Goal: Information Seeking & Learning: Learn about a topic

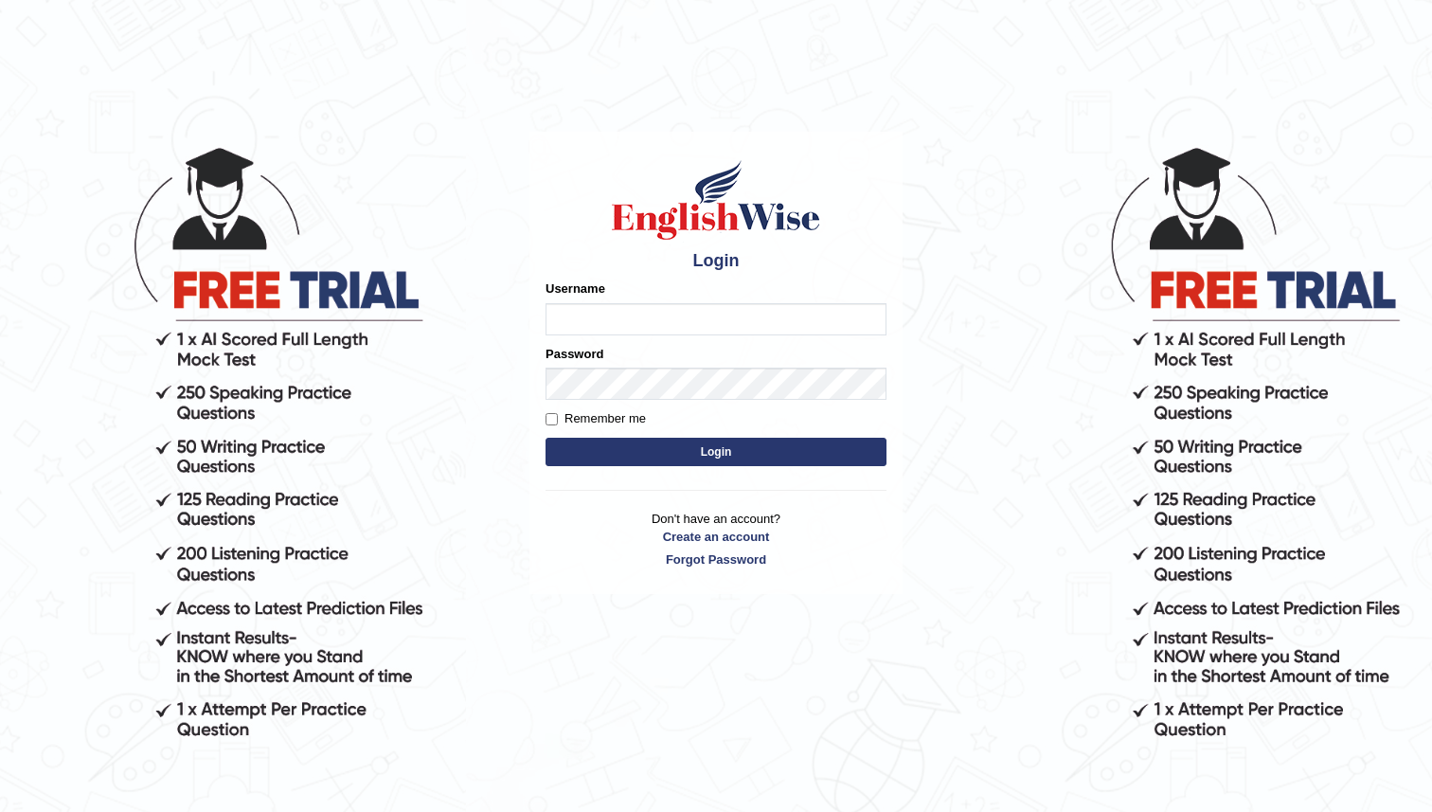
type input "manjot789"
click at [546, 438] on button "Login" at bounding box center [716, 452] width 341 height 28
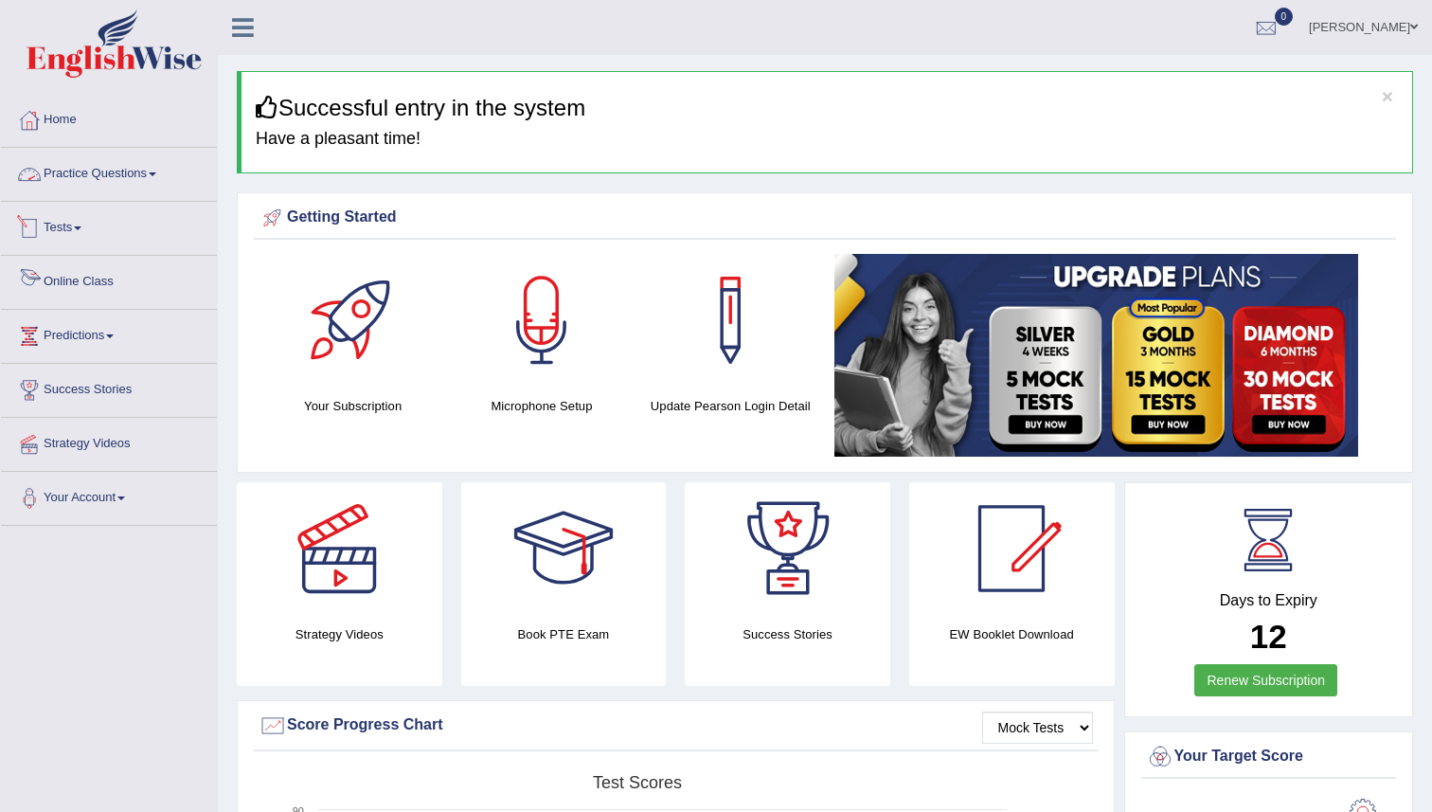
click at [107, 186] on link "Practice Questions" at bounding box center [109, 171] width 216 height 47
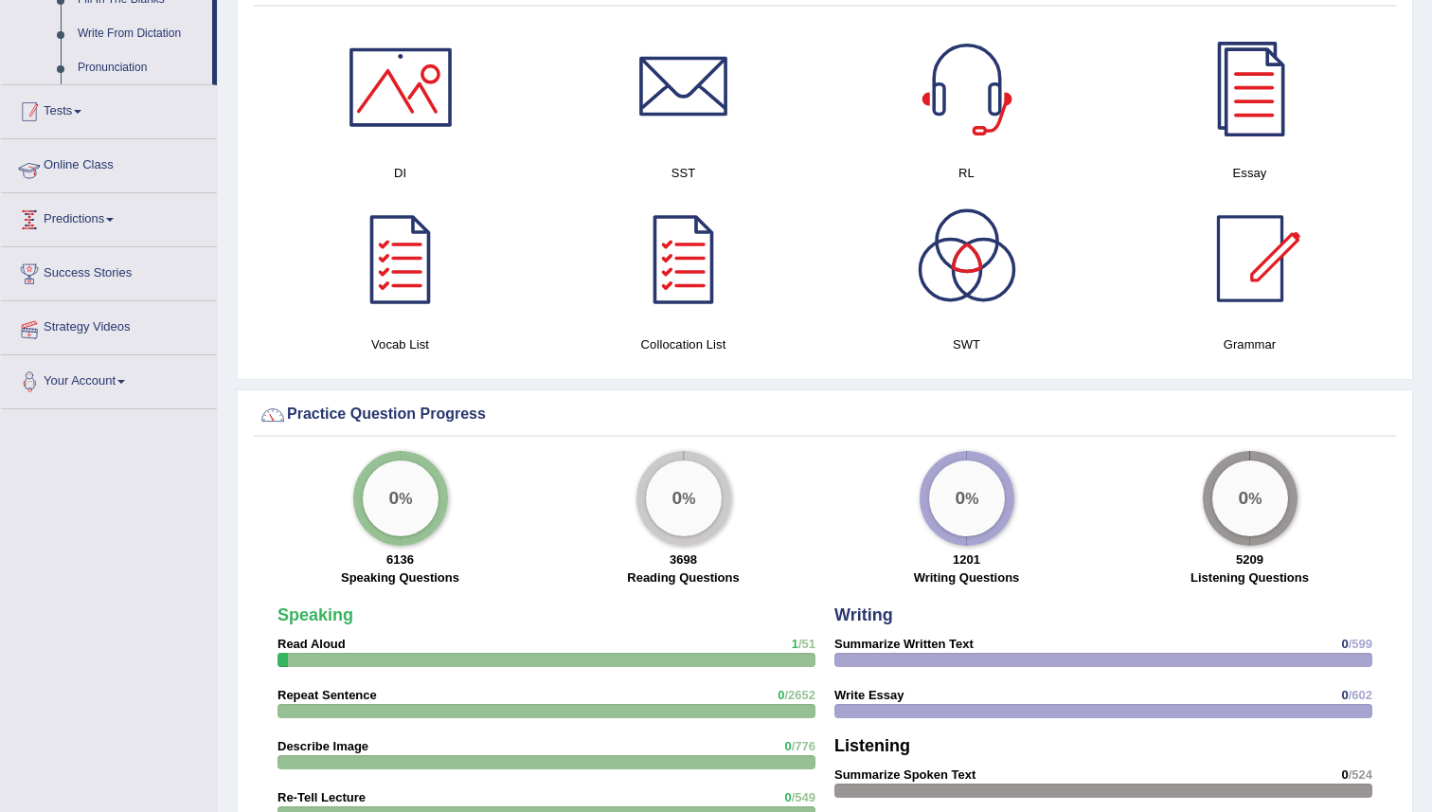
scroll to position [1127, 0]
click at [58, 188] on link "Online Class" at bounding box center [109, 163] width 216 height 47
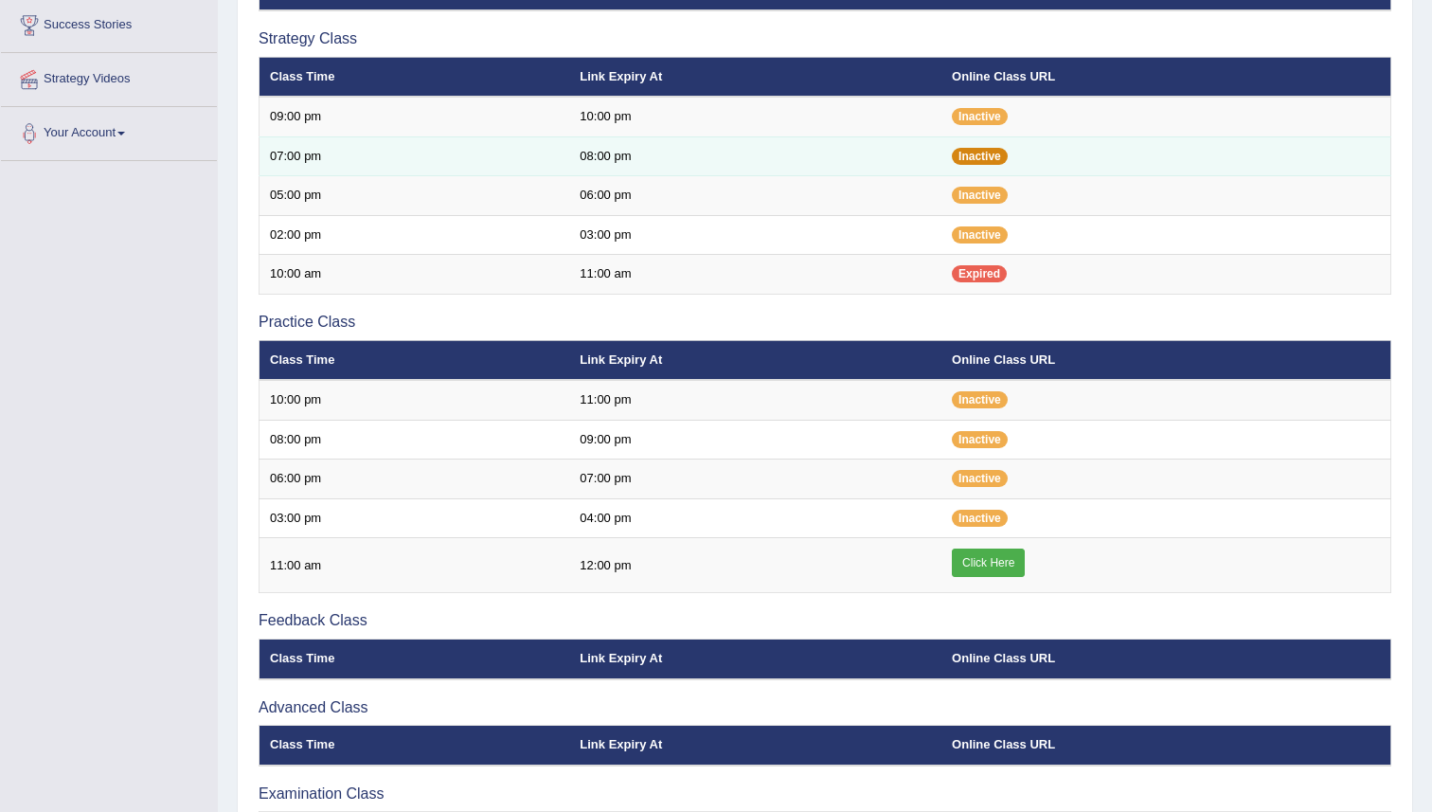
scroll to position [385, 0]
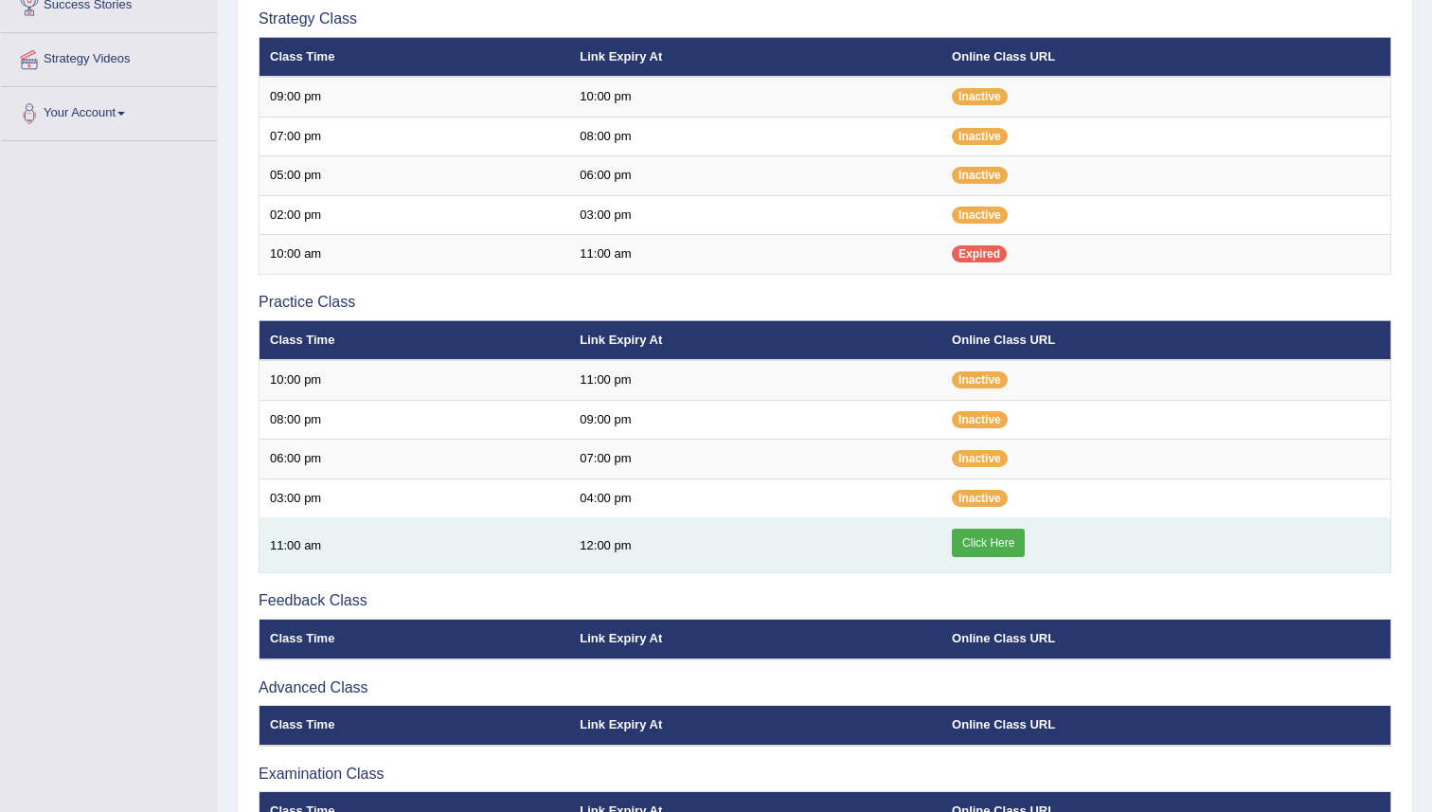
click at [1009, 558] on td "Click Here" at bounding box center [1166, 545] width 449 height 55
click at [1009, 548] on link "Click Here" at bounding box center [988, 543] width 73 height 28
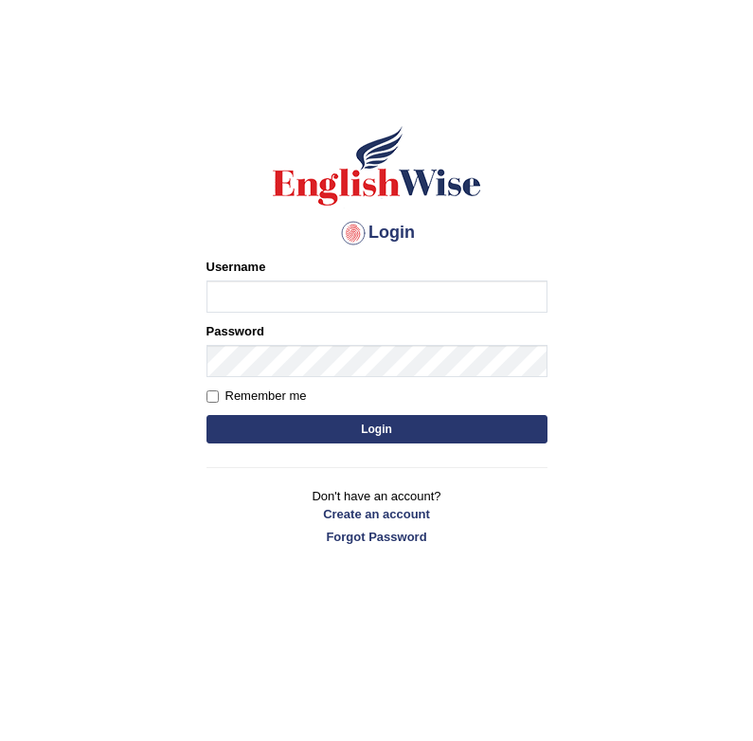
type input "manjot789"
click at [366, 428] on button "Login" at bounding box center [377, 429] width 341 height 28
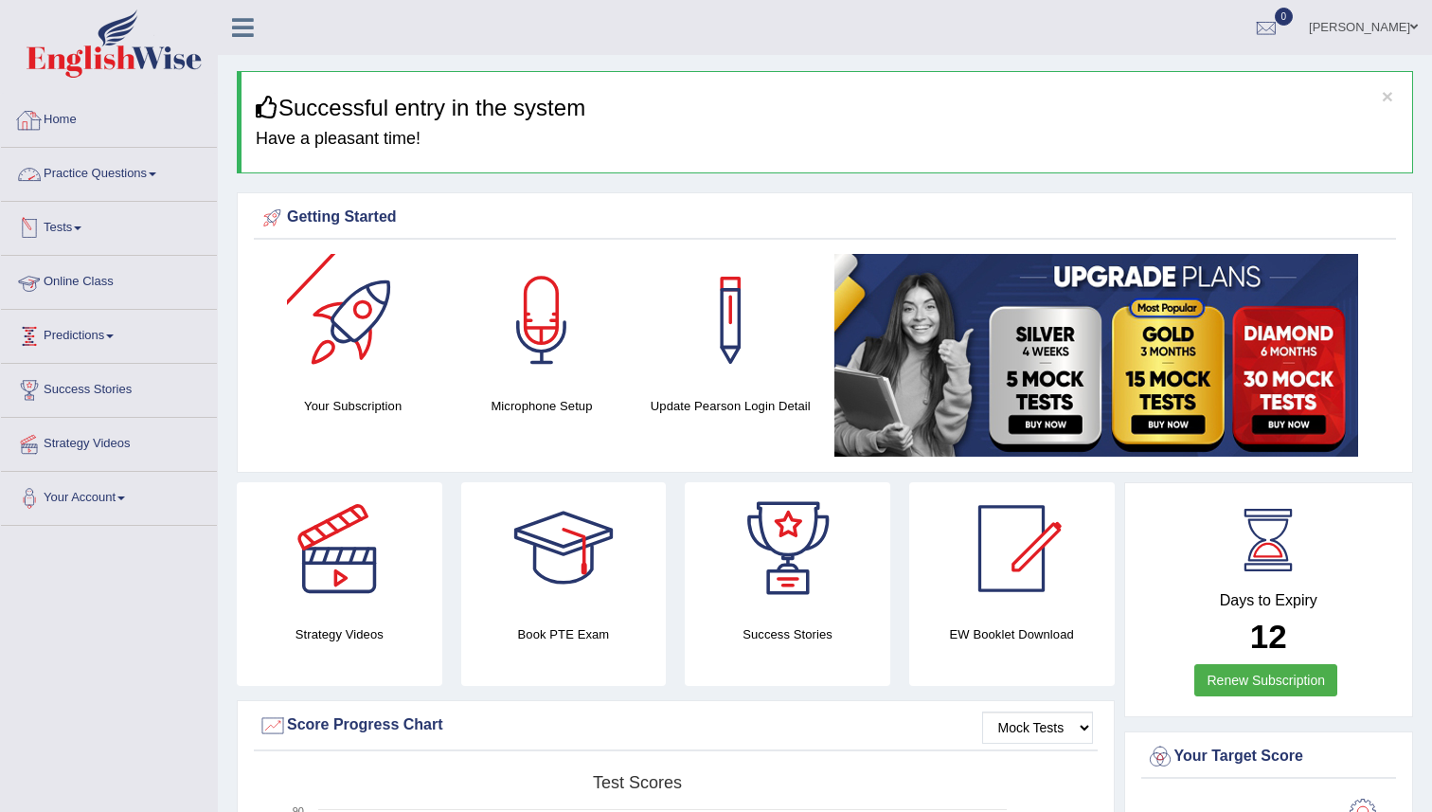
click at [88, 283] on link "Online Class" at bounding box center [109, 279] width 216 height 47
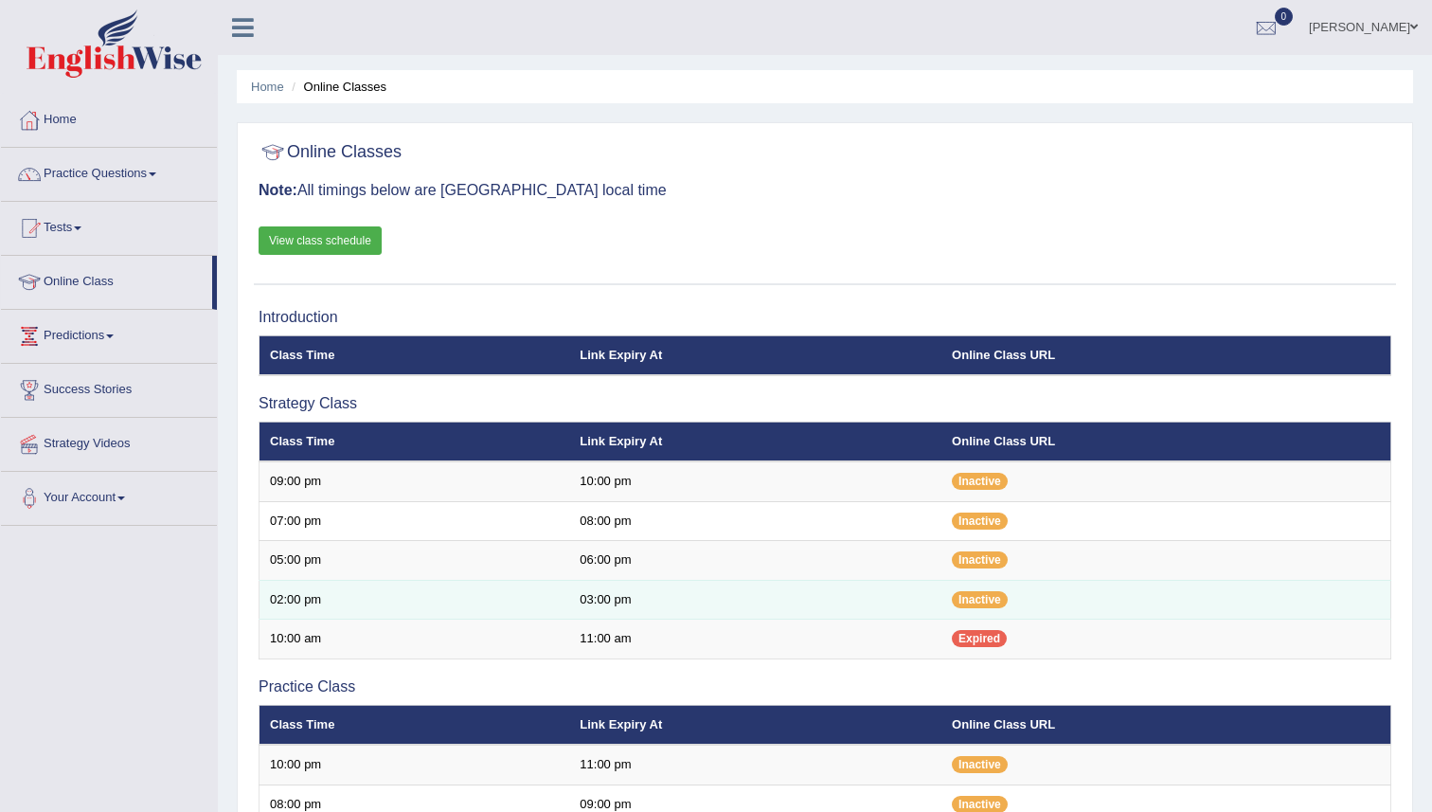
click at [419, 584] on td "02:00 pm" at bounding box center [415, 600] width 311 height 40
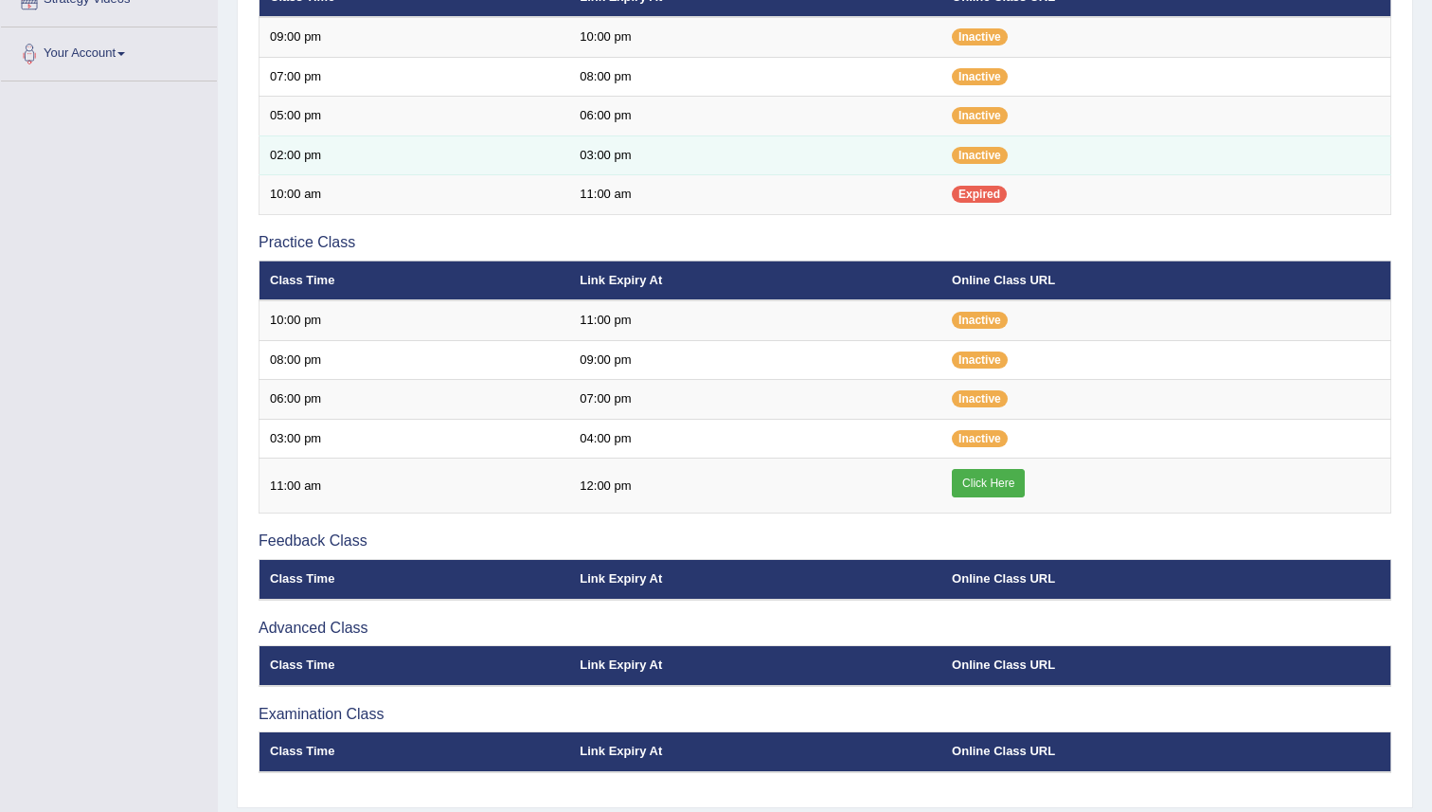
scroll to position [502, 0]
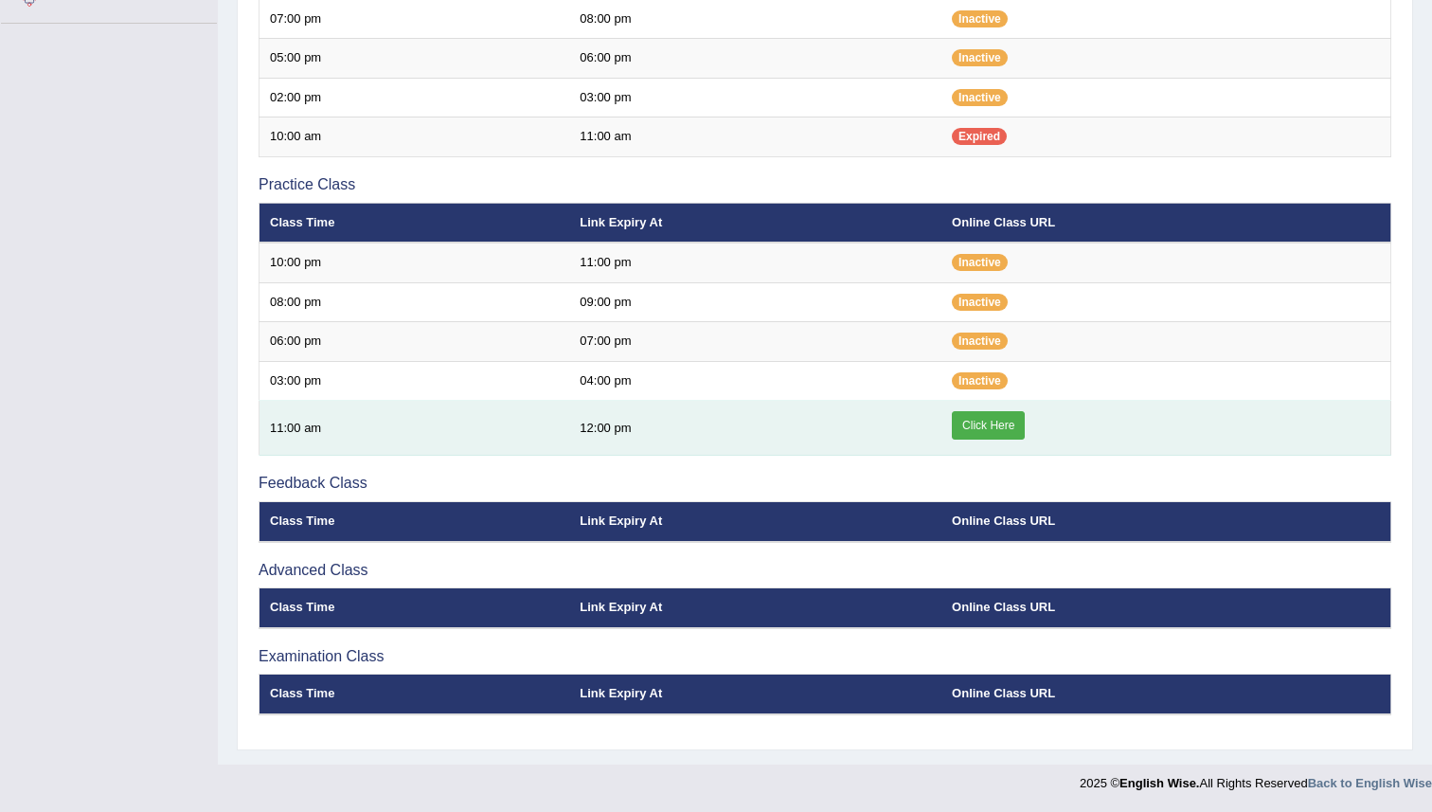
click at [992, 429] on link "Click Here" at bounding box center [988, 425] width 73 height 28
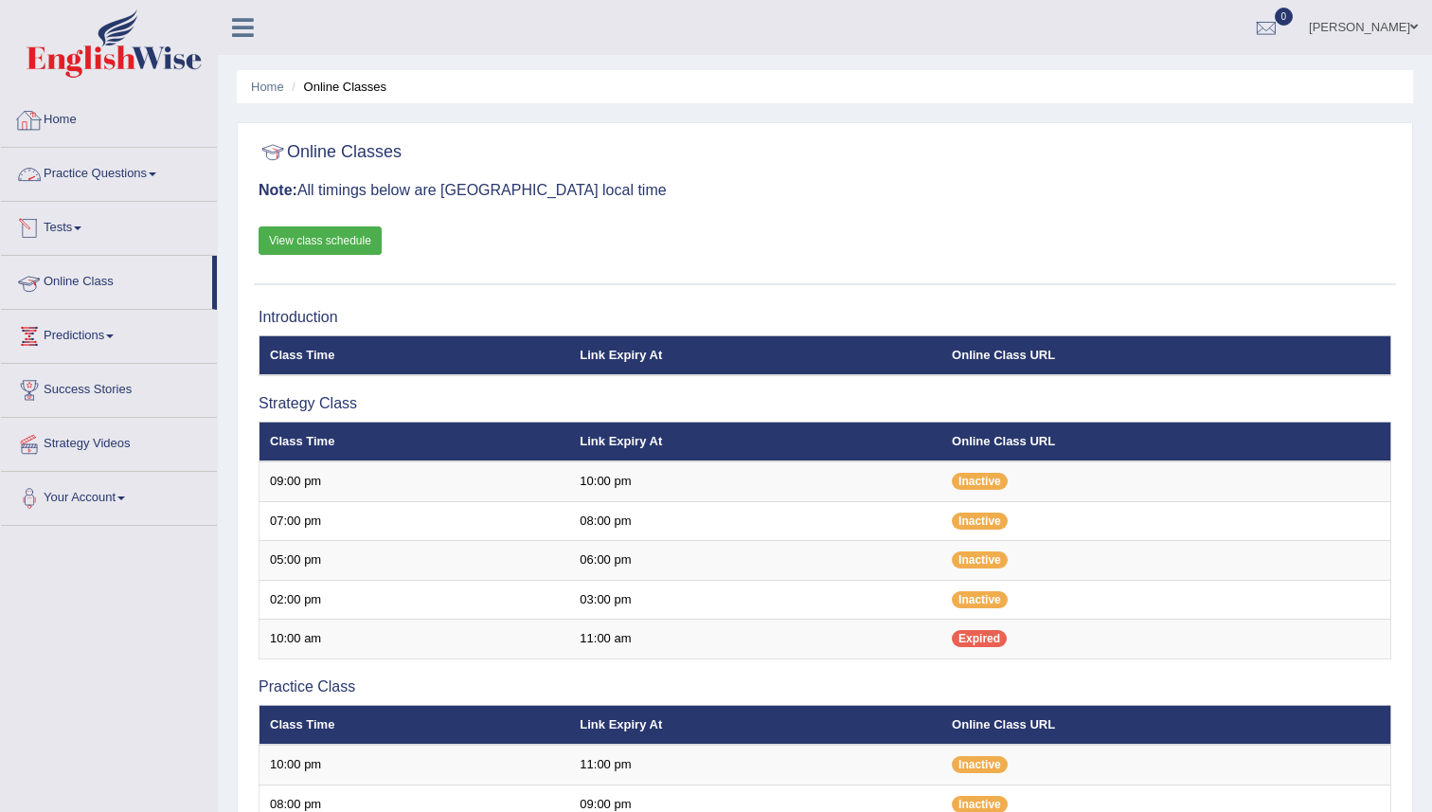
click at [68, 119] on link "Home" at bounding box center [109, 117] width 216 height 47
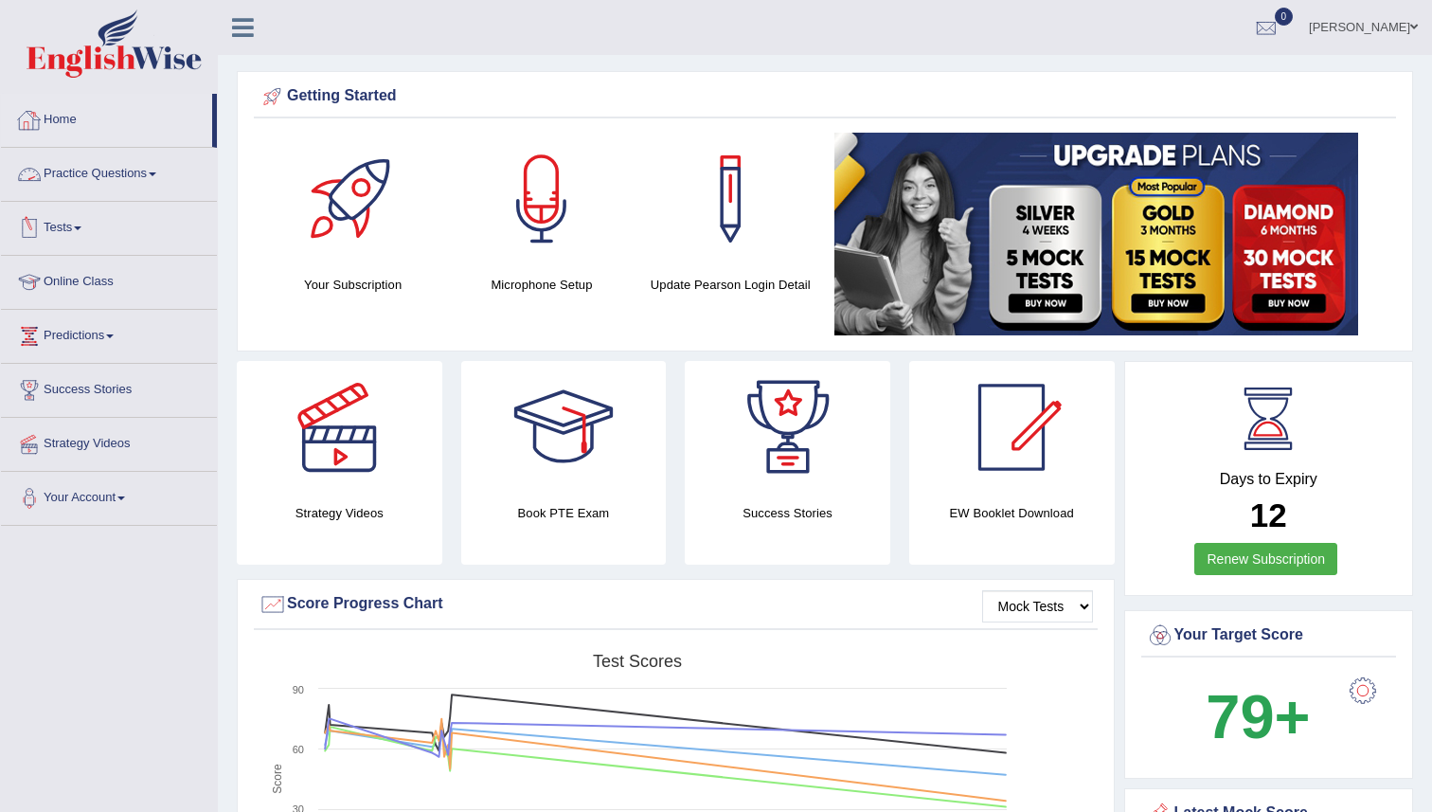
click at [81, 214] on link "Tests" at bounding box center [109, 225] width 216 height 47
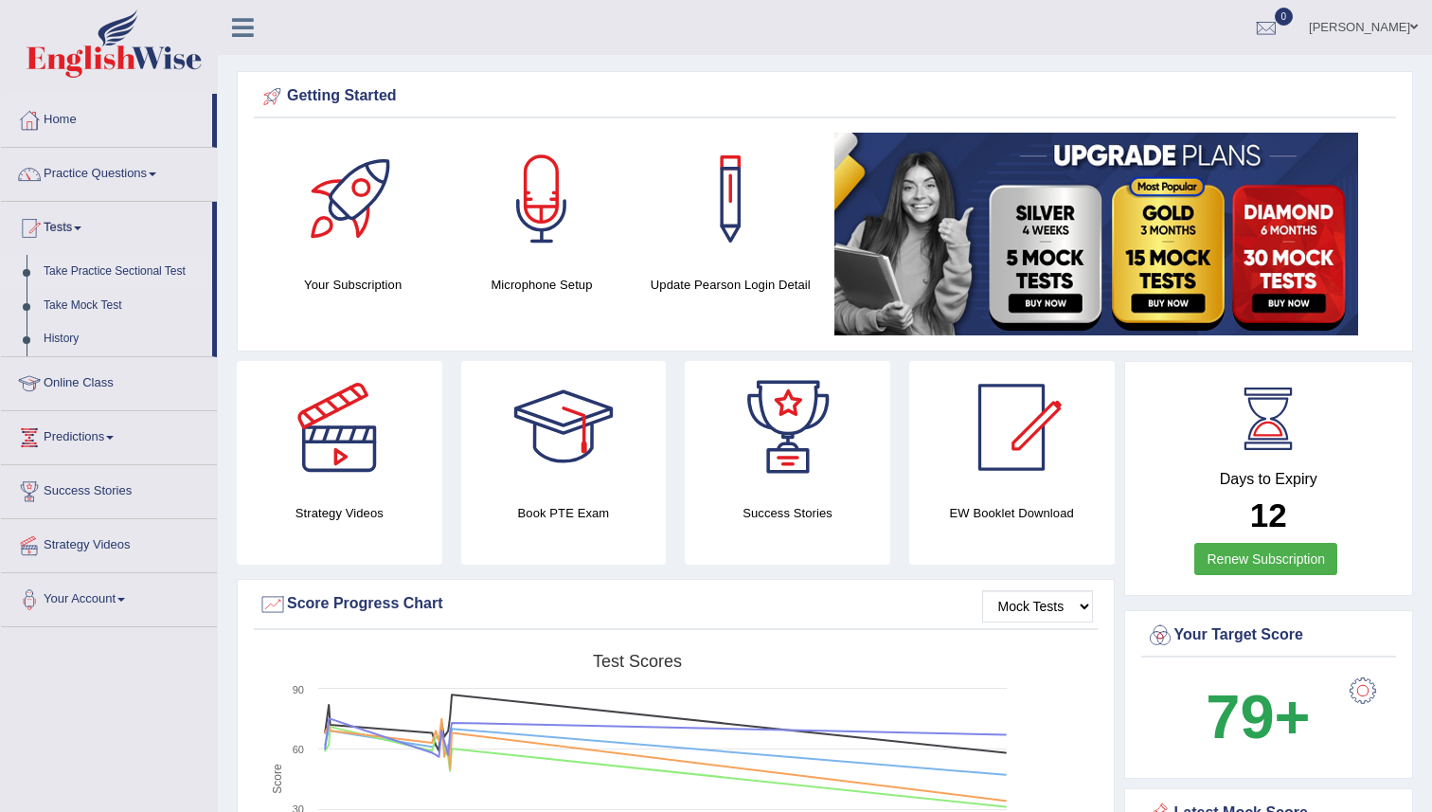
click at [92, 274] on link "Take Practice Sectional Test" at bounding box center [123, 272] width 177 height 34
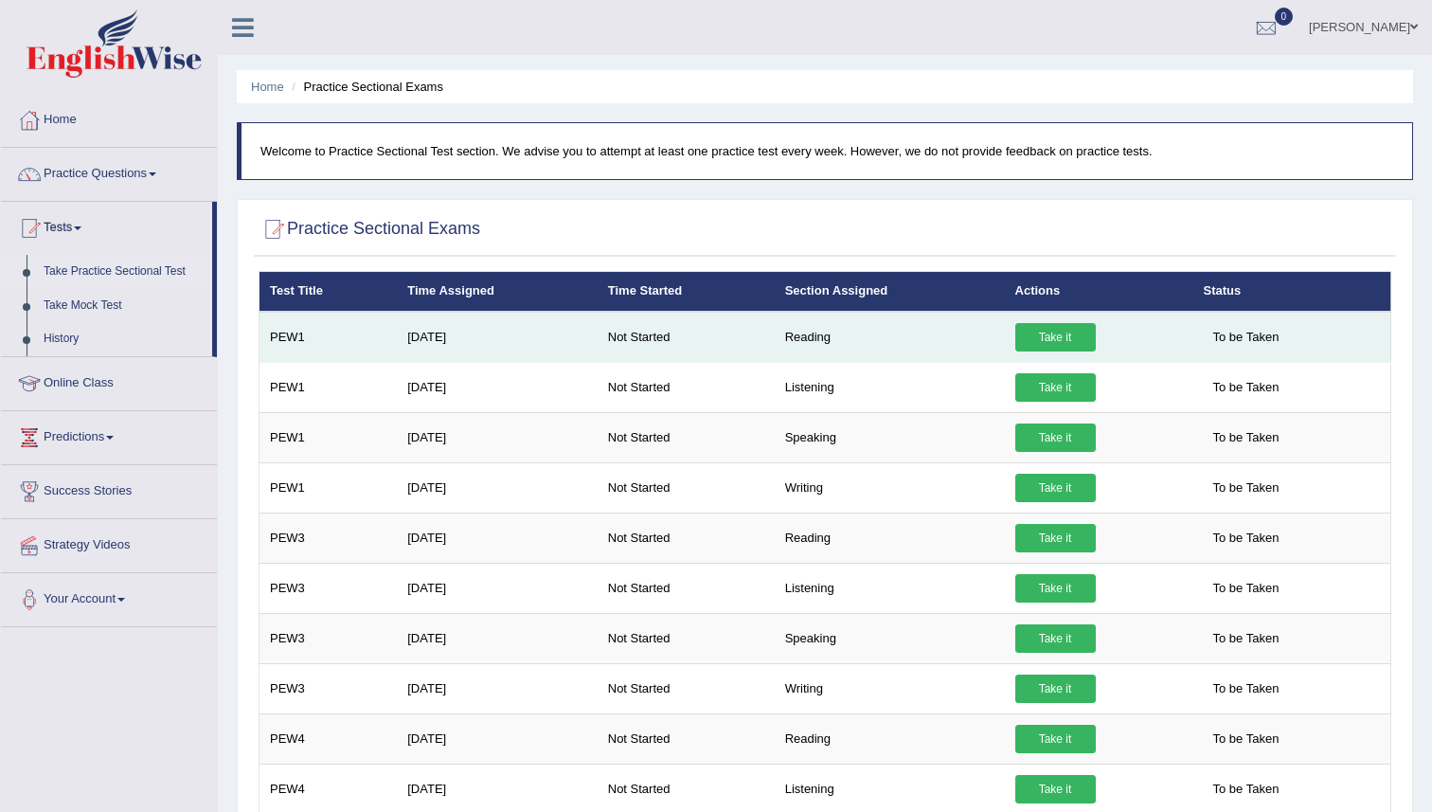
click at [1057, 339] on link "Take it" at bounding box center [1055, 337] width 81 height 28
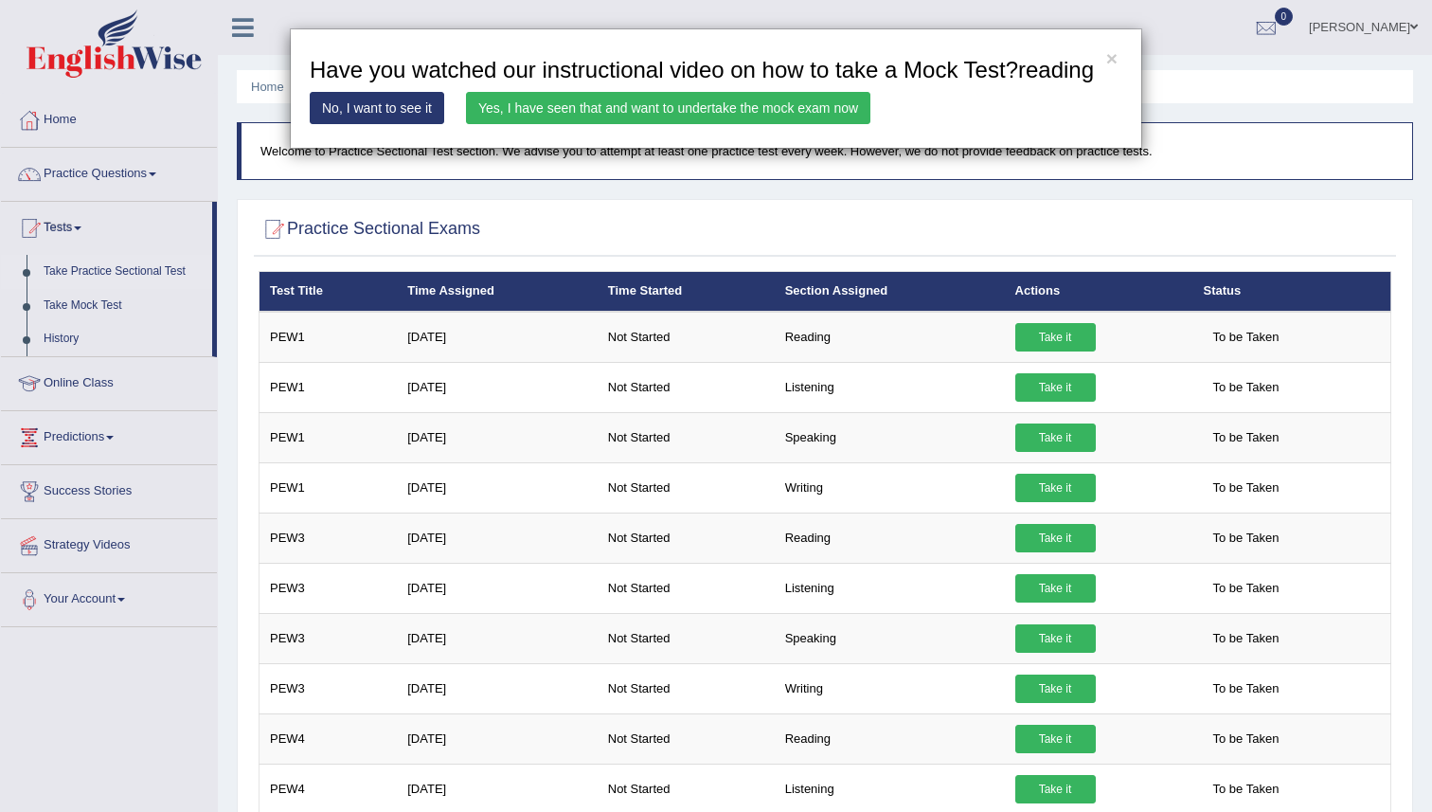
click at [763, 124] on link "Yes, I have seen that and want to undertake the mock exam now" at bounding box center [668, 108] width 404 height 32
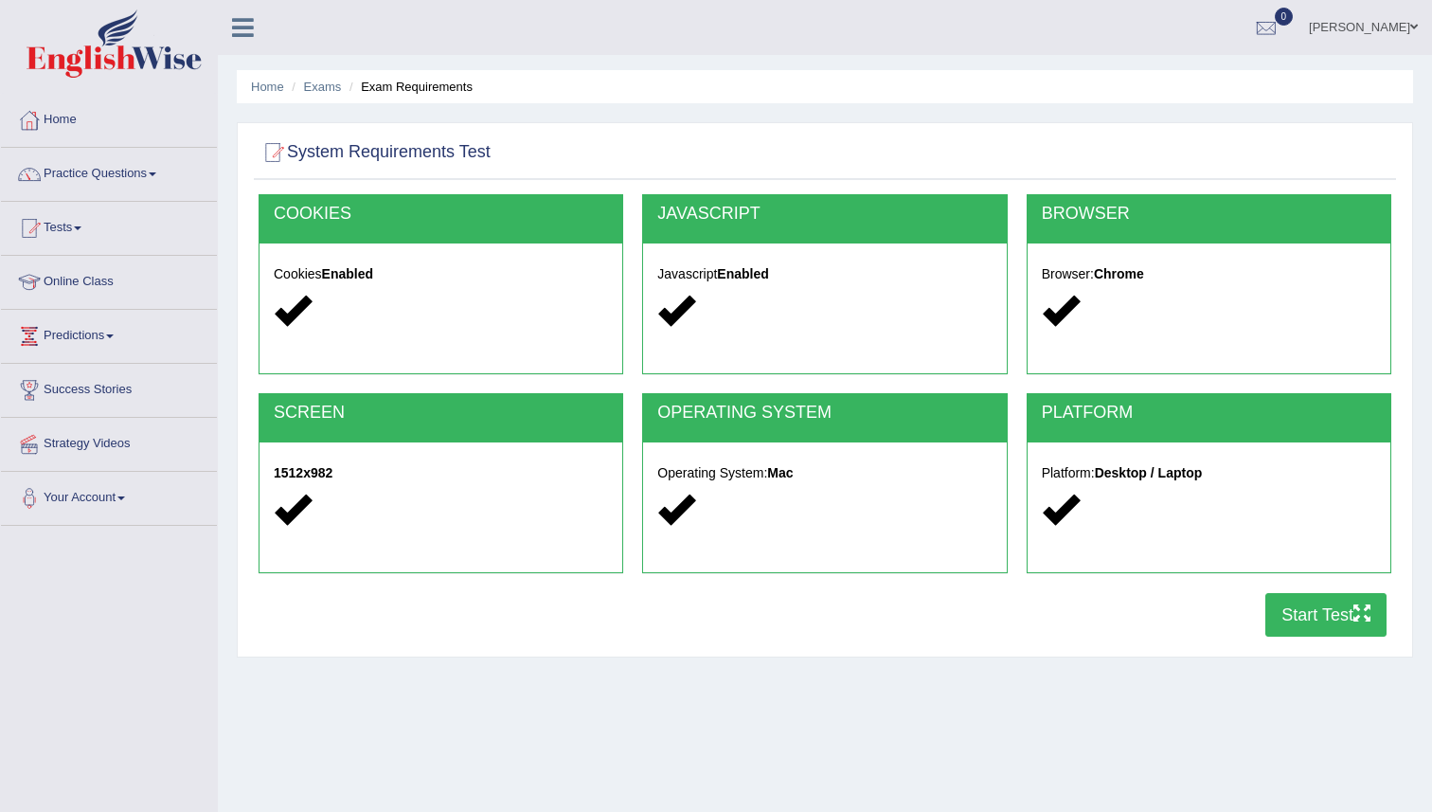
click at [1323, 615] on button "Start Test" at bounding box center [1326, 615] width 121 height 44
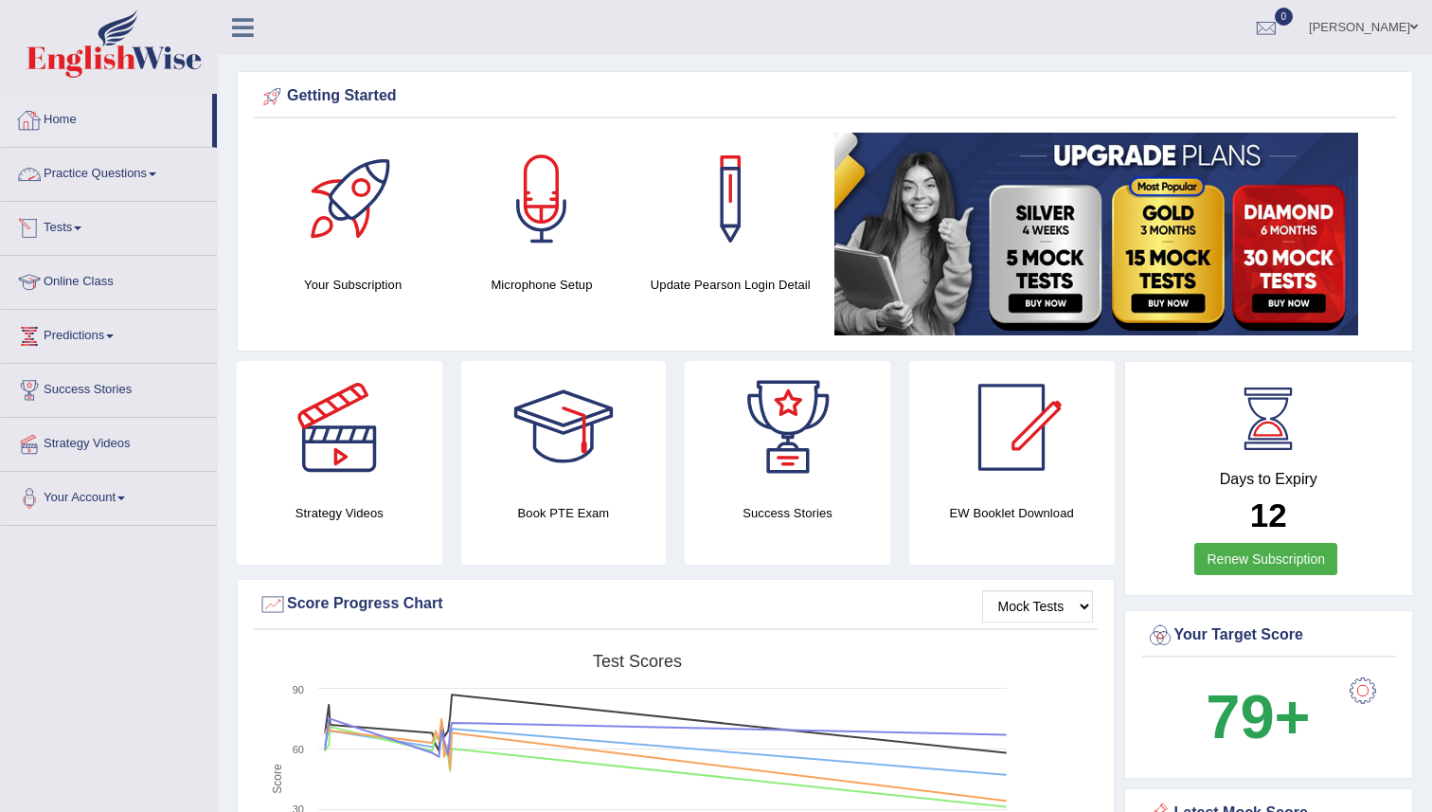
click at [89, 187] on link "Practice Questions" at bounding box center [109, 171] width 216 height 47
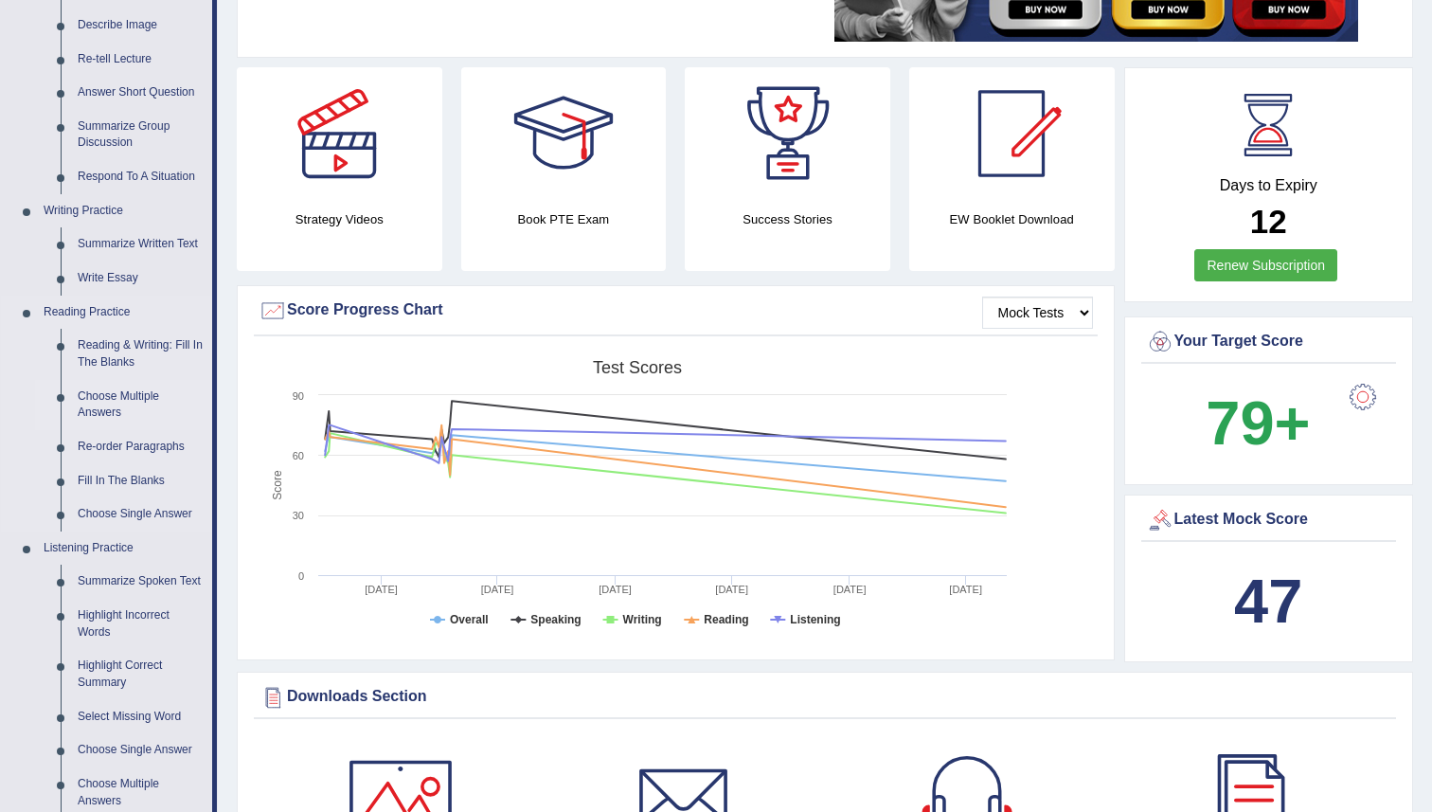
scroll to position [333, 0]
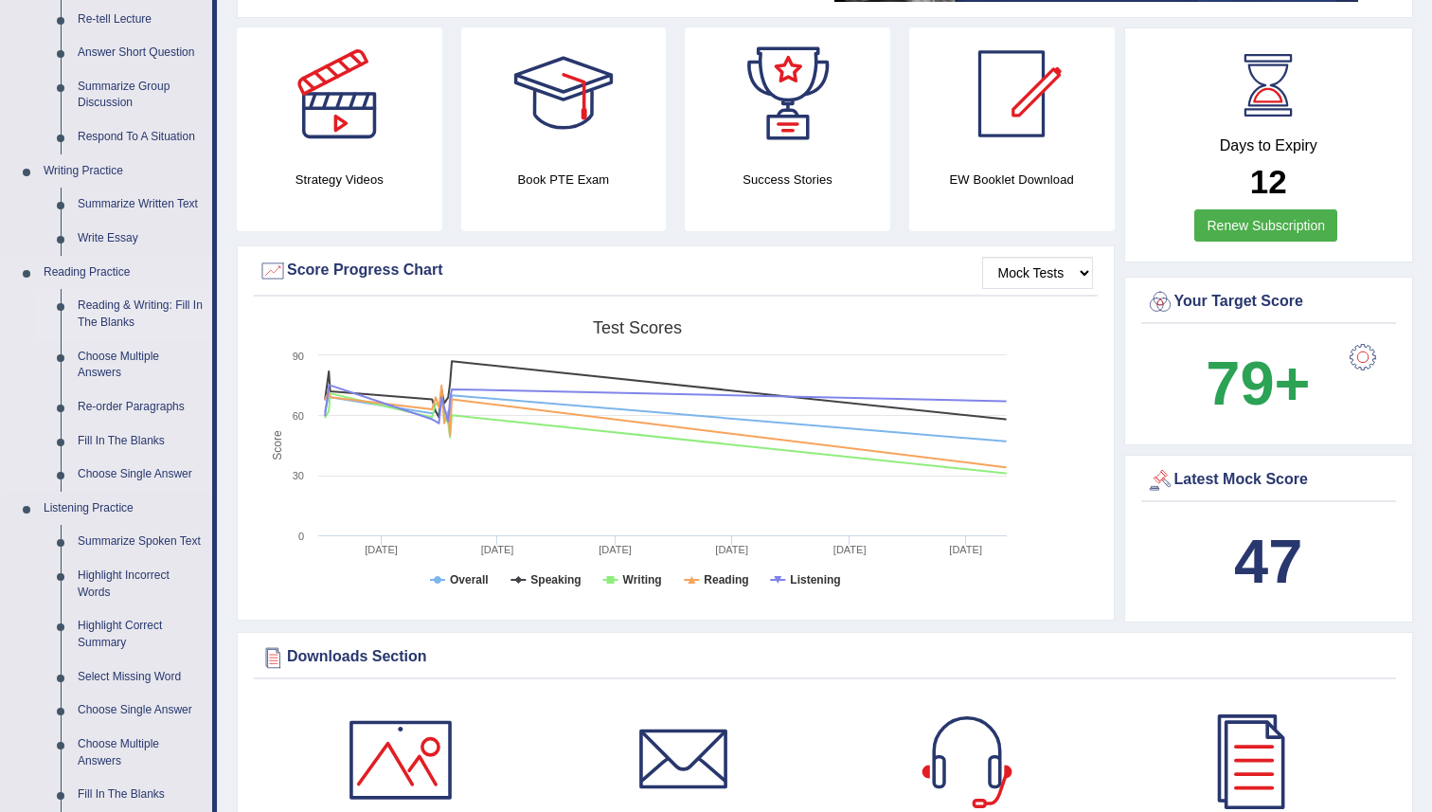
click at [125, 320] on link "Reading & Writing: Fill In The Blanks" at bounding box center [140, 314] width 143 height 50
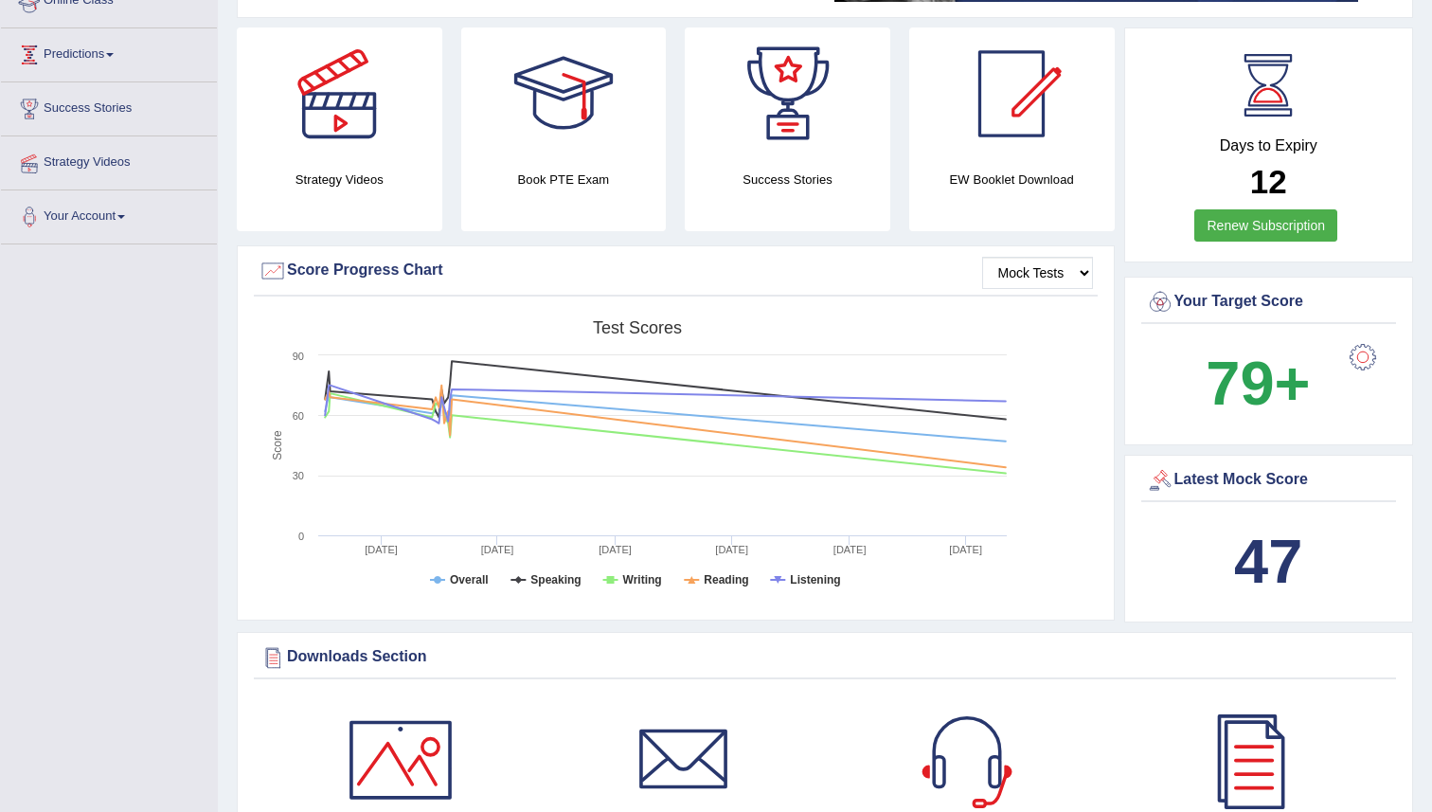
scroll to position [457, 0]
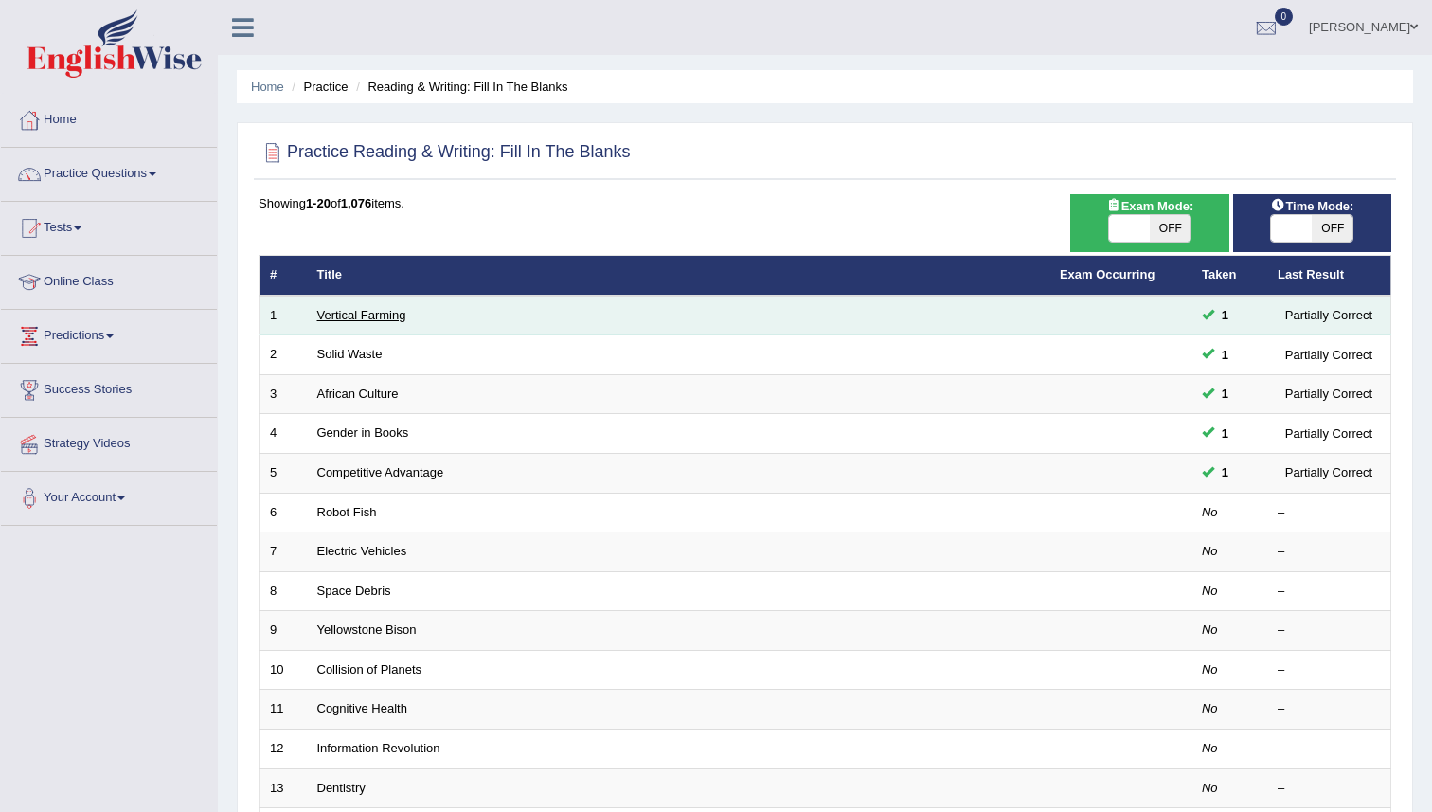
click at [387, 320] on link "Vertical Farming" at bounding box center [361, 315] width 89 height 14
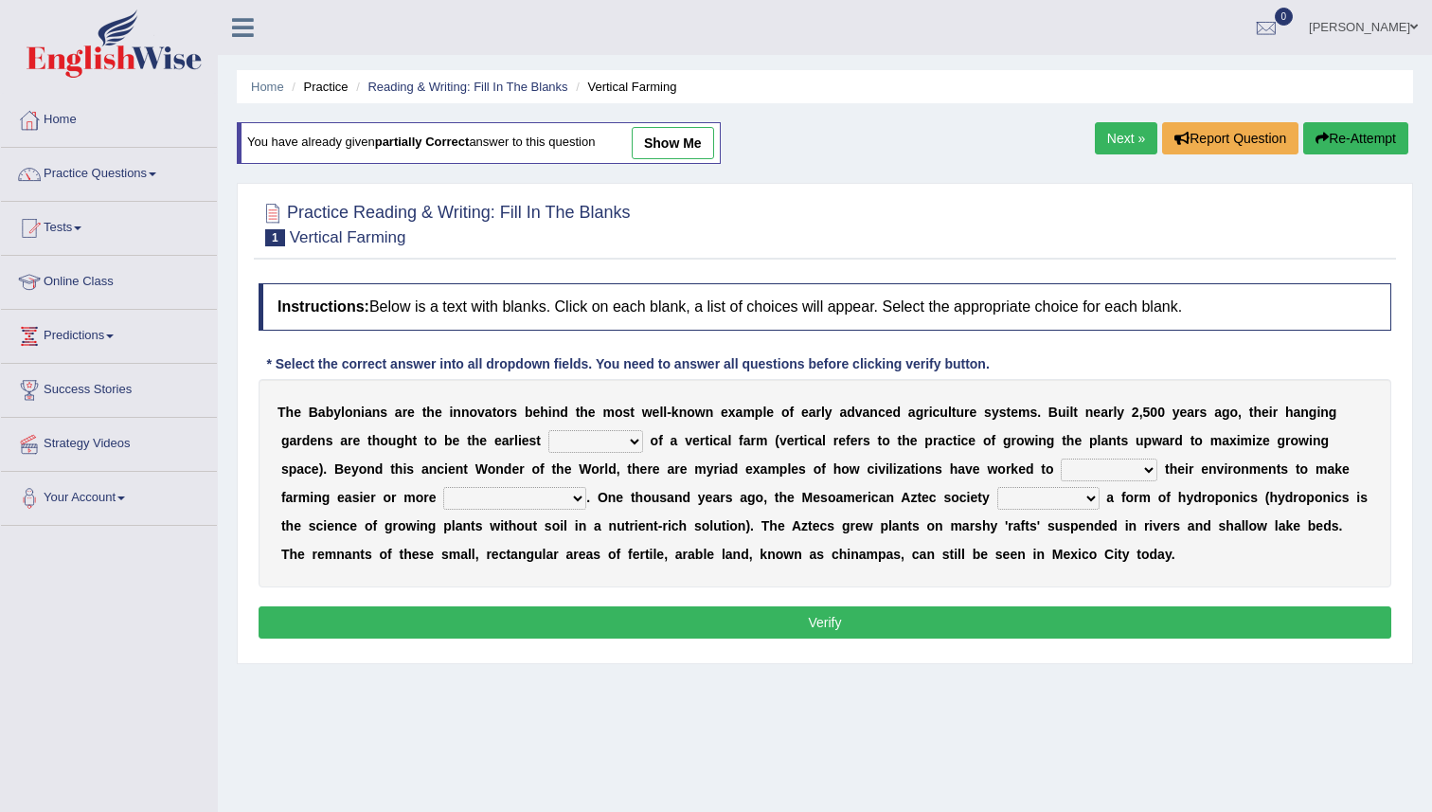
click at [625, 439] on select "prototype failure discredit protocol" at bounding box center [595, 441] width 95 height 23
click at [623, 440] on select "prototype failure discredit protocol" at bounding box center [595, 441] width 95 height 23
select select "prototype"
click at [1127, 467] on select "manipulate escape respect disarrange" at bounding box center [1109, 469] width 97 height 23
select select "manipulate"
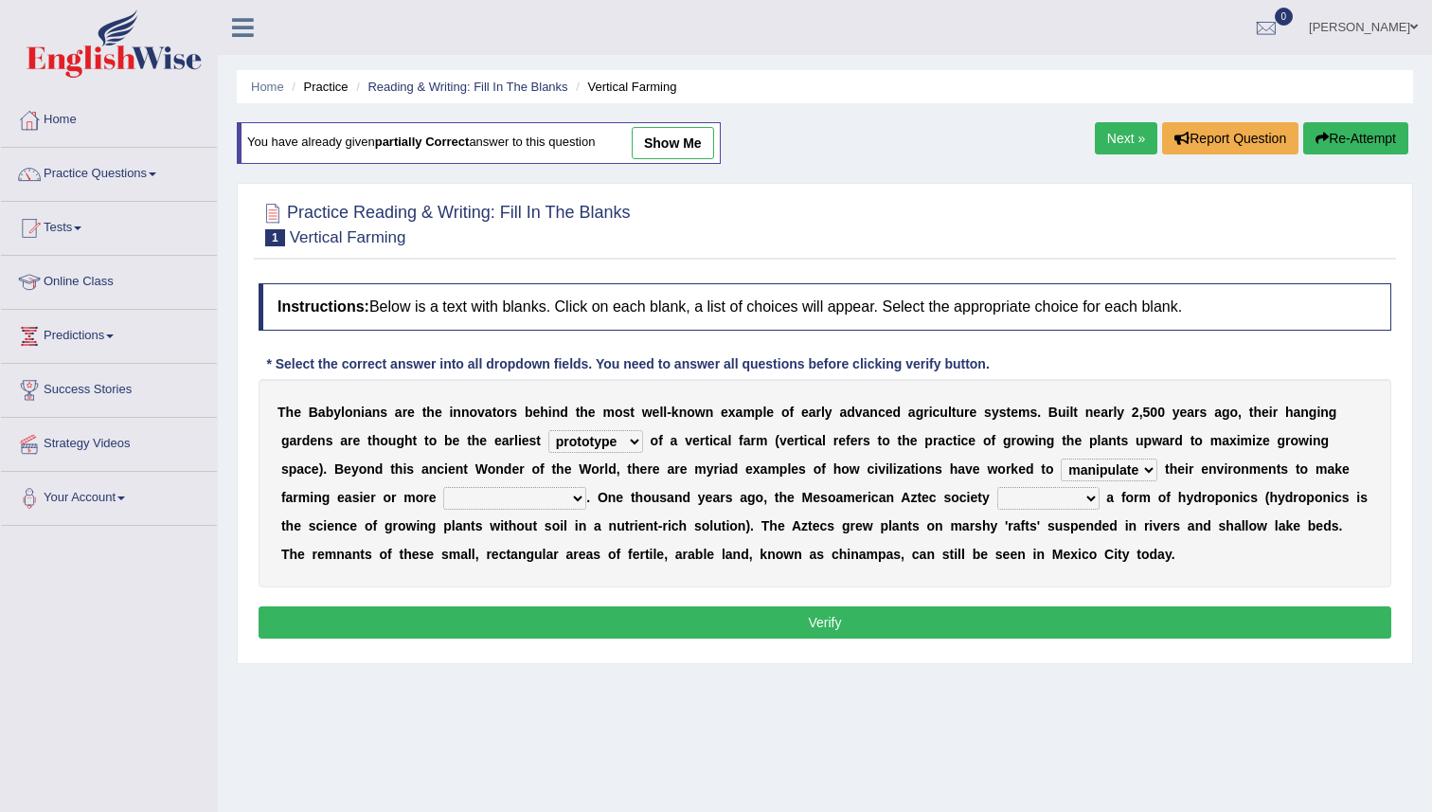
click at [567, 502] on select "productive constructive connective counterproductive" at bounding box center [514, 498] width 143 height 23
select select "productive"
click at [1067, 496] on select "domineered volunteered pioneered engineered" at bounding box center [1048, 498] width 102 height 23
click at [1068, 496] on select "domineered volunteered pioneered engineered" at bounding box center [1048, 498] width 102 height 23
click at [1102, 500] on b at bounding box center [1104, 497] width 8 height 15
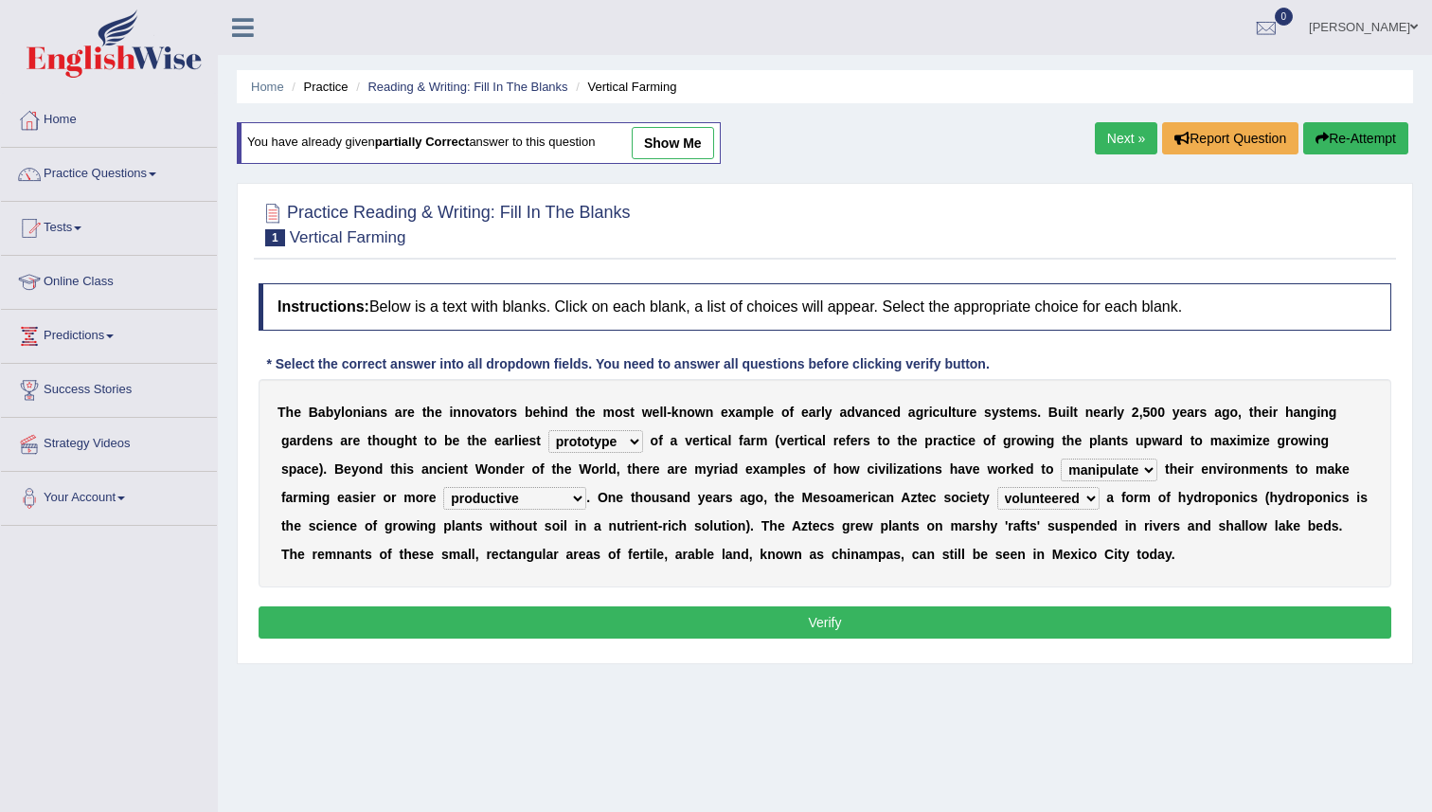
click at [1089, 500] on select "domineered volunteered pioneered engineered" at bounding box center [1048, 498] width 102 height 23
select select "pioneered"
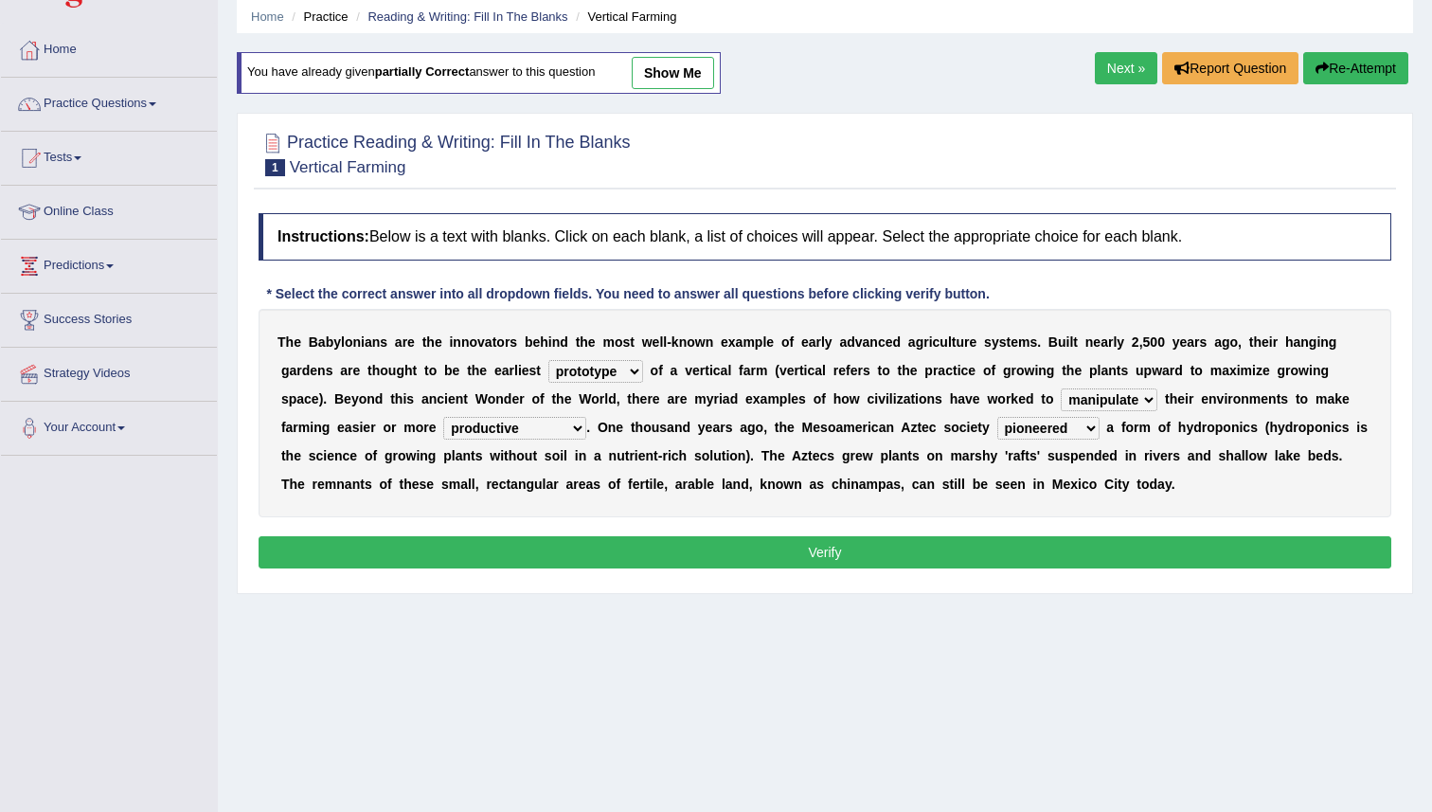
scroll to position [78, 0]
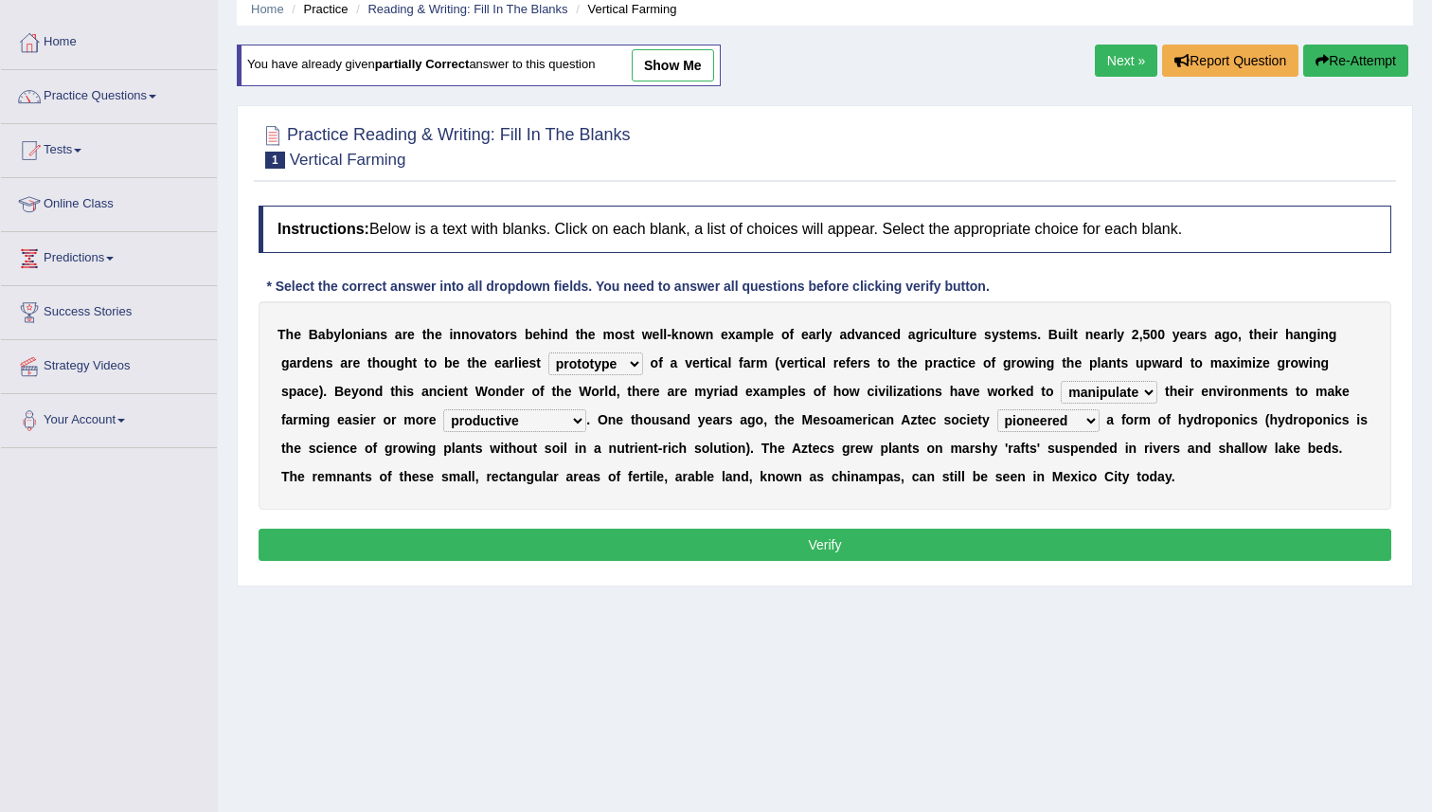
click at [787, 551] on button "Verify" at bounding box center [825, 545] width 1133 height 32
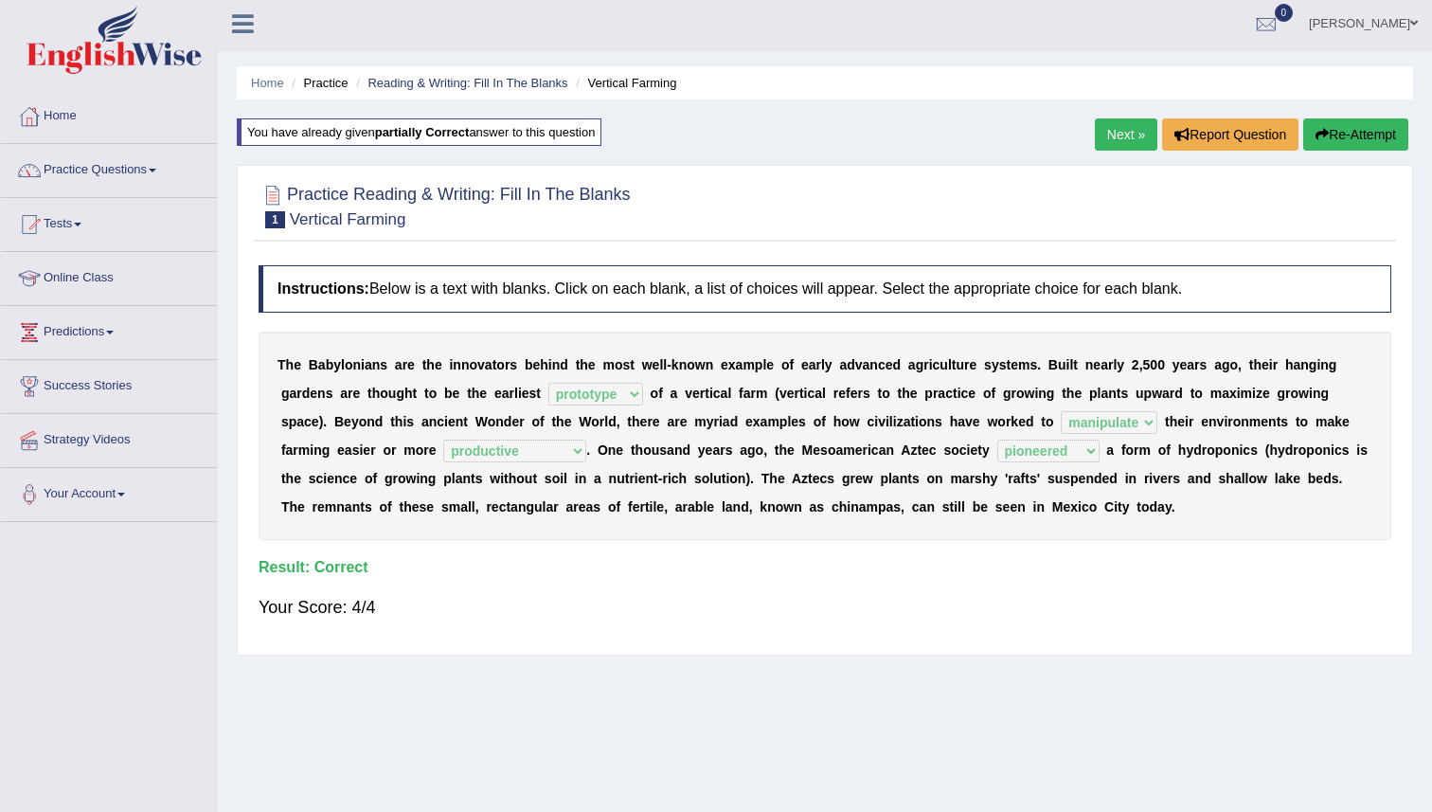
scroll to position [0, 0]
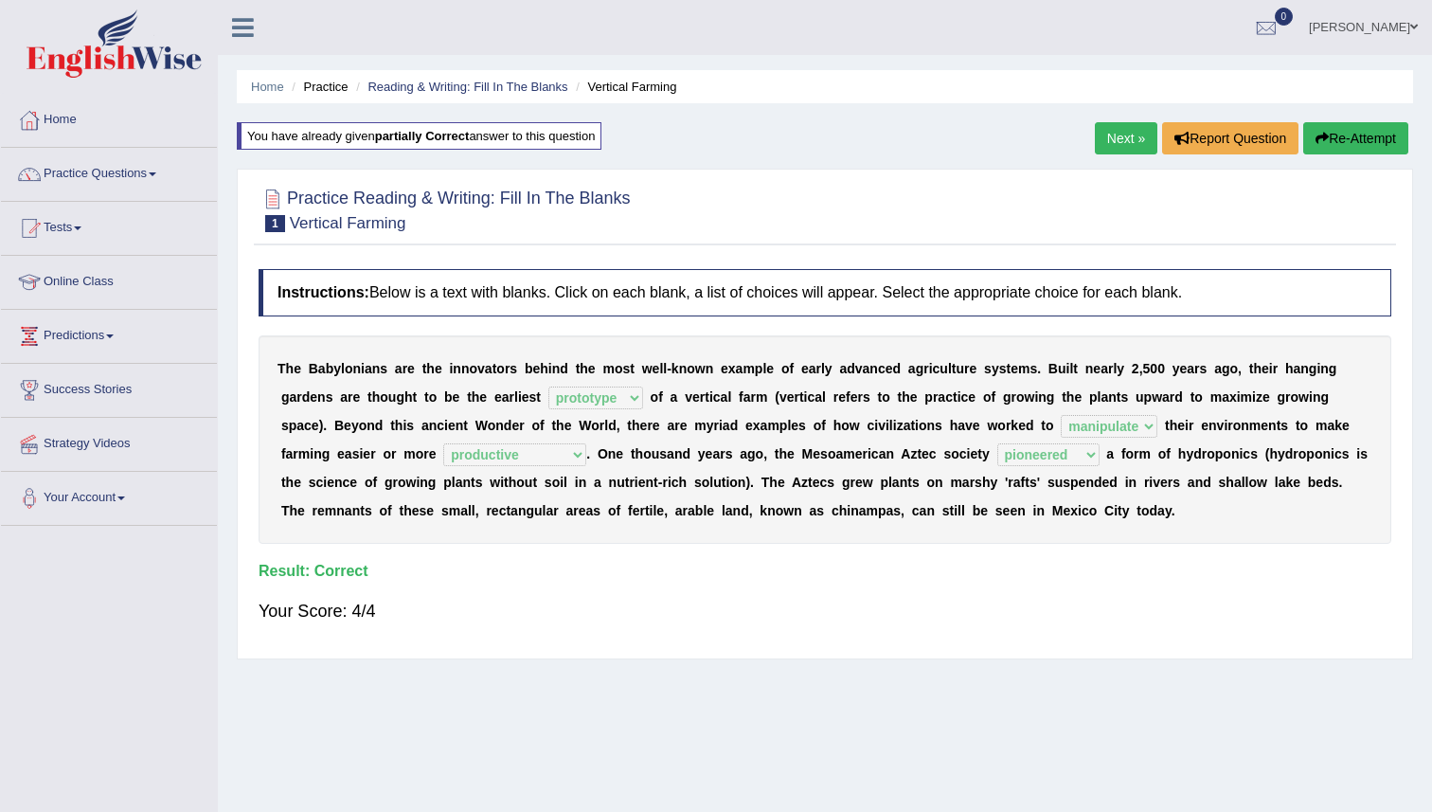
click at [1100, 138] on link "Next »" at bounding box center [1126, 138] width 63 height 32
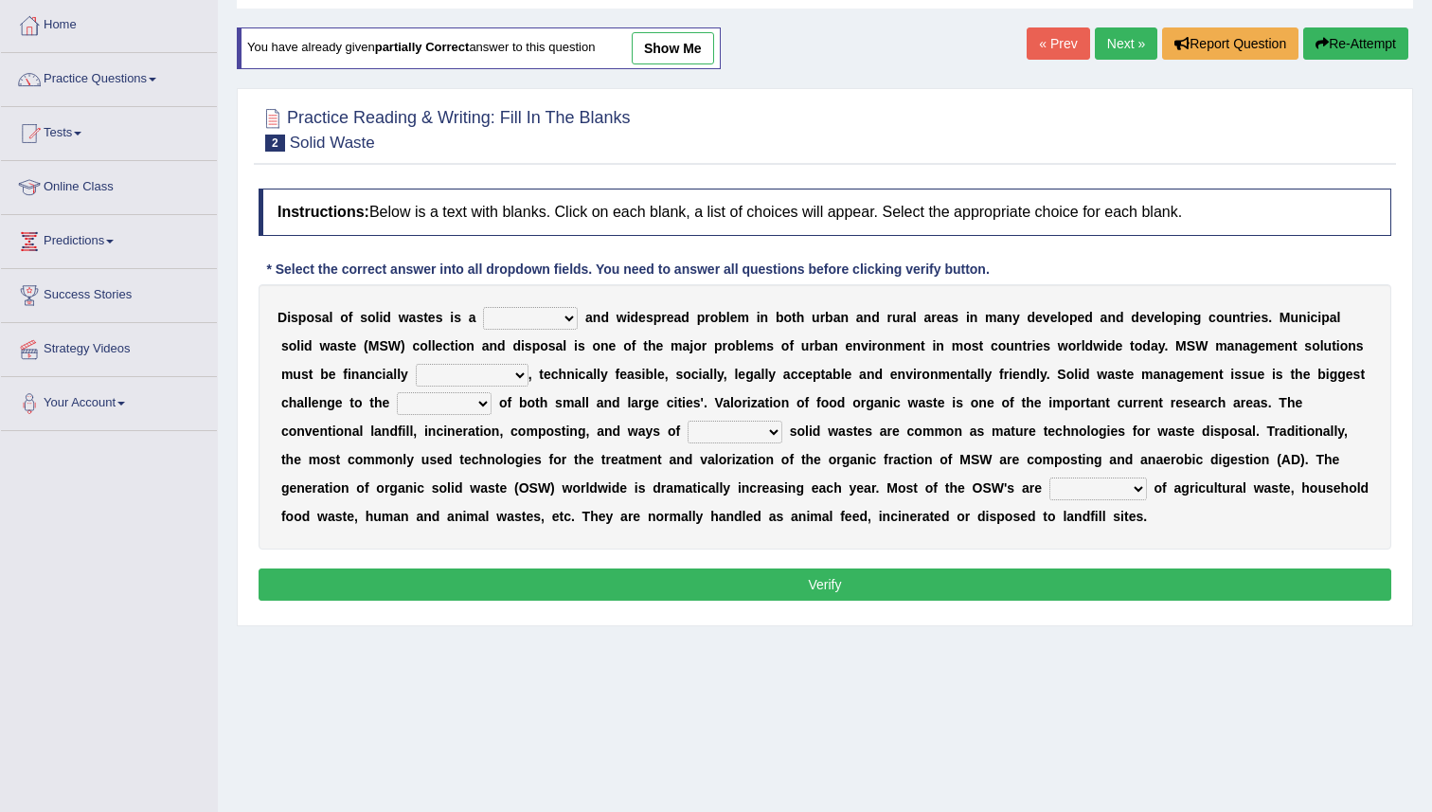
scroll to position [99, 0]
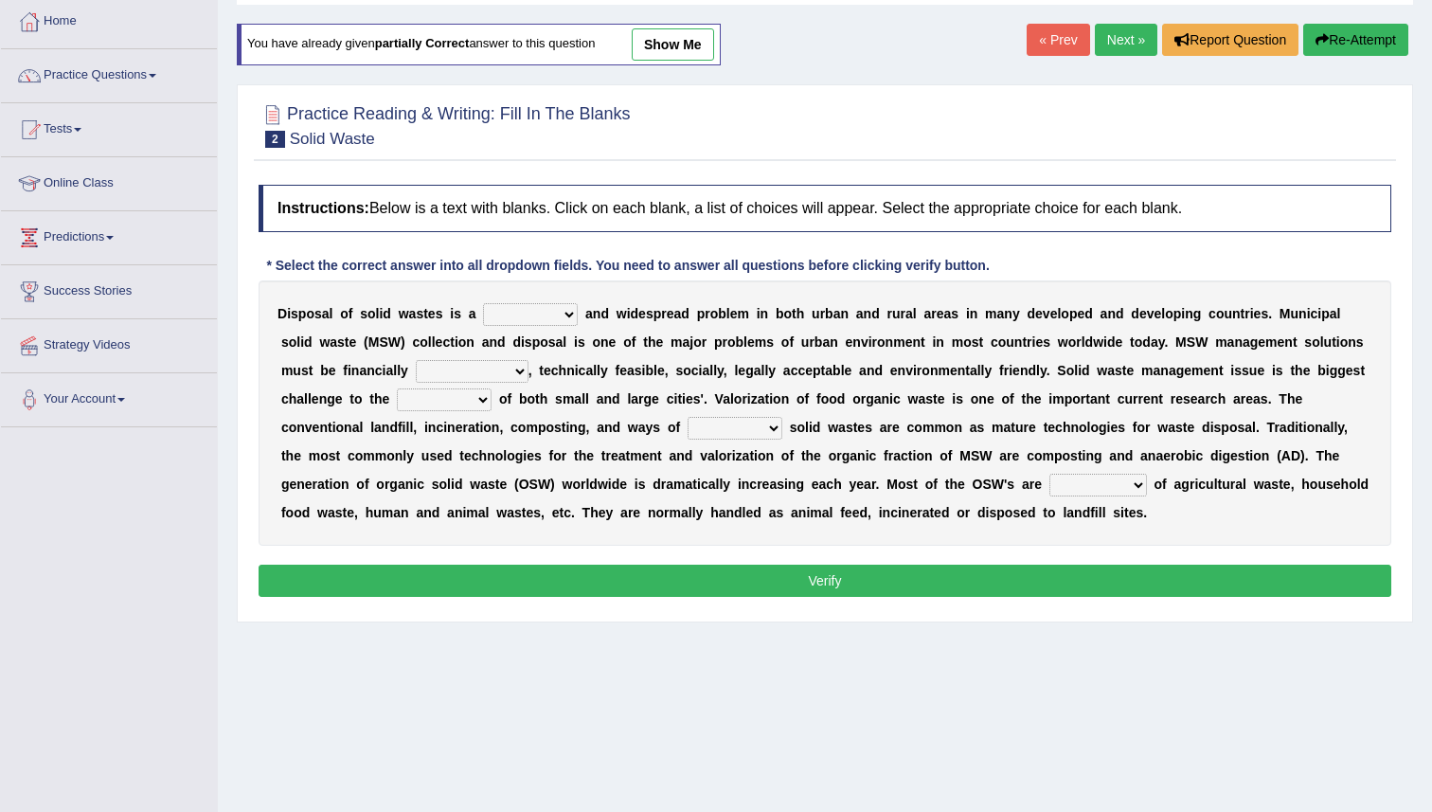
click at [549, 314] on select "slanting stinging stalling shafting" at bounding box center [530, 314] width 95 height 23
select select "stinging"
click at [95, 82] on link "Practice Questions" at bounding box center [109, 72] width 216 height 47
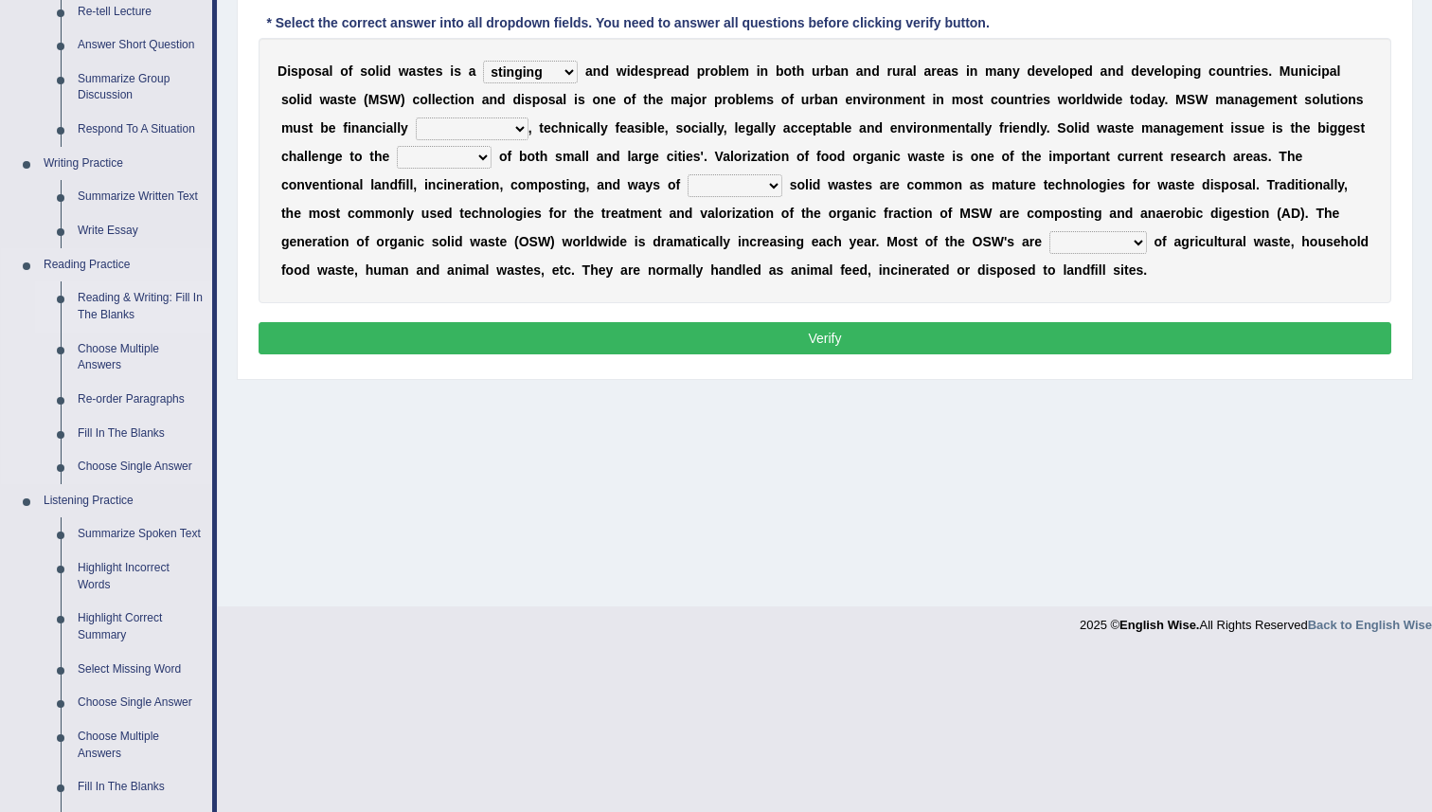
scroll to position [342, 0]
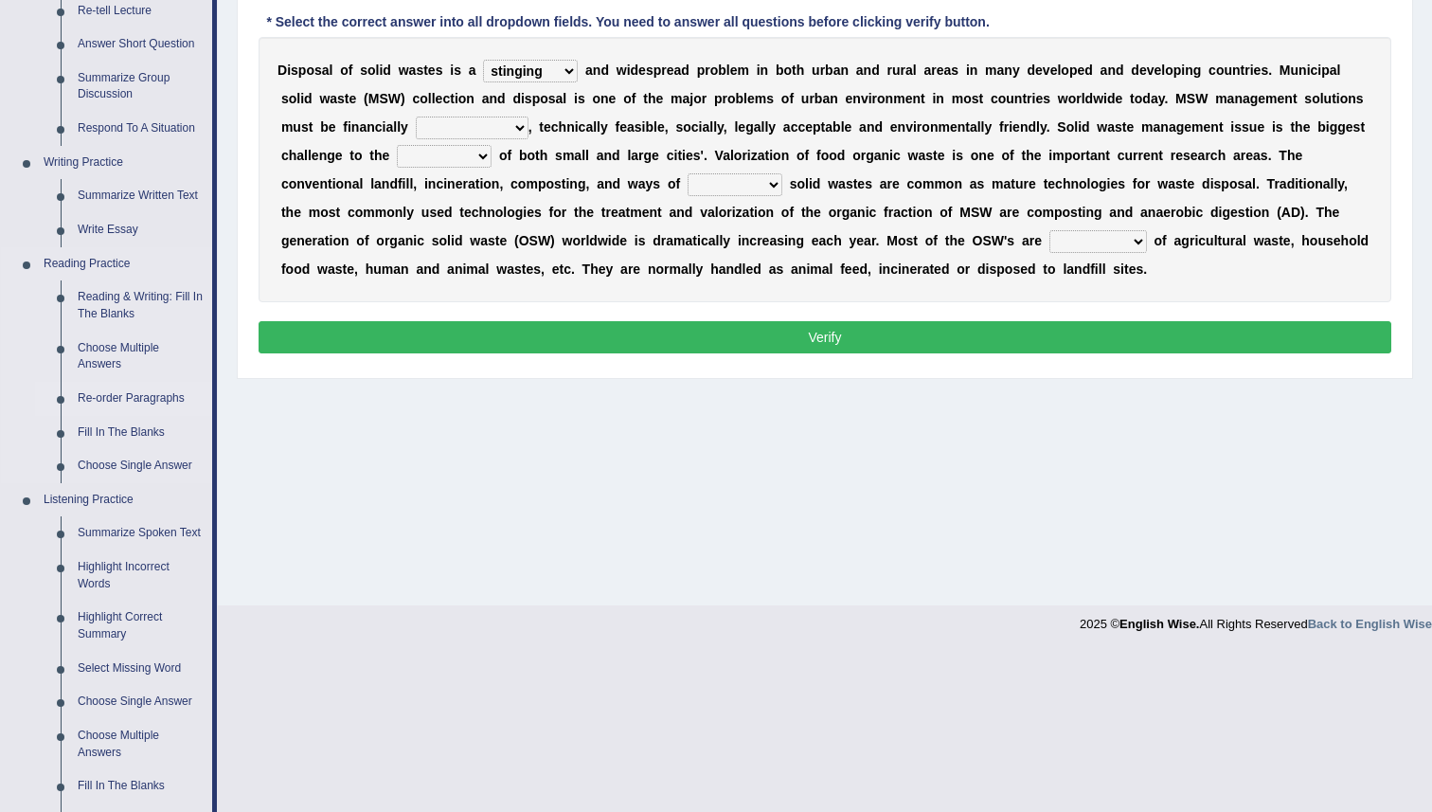
click at [132, 400] on link "Re-order Paragraphs" at bounding box center [140, 399] width 143 height 34
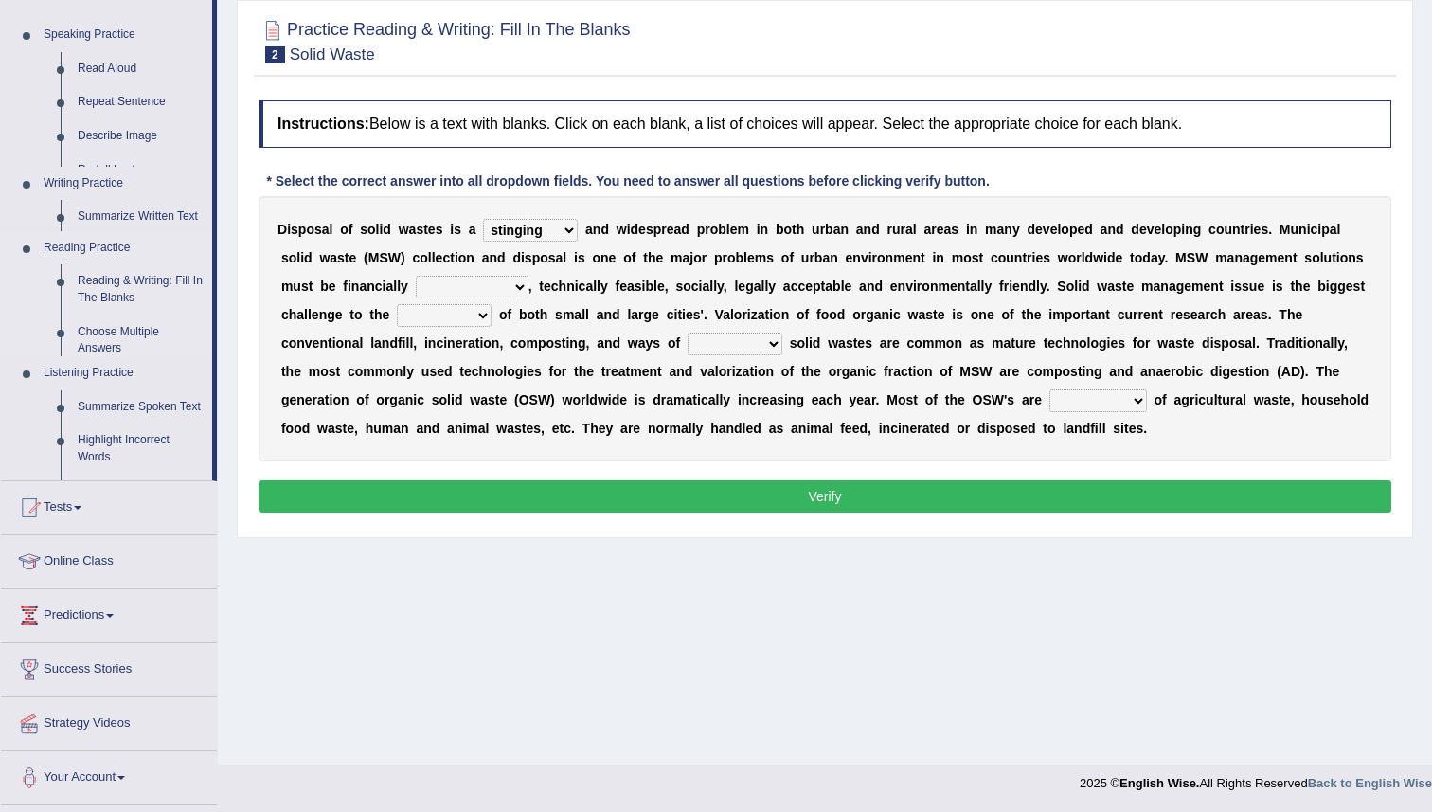
scroll to position [183, 0]
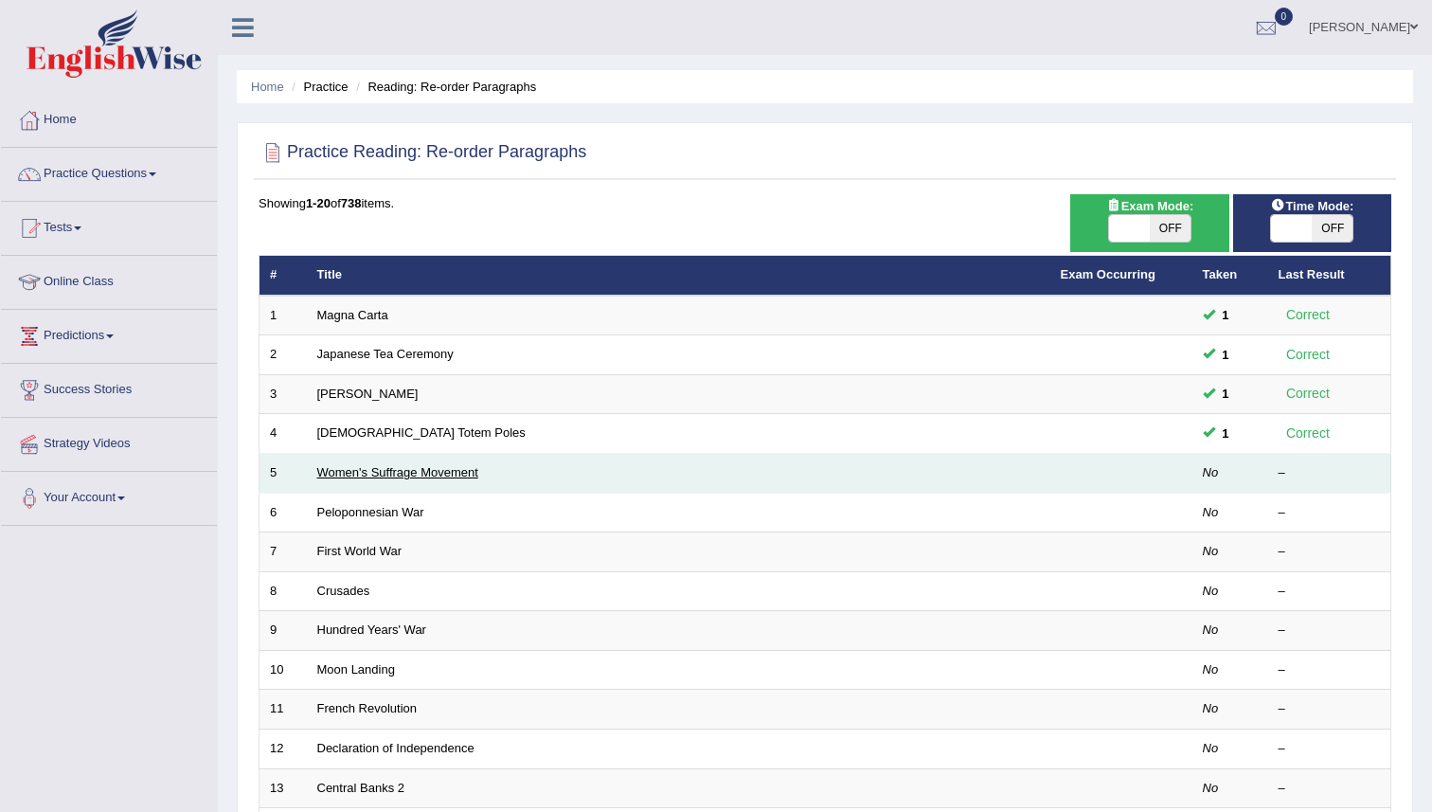
click at [381, 471] on link "Women's Suffrage Movement" at bounding box center [397, 472] width 161 height 14
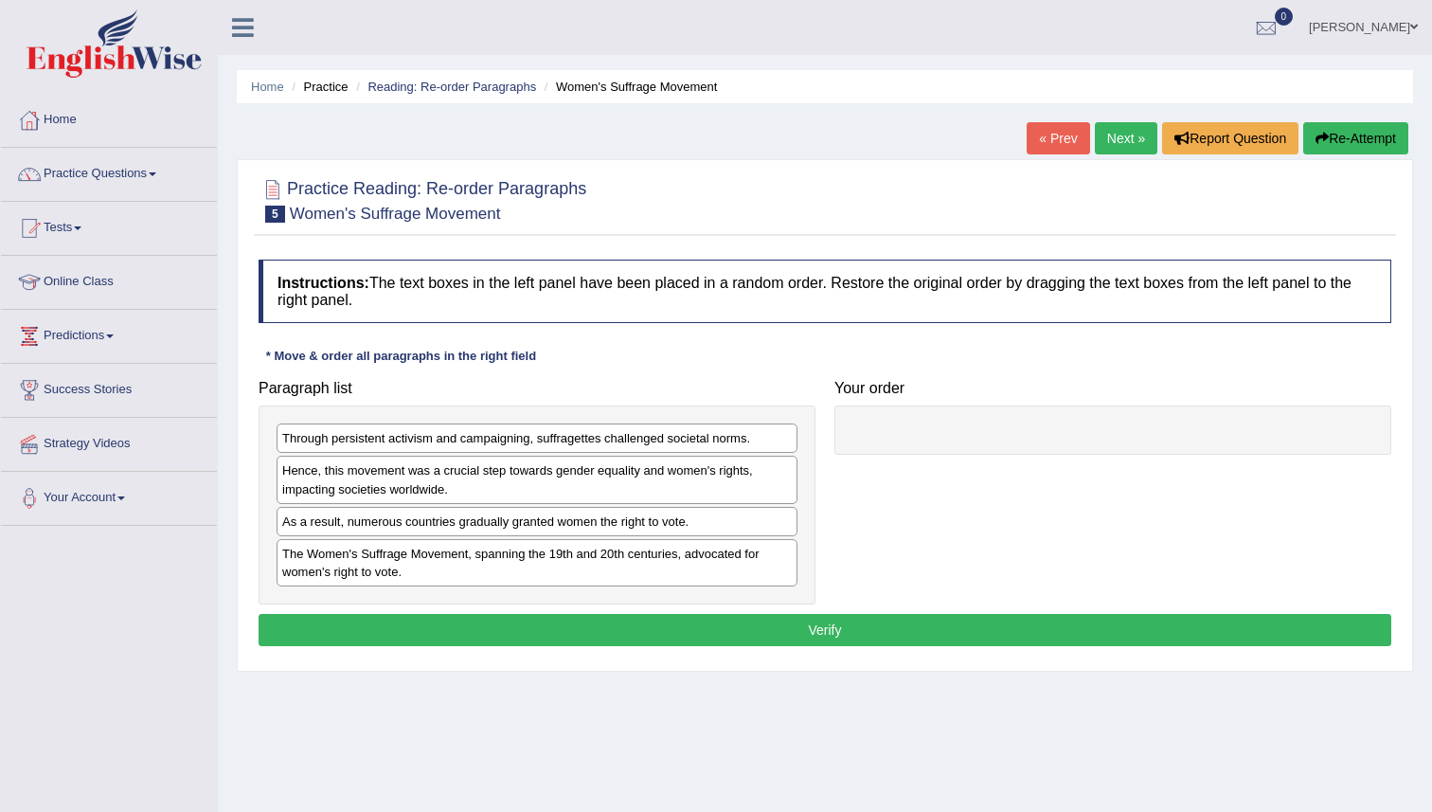
click at [652, 216] on div at bounding box center [825, 200] width 1133 height 58
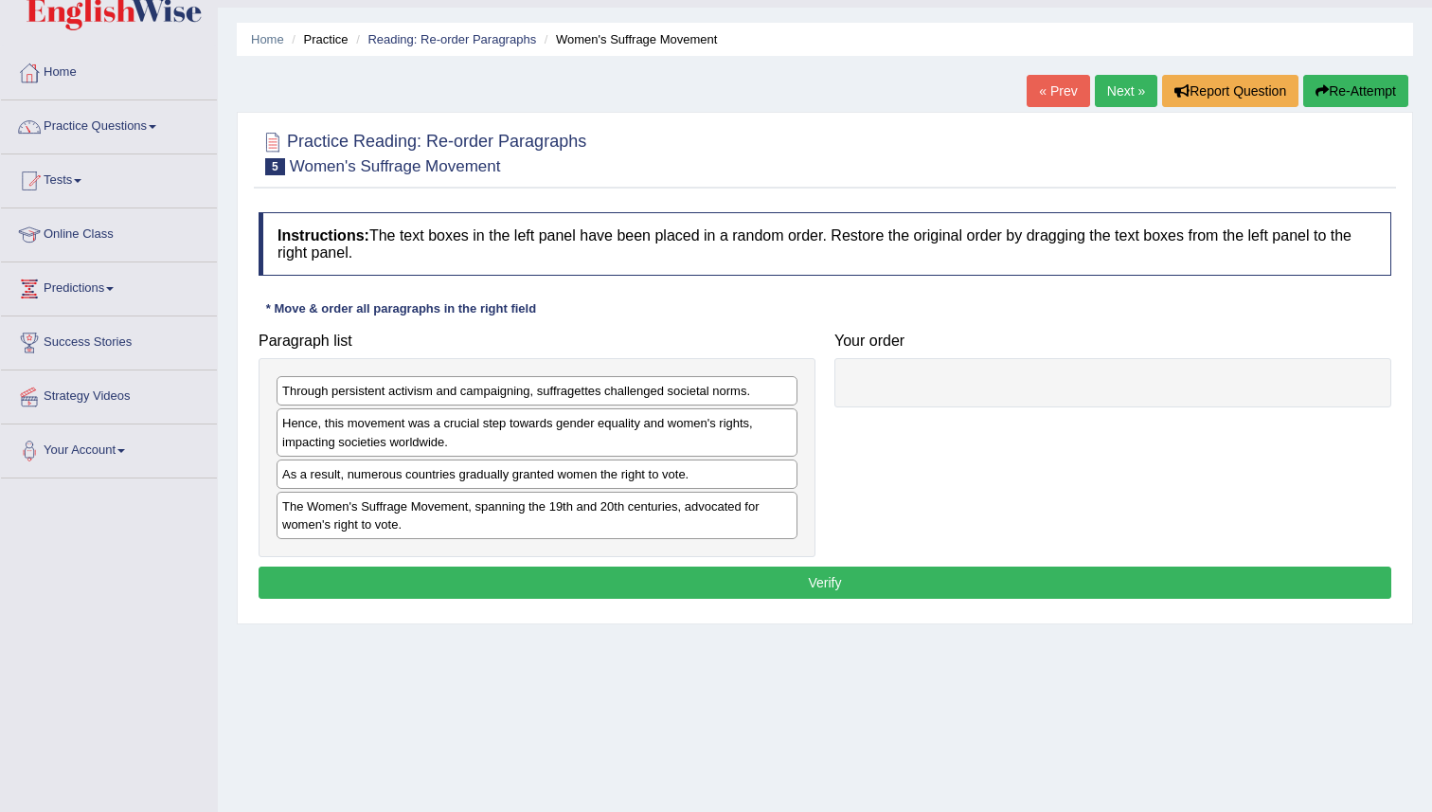
scroll to position [62, 0]
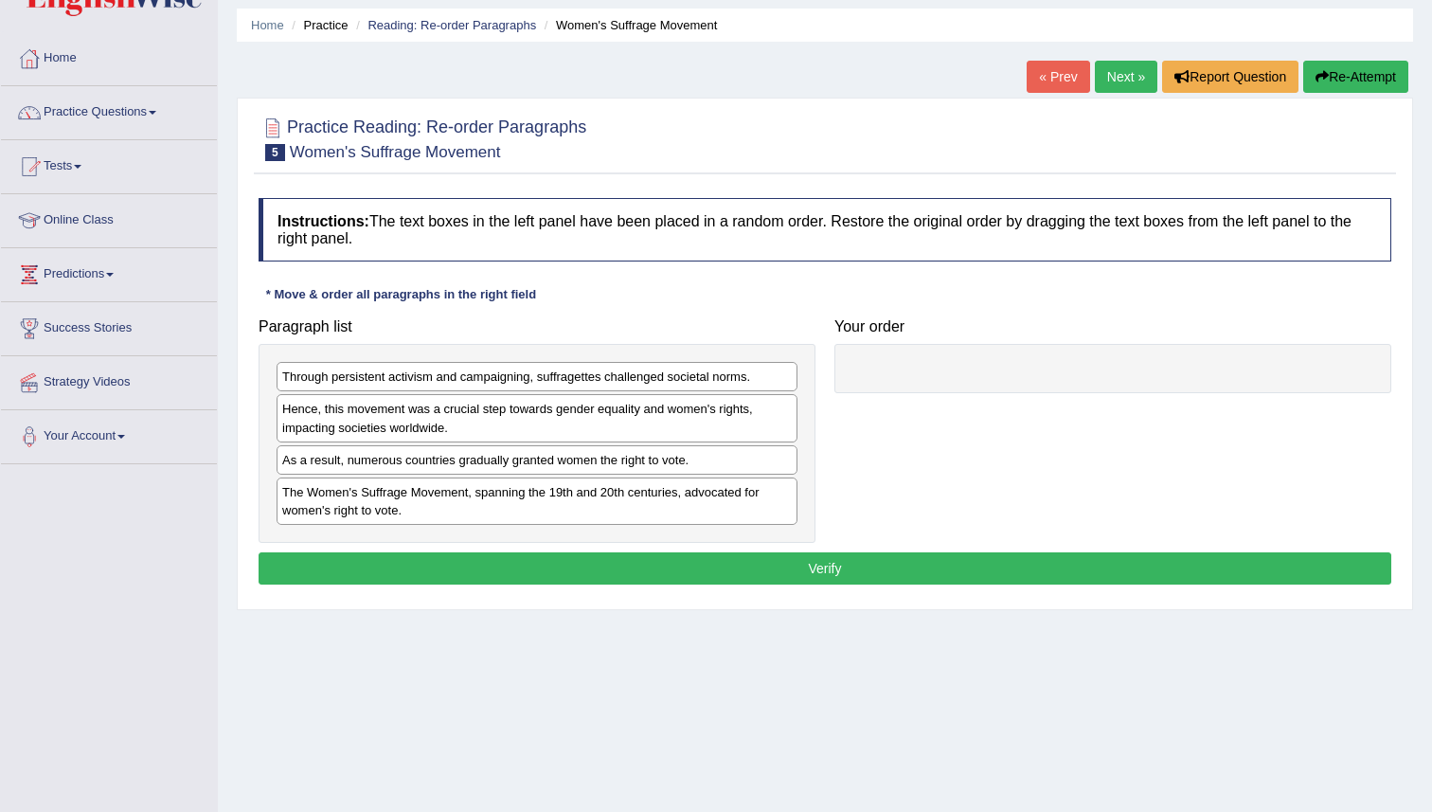
click at [642, 270] on div "Instructions: The text boxes in the left panel have been placed in a random ord…" at bounding box center [825, 394] width 1142 height 411
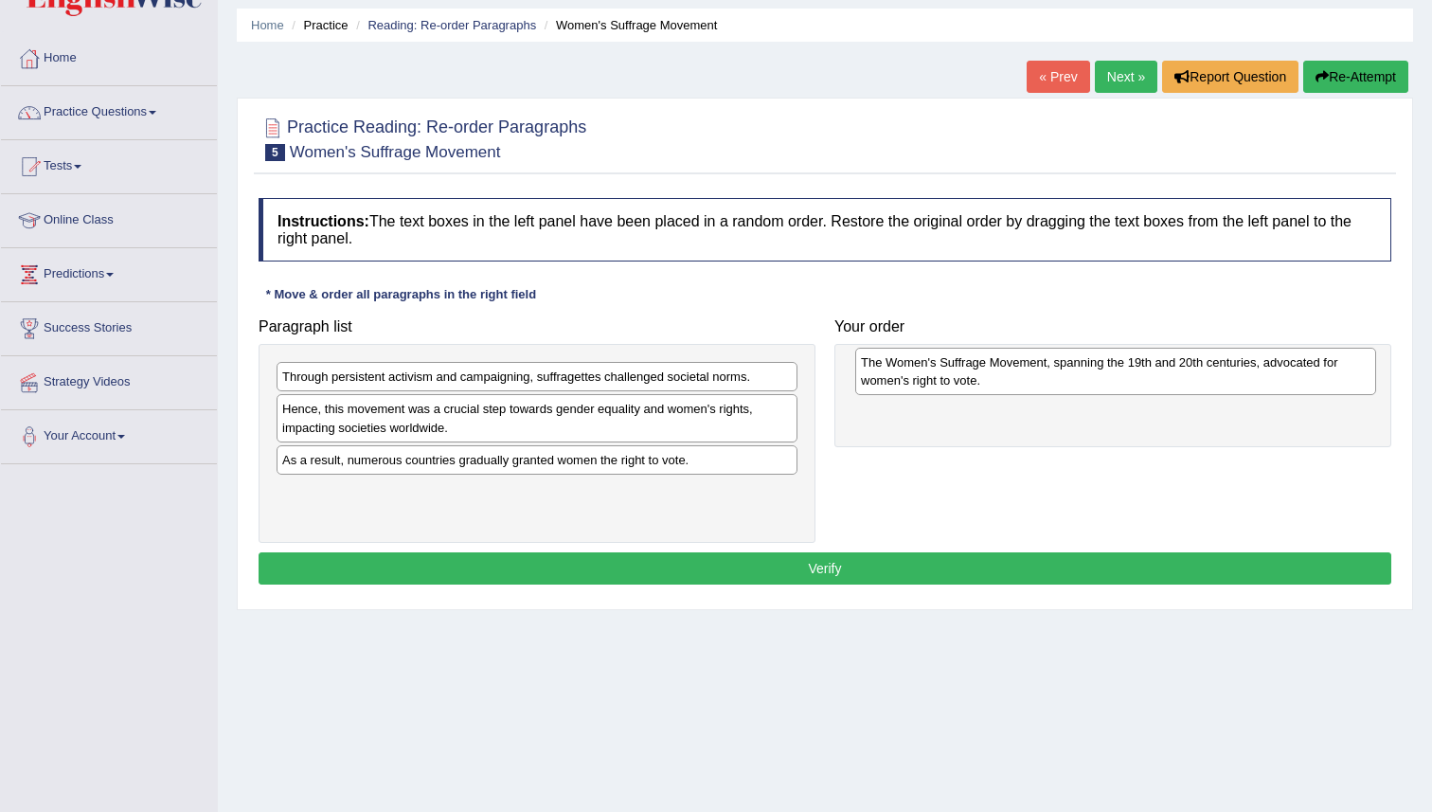
drag, startPoint x: 344, startPoint y: 503, endPoint x: 904, endPoint y: 374, distance: 574.5
click at [904, 374] on div "The Women's Suffrage Movement, spanning the 19th and 20th centuries, advocated …" at bounding box center [1115, 371] width 521 height 47
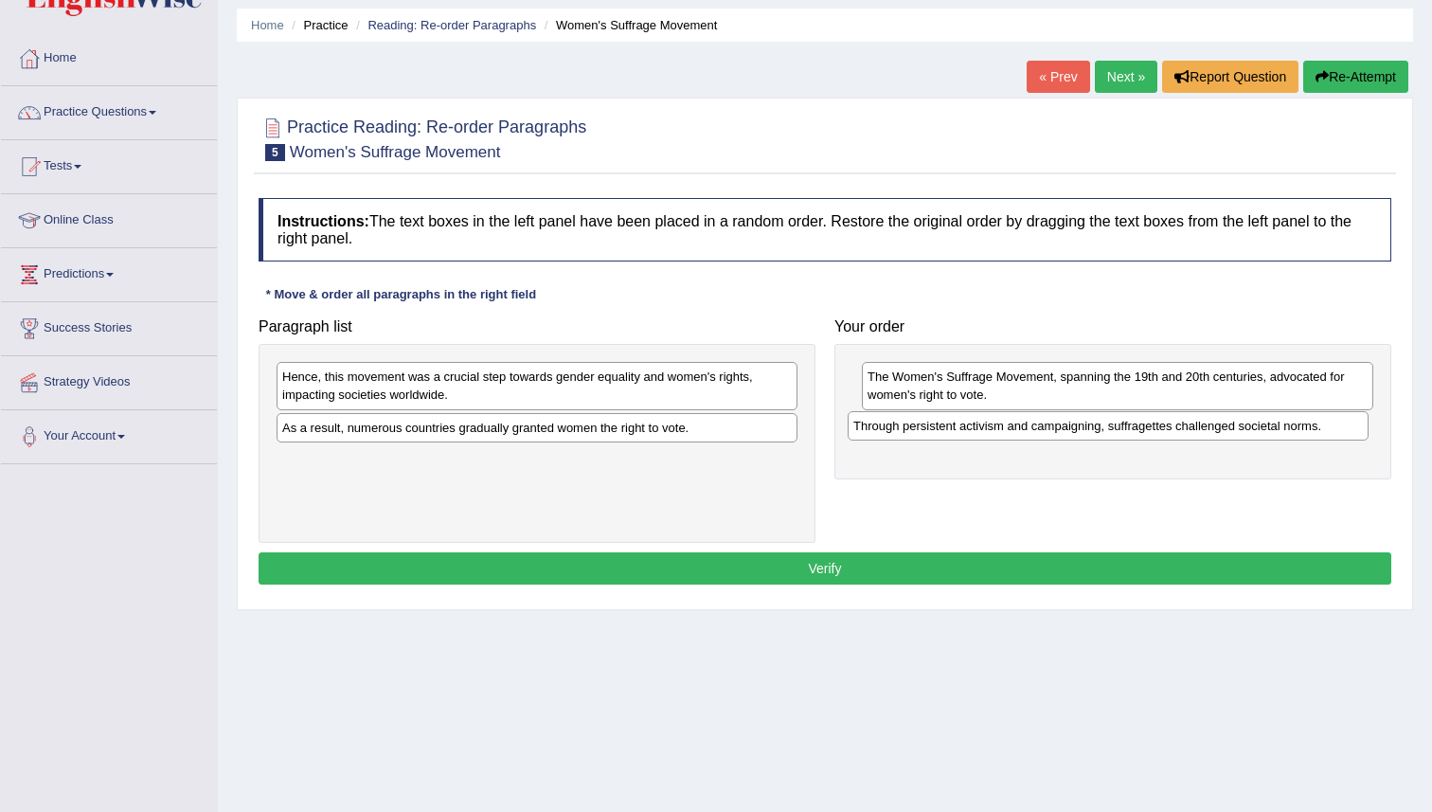
drag, startPoint x: 420, startPoint y: 381, endPoint x: 991, endPoint y: 430, distance: 573.3
click at [991, 430] on div "Through persistent activism and campaigning, suffragettes challenged societal n…" at bounding box center [1108, 425] width 521 height 29
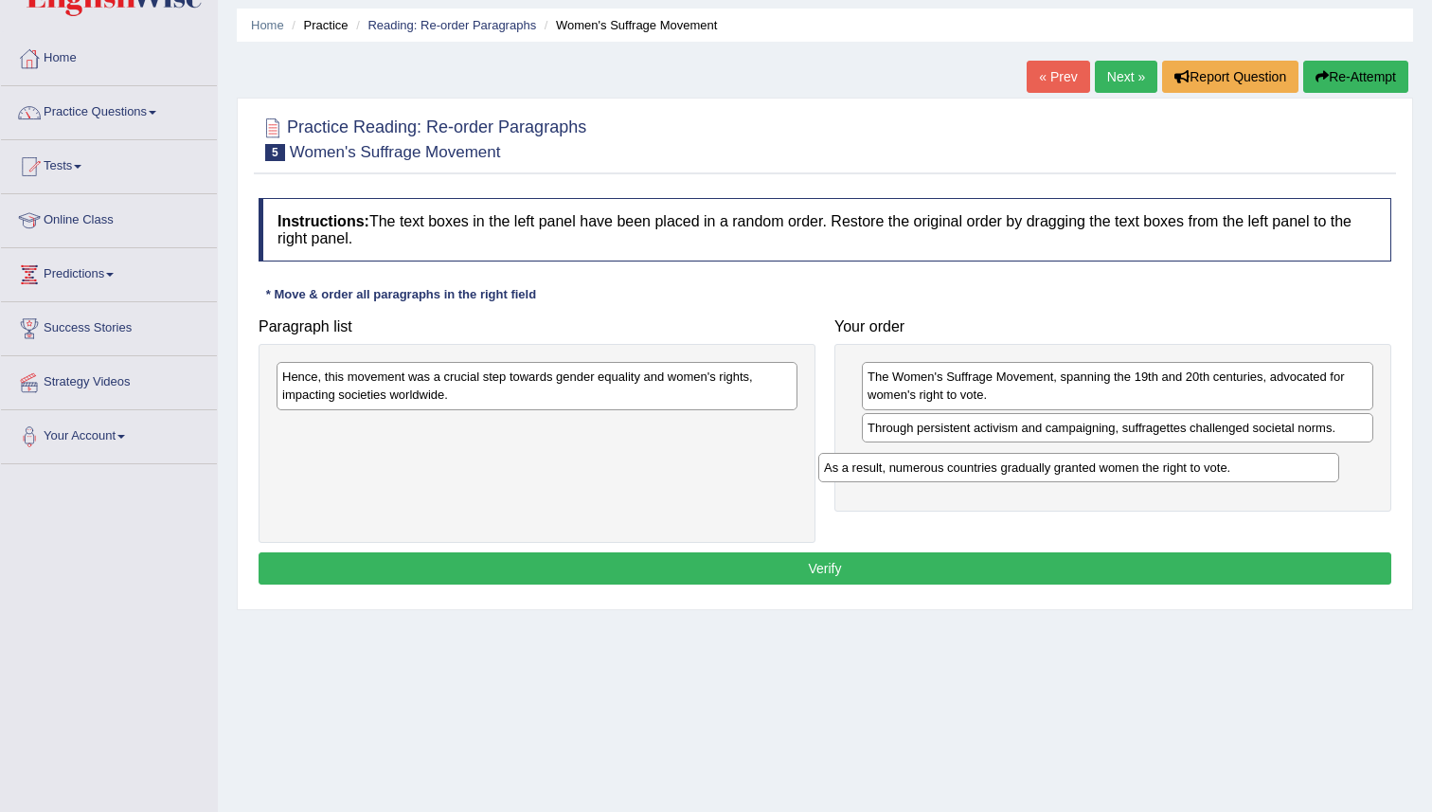
drag, startPoint x: 450, startPoint y: 433, endPoint x: 993, endPoint y: 476, distance: 544.5
click at [993, 474] on div "As a result, numerous countries gradually granted women the right to vote." at bounding box center [1078, 467] width 521 height 29
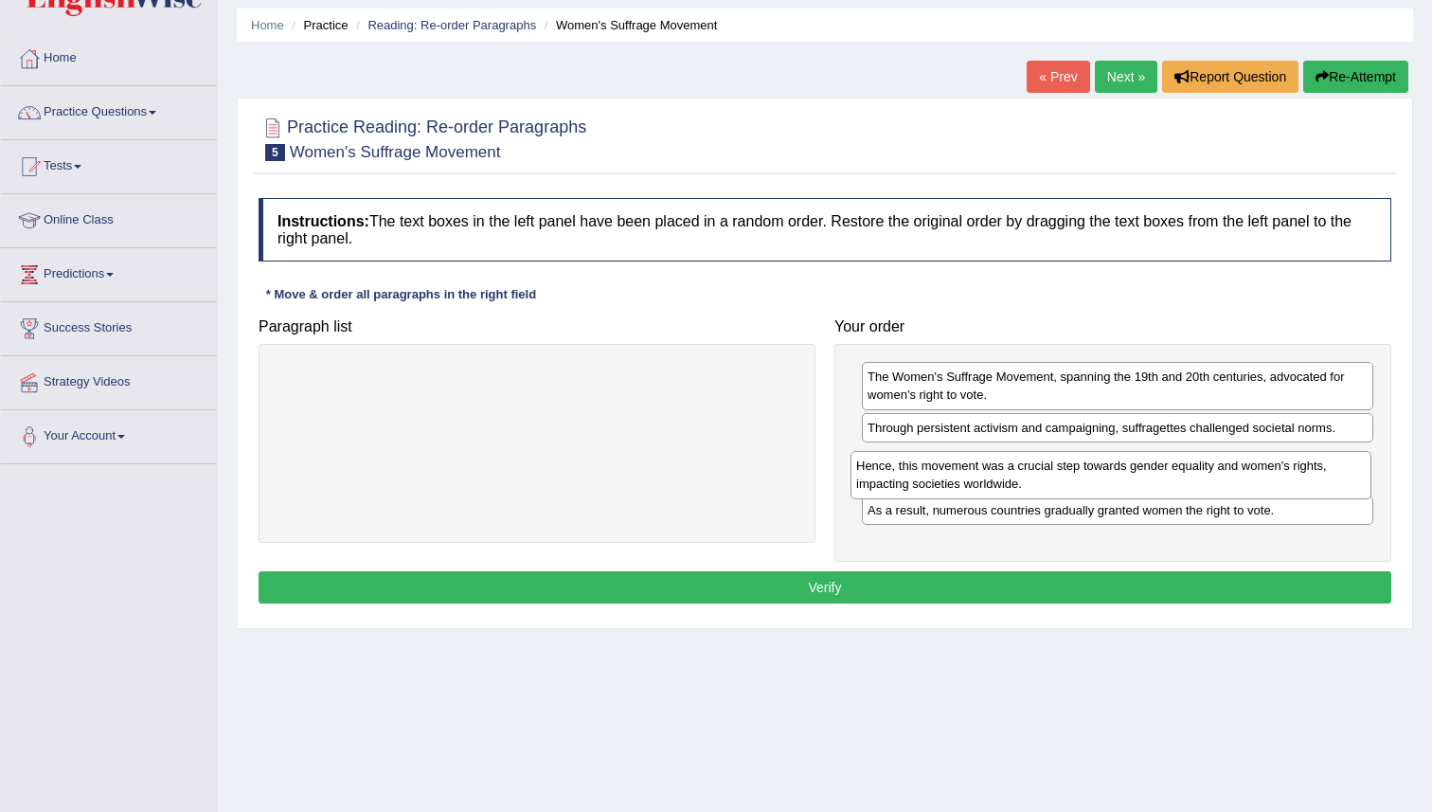
drag, startPoint x: 616, startPoint y: 387, endPoint x: 1190, endPoint y: 476, distance: 580.8
click at [1190, 476] on div "Hence, this movement was a crucial step towards gender equality and women's rig…" at bounding box center [1111, 474] width 521 height 47
click at [1169, 489] on div "Hence, this movement was a crucial step towards gender equality and women's rig…" at bounding box center [1118, 468] width 512 height 47
click at [1155, 542] on div "The Women's Suffrage Movement, spanning the 19th and 20th centuries, advocated …" at bounding box center [1113, 453] width 557 height 218
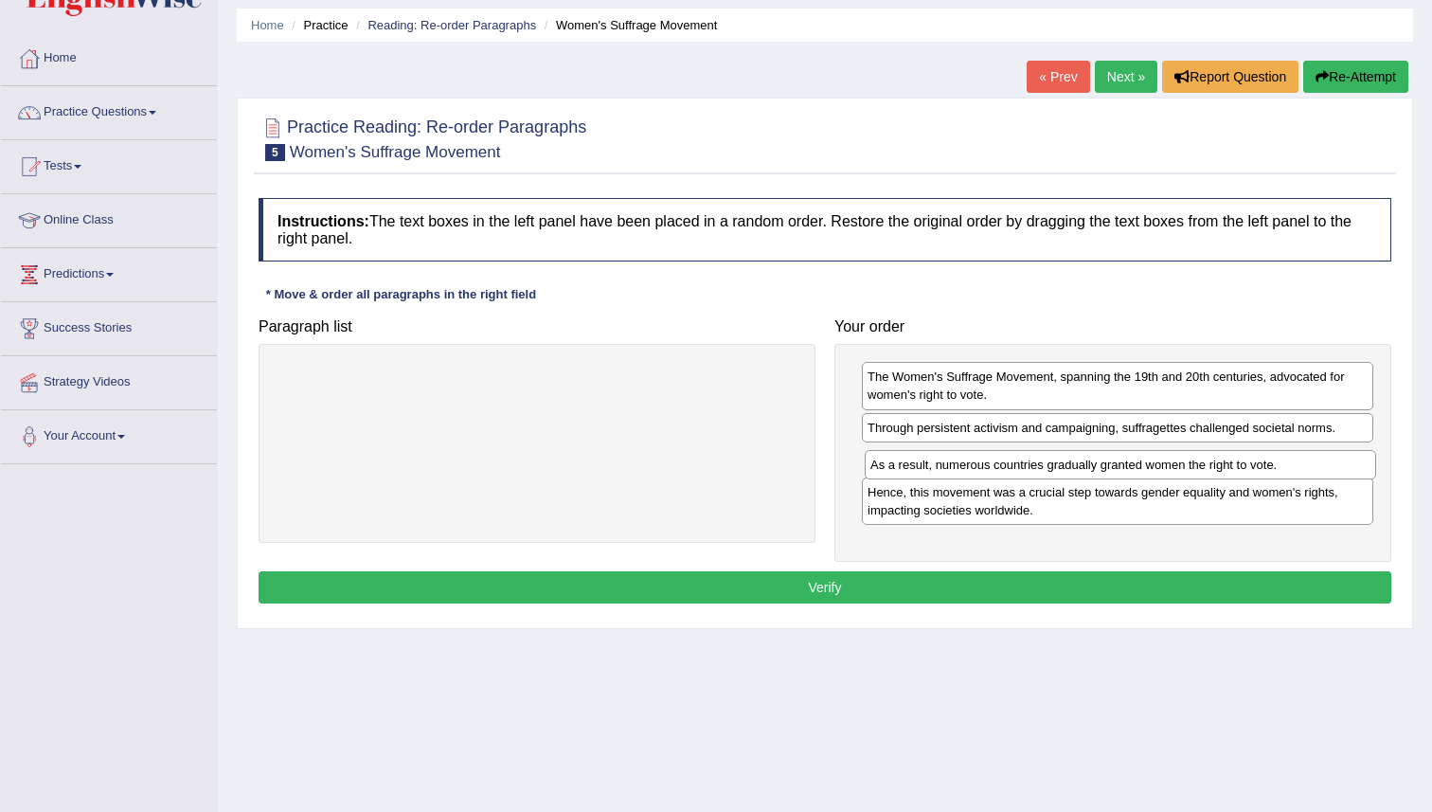
drag, startPoint x: 1086, startPoint y: 515, endPoint x: 1088, endPoint y: 470, distance: 45.6
click at [1088, 470] on div "As a result, numerous countries gradually granted women the right to vote." at bounding box center [1121, 464] width 512 height 29
click at [1015, 596] on button "Verify" at bounding box center [825, 587] width 1133 height 32
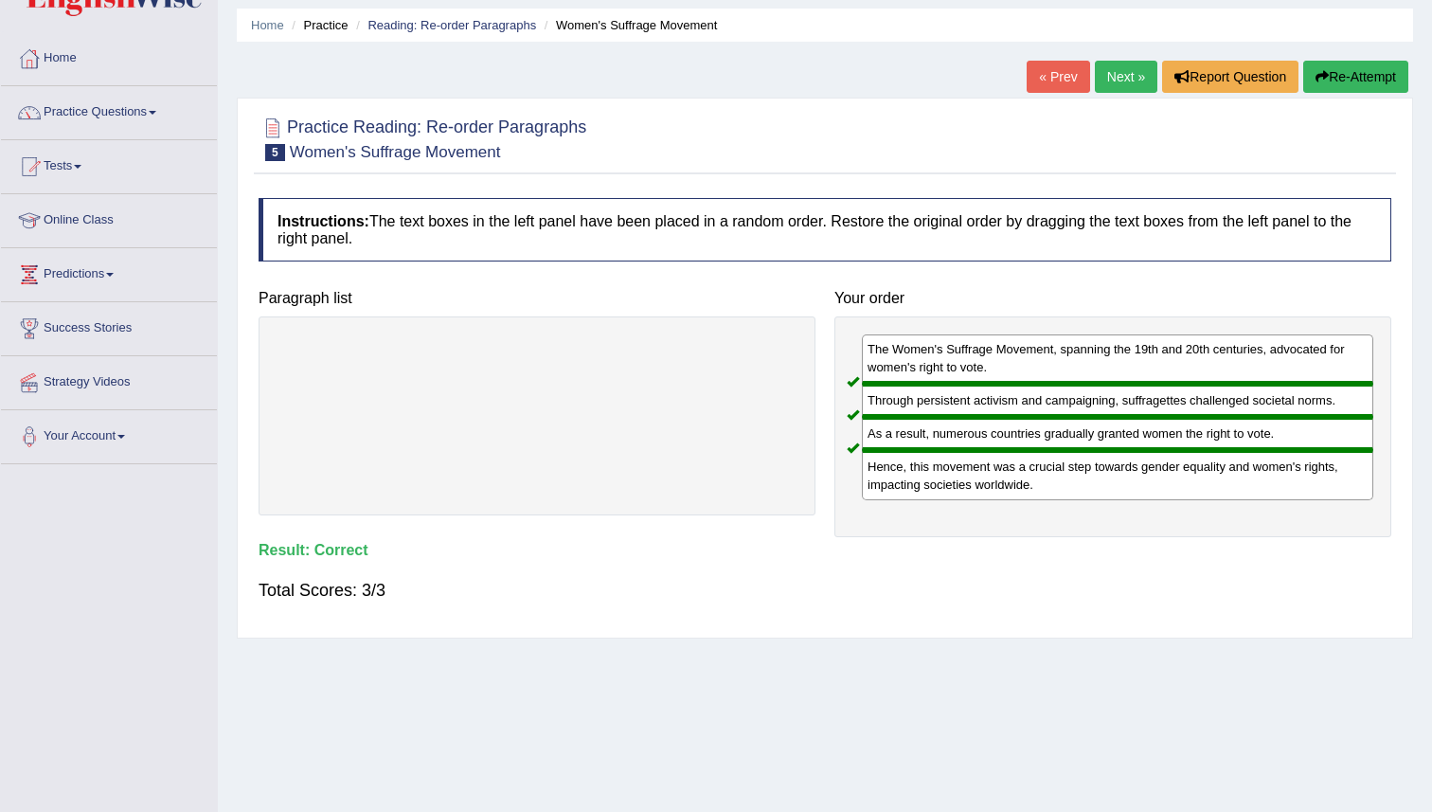
click at [1117, 73] on link "Next »" at bounding box center [1126, 77] width 63 height 32
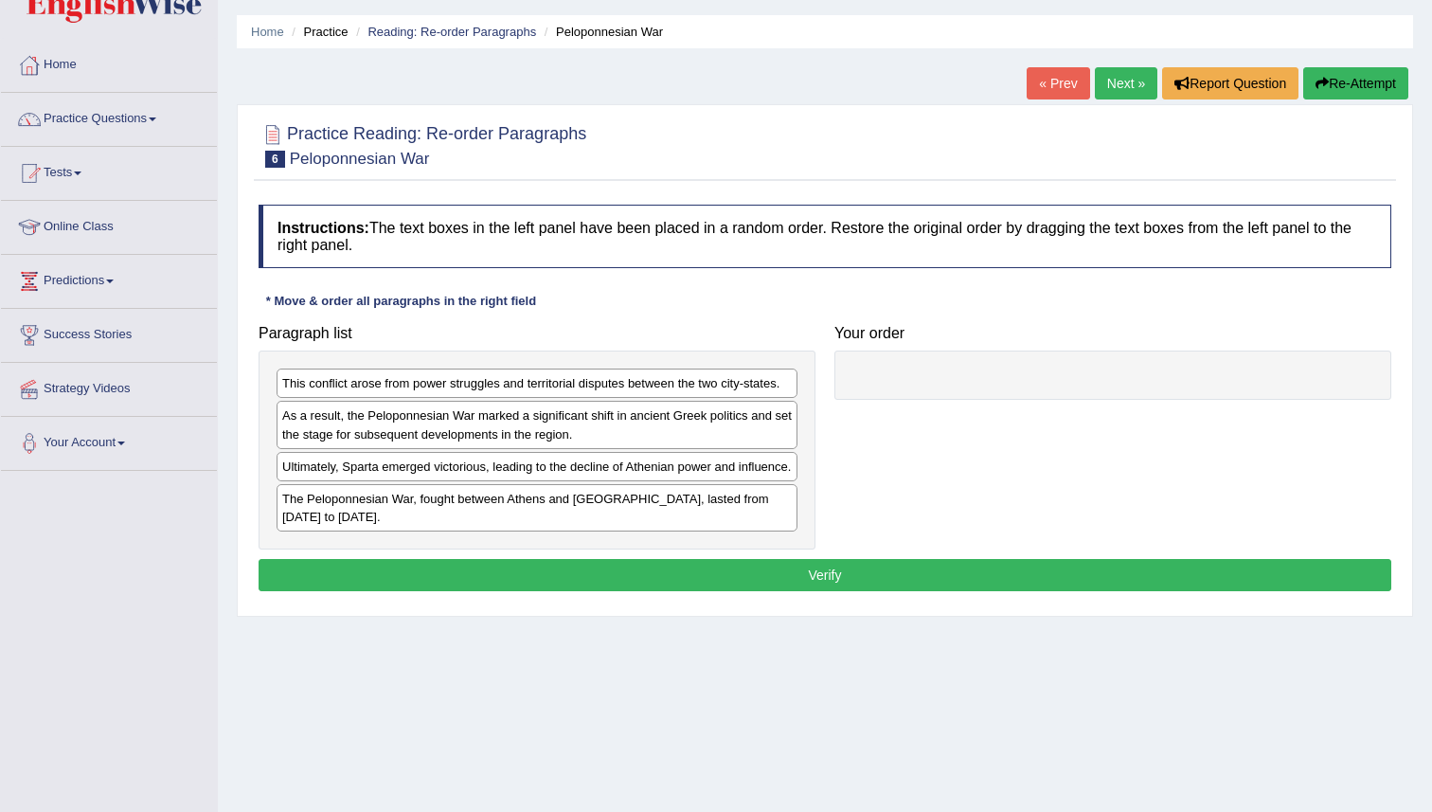
scroll to position [73, 0]
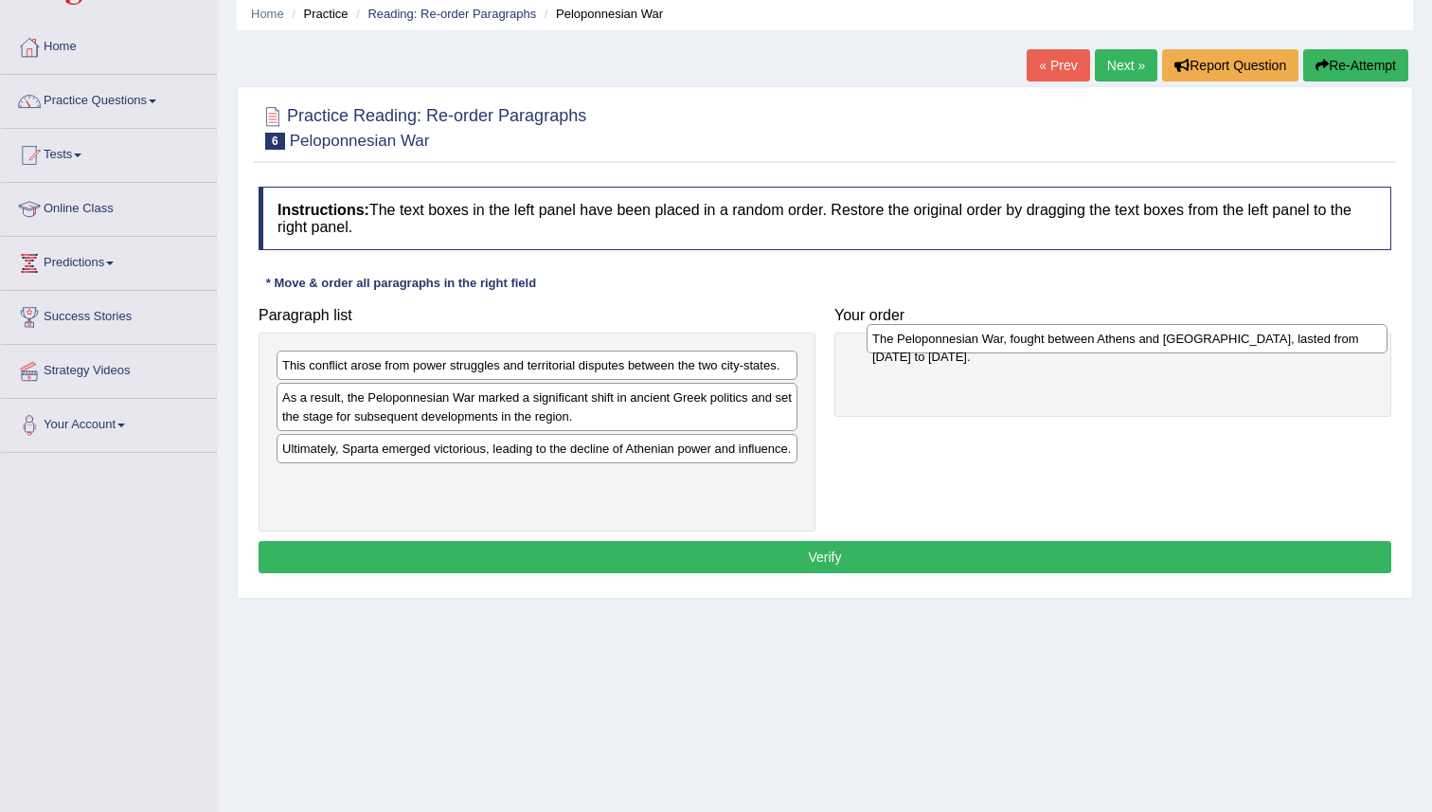
drag, startPoint x: 538, startPoint y: 493, endPoint x: 1128, endPoint y: 332, distance: 611.5
click at [1128, 332] on div "The Peloponnesian War, fought between Athens and [GEOGRAPHIC_DATA], lasted from…" at bounding box center [1127, 338] width 521 height 29
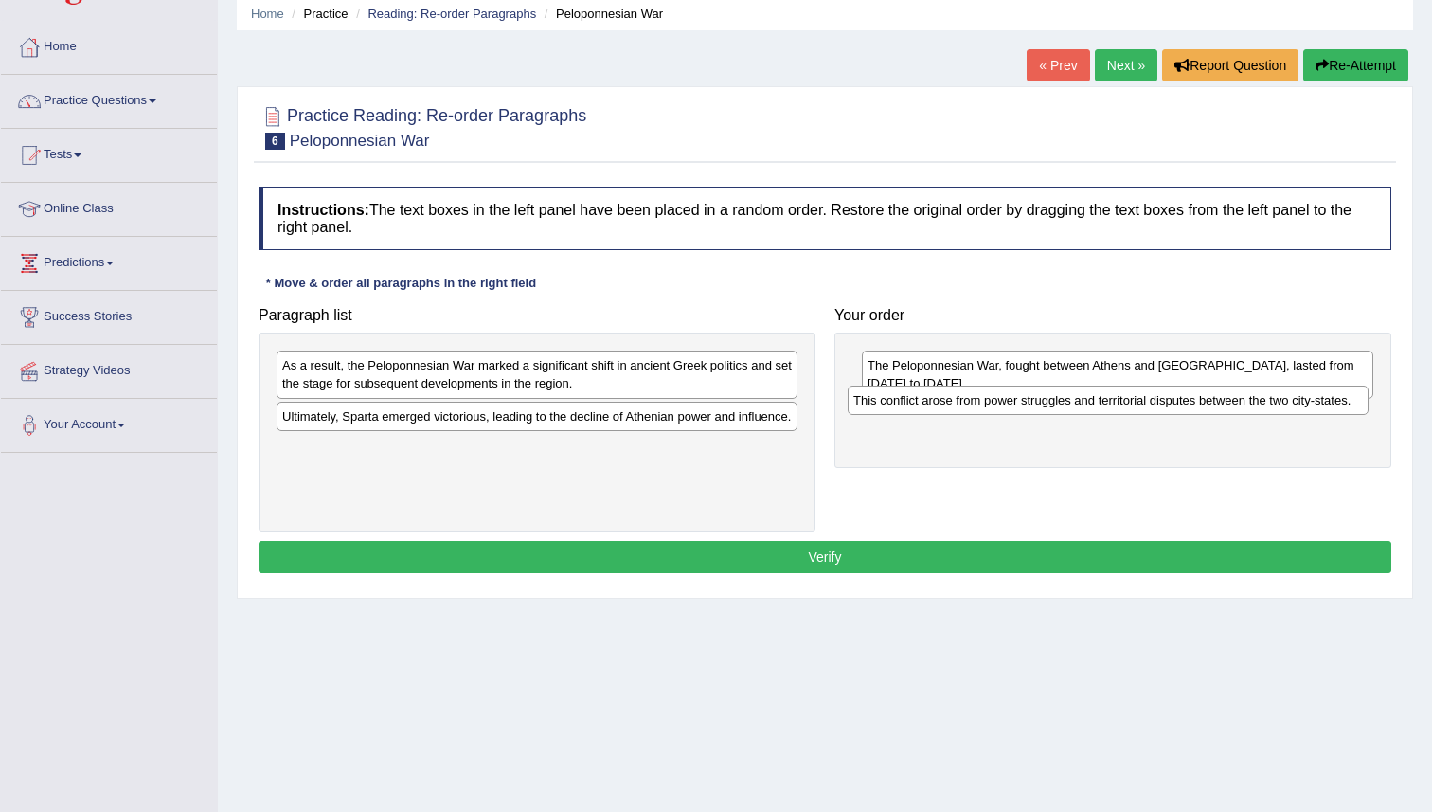
drag, startPoint x: 510, startPoint y: 366, endPoint x: 1080, endPoint y: 401, distance: 571.3
click at [1080, 401] on div "This conflict arose from power struggles and territorial disputes between the t…" at bounding box center [1108, 400] width 521 height 29
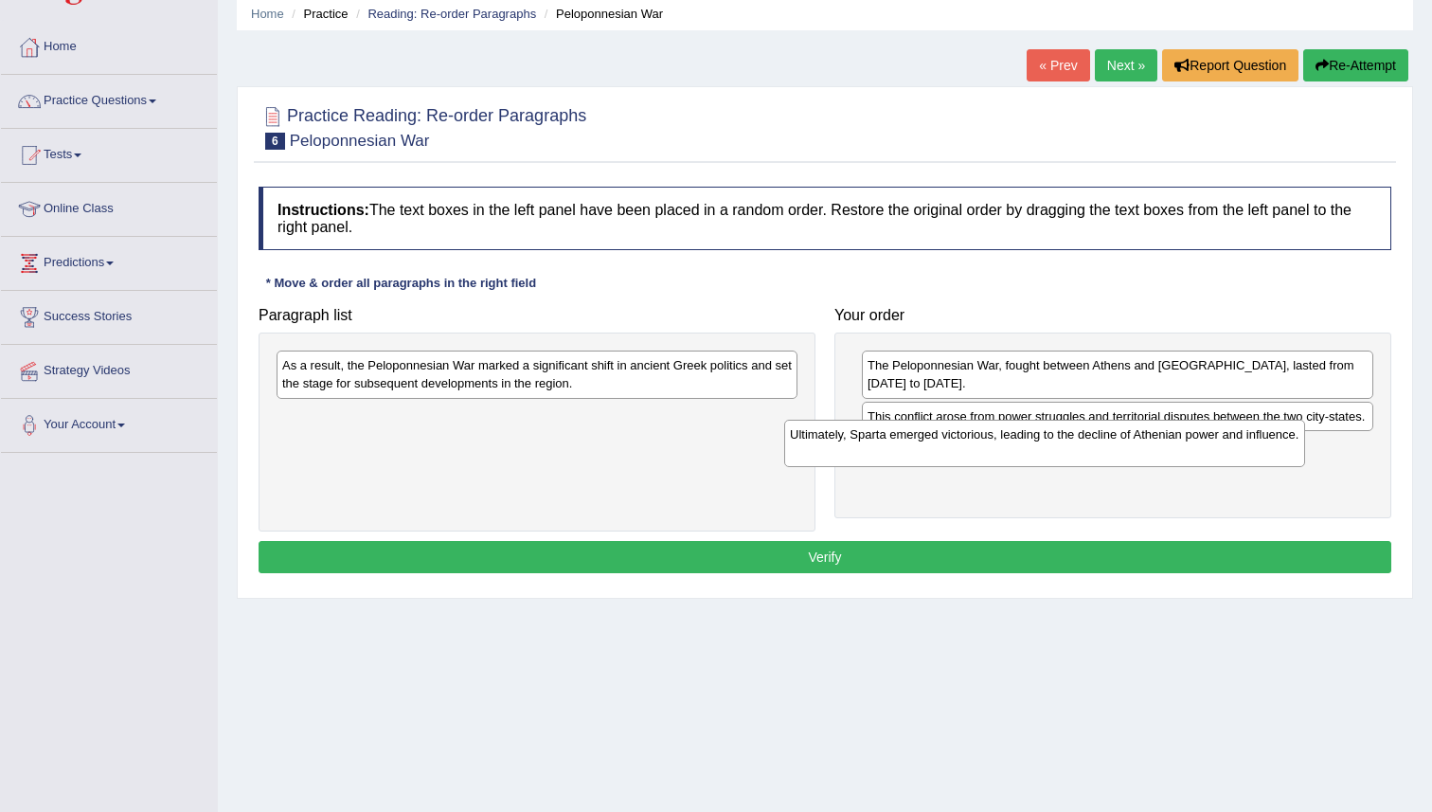
drag, startPoint x: 474, startPoint y: 431, endPoint x: 998, endPoint y: 449, distance: 525.1
click at [998, 449] on div "Ultimately, Sparta emerged victorious, leading to the decline of Athenian power…" at bounding box center [1044, 443] width 521 height 47
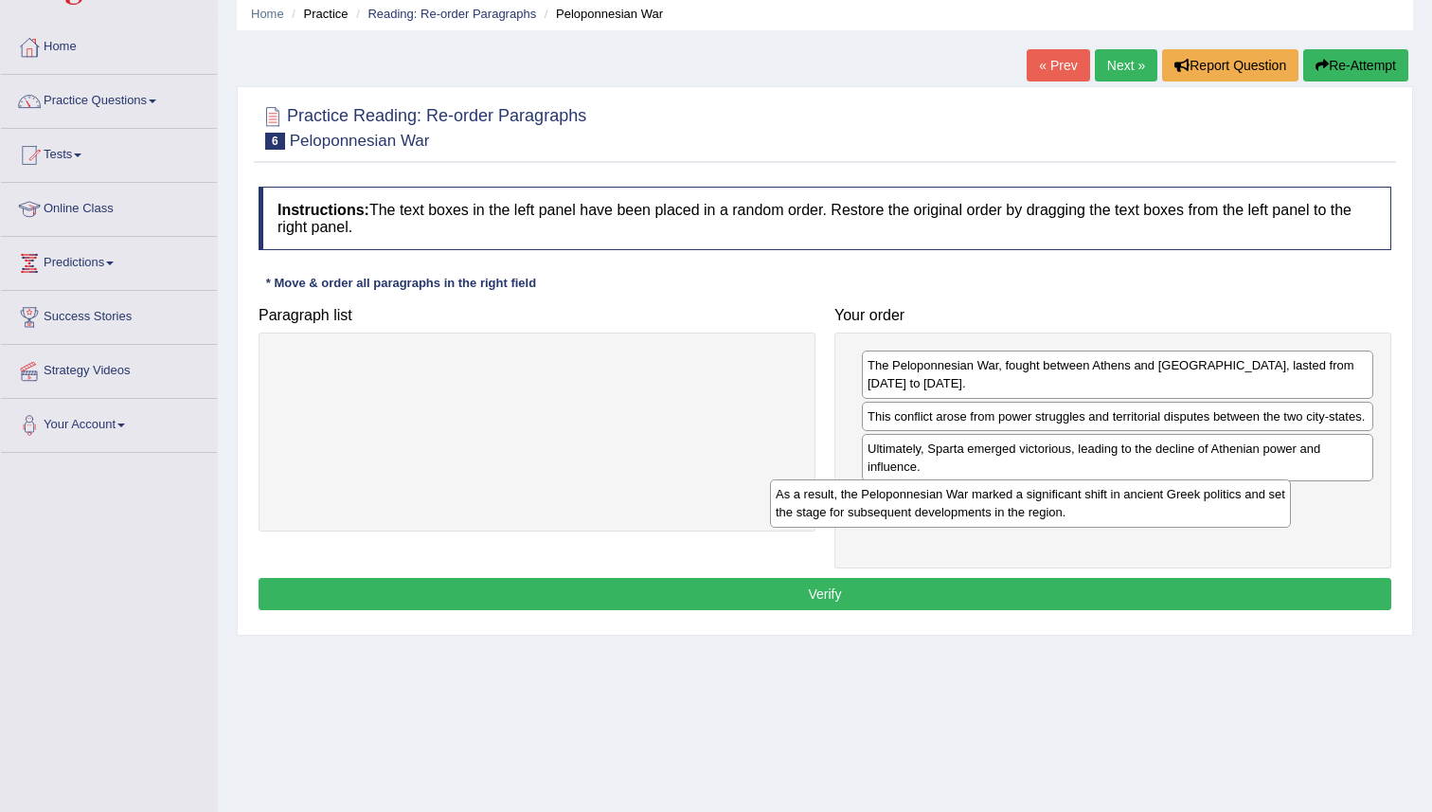
drag, startPoint x: 699, startPoint y: 368, endPoint x: 1248, endPoint y: 527, distance: 570.8
click at [1248, 527] on div "As a result, the Peloponnesian War marked a significant shift in ancient Greek …" at bounding box center [1030, 502] width 521 height 47
click at [1098, 593] on button "Verify" at bounding box center [825, 594] width 1133 height 32
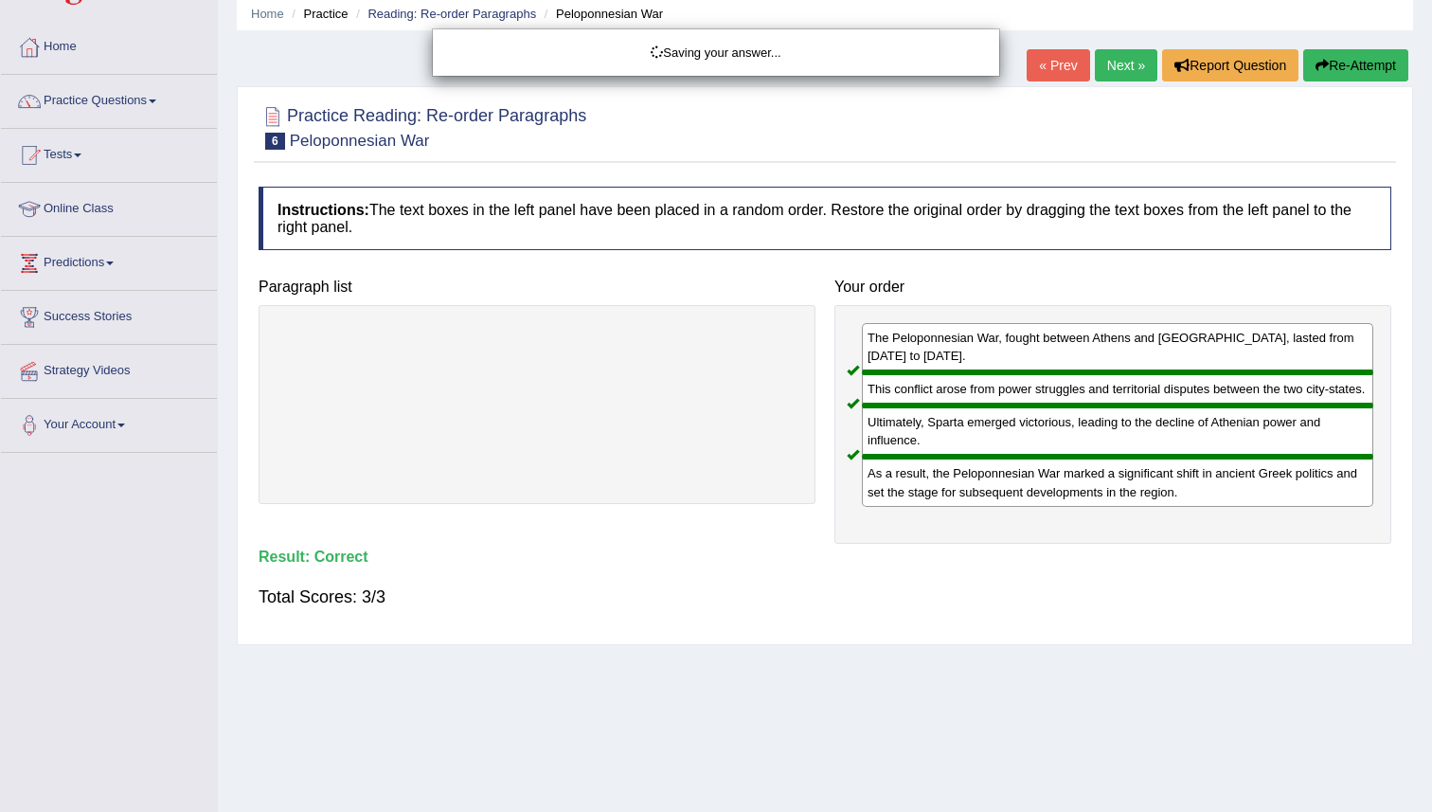
click at [1098, 593] on div "Saving your answer..." at bounding box center [716, 406] width 1432 height 812
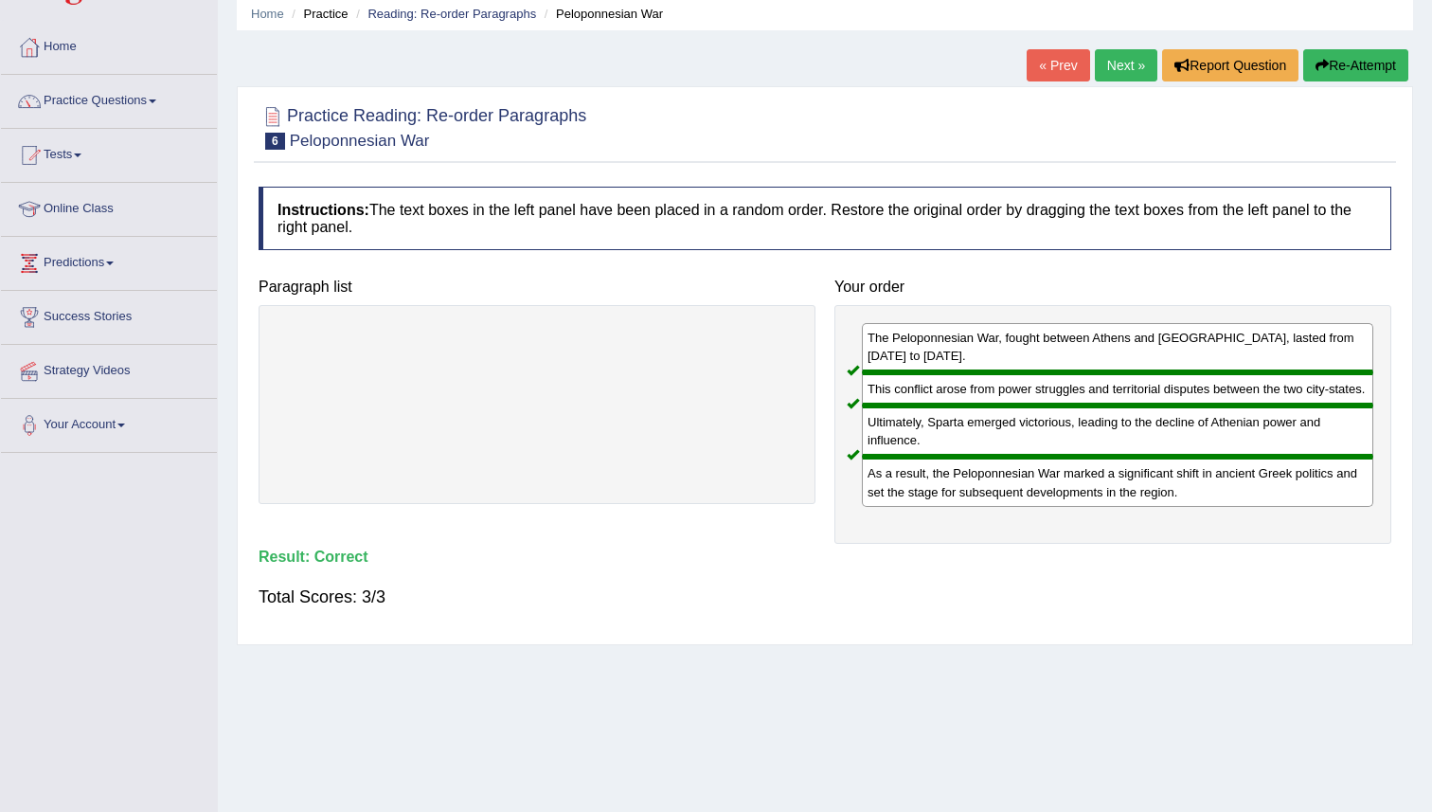
click at [1122, 69] on link "Next »" at bounding box center [1126, 65] width 63 height 32
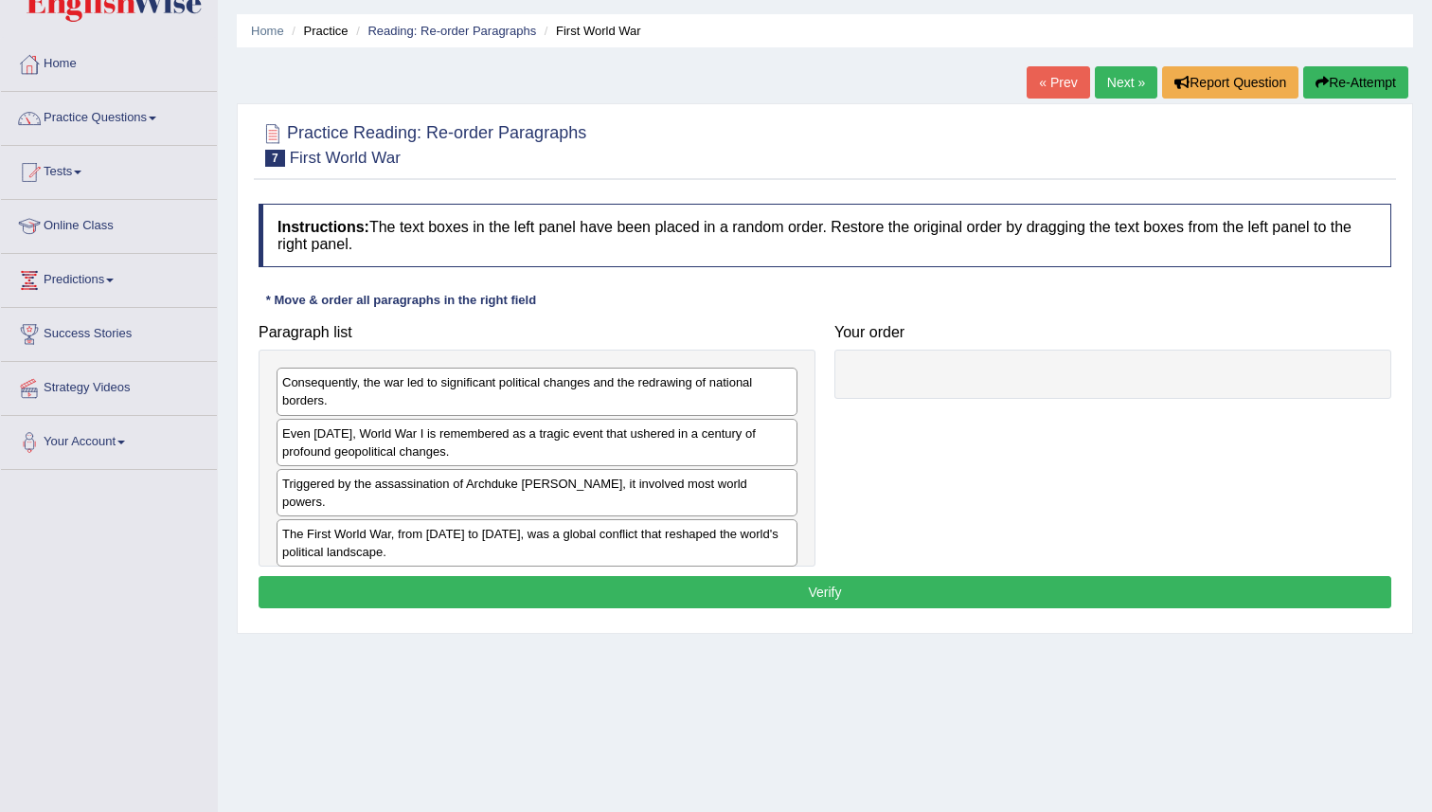
scroll to position [63, 0]
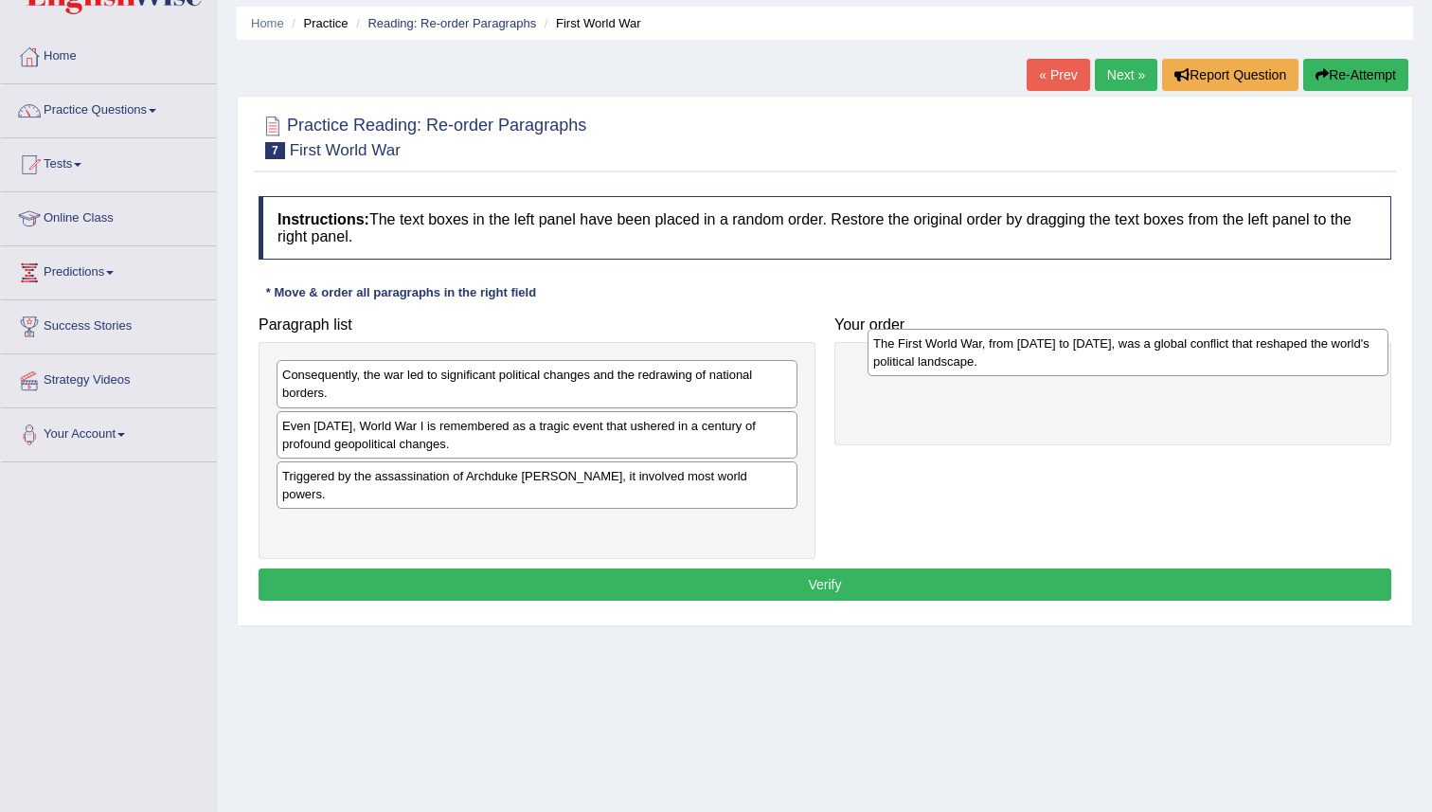
drag, startPoint x: 578, startPoint y: 514, endPoint x: 1168, endPoint y: 349, distance: 613.0
click at [1168, 349] on div "The First World War, from [DATE] to [DATE], was a global conflict that reshaped…" at bounding box center [1128, 352] width 521 height 47
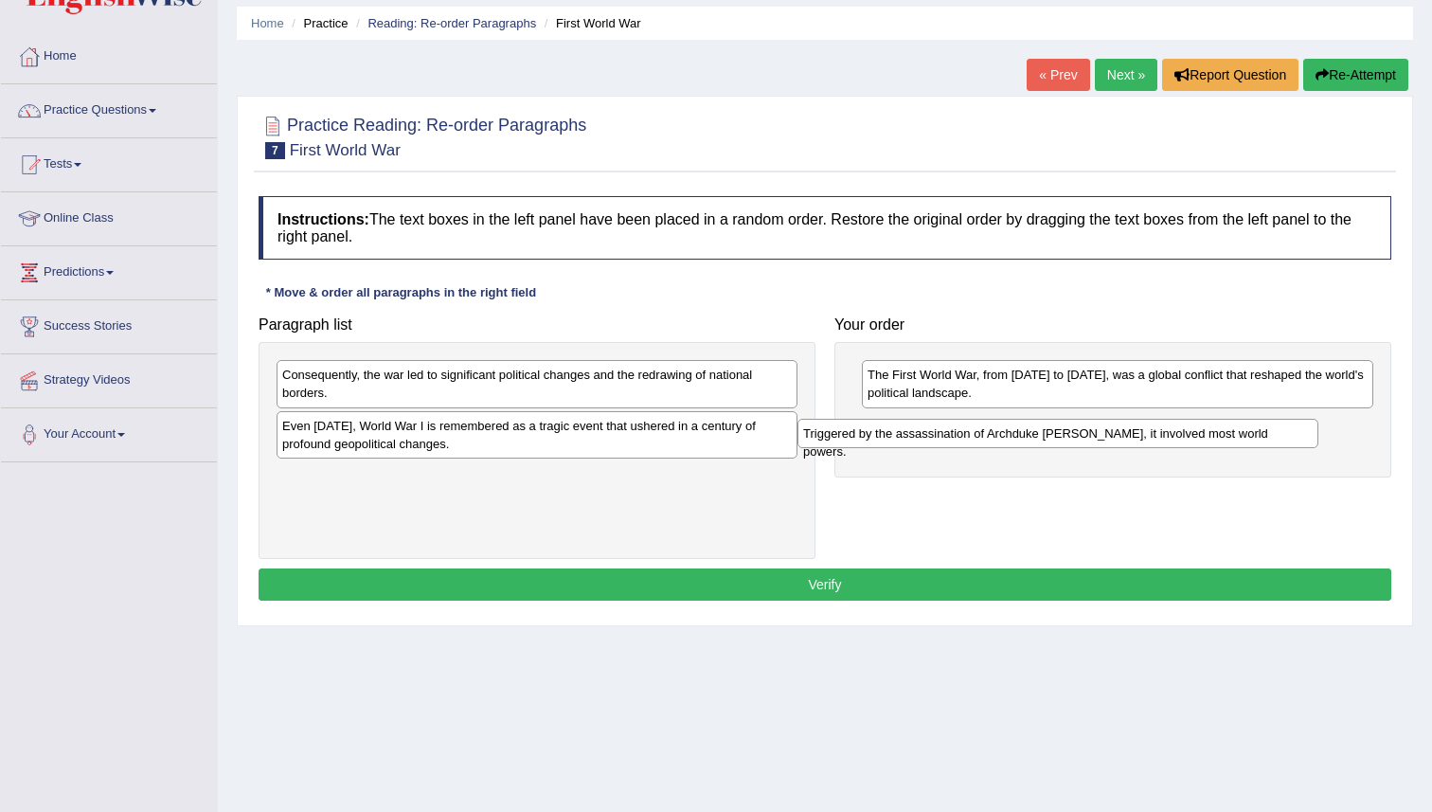
drag, startPoint x: 640, startPoint y: 482, endPoint x: 1162, endPoint y: 440, distance: 523.7
click at [1162, 440] on div "Triggered by the assassination of Archduke [PERSON_NAME], it involved most worl…" at bounding box center [1058, 433] width 521 height 29
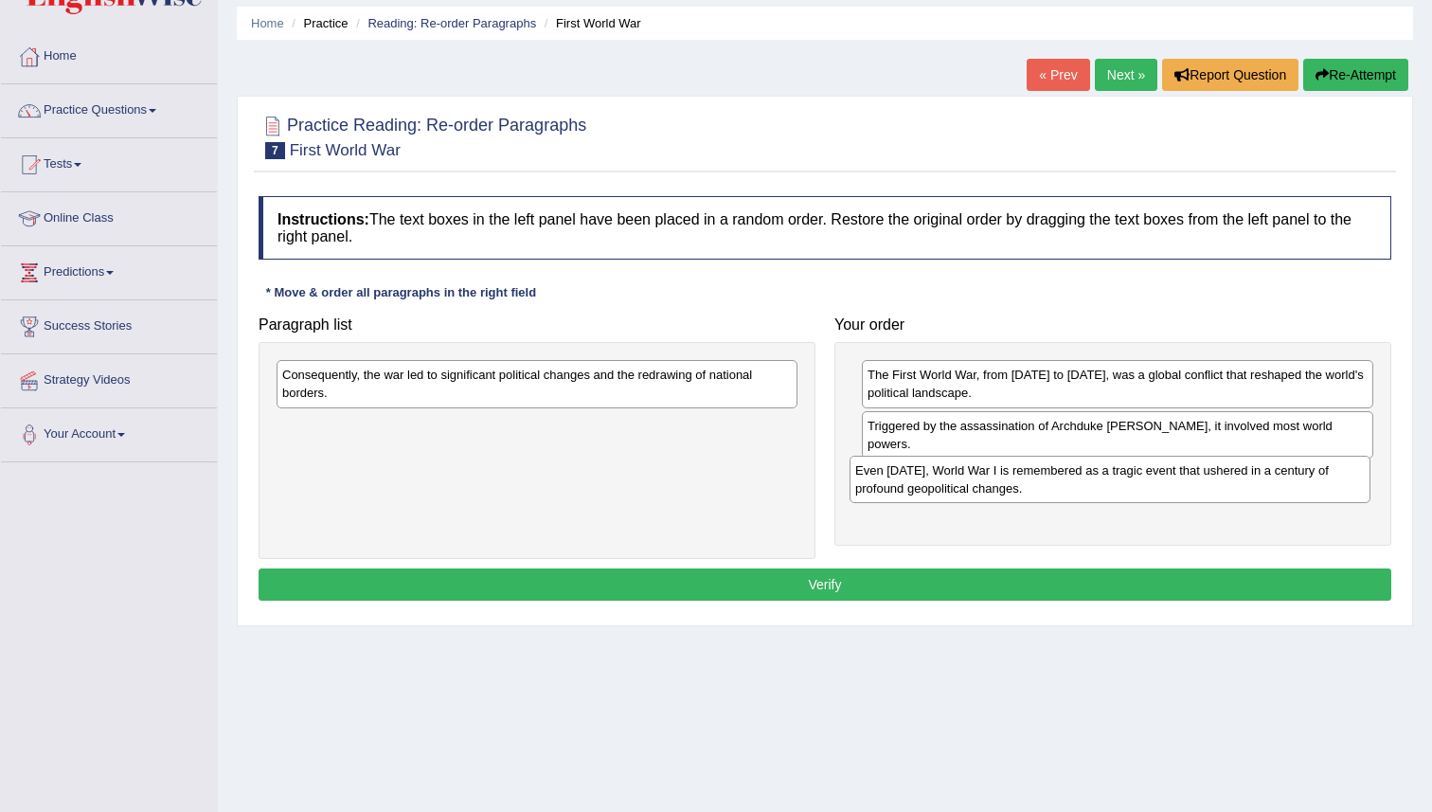
drag, startPoint x: 678, startPoint y: 437, endPoint x: 1246, endPoint y: 488, distance: 569.7
click at [1248, 485] on div "Even today, World War I is remembered as a tragic event that ushered in a centu…" at bounding box center [1110, 479] width 521 height 47
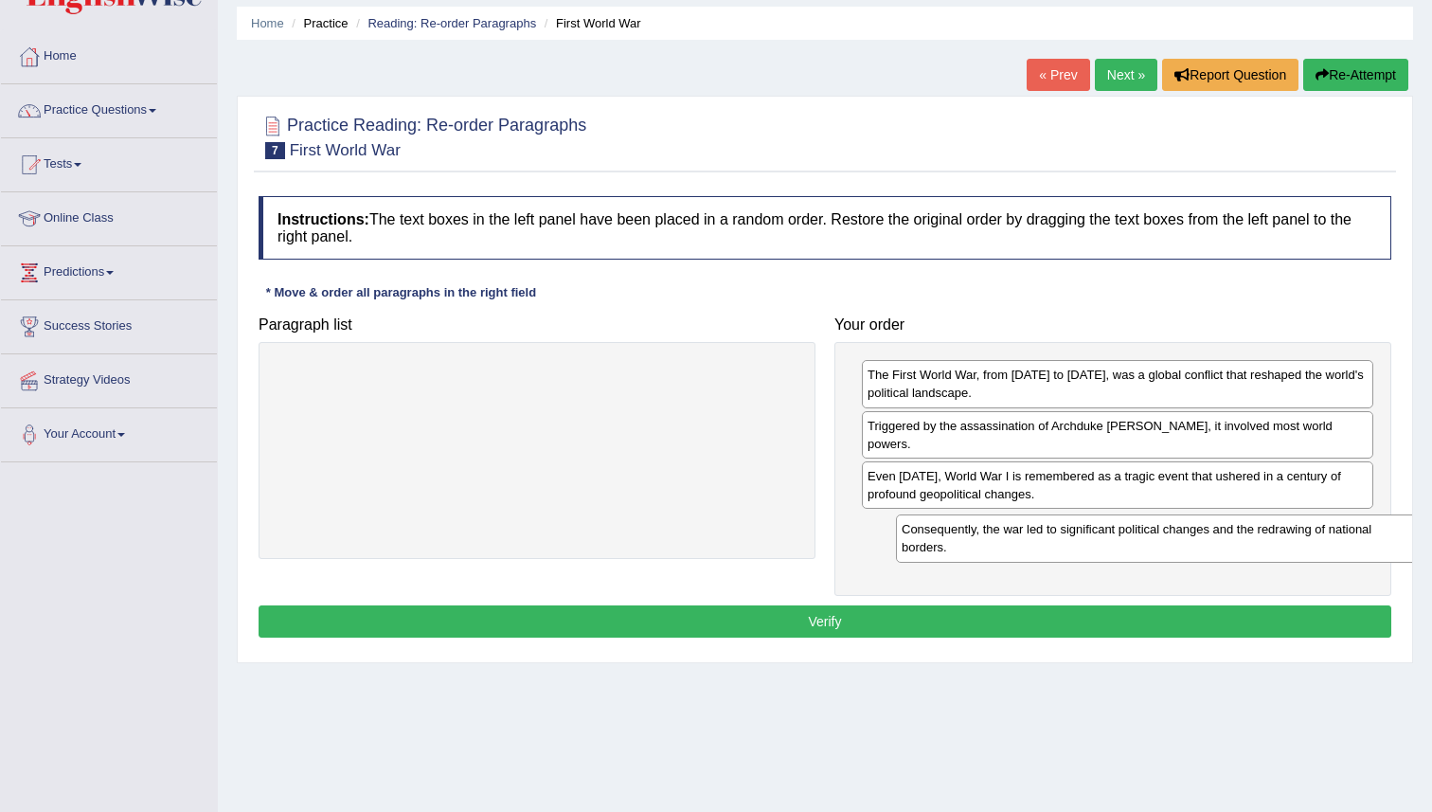
drag, startPoint x: 696, startPoint y: 381, endPoint x: 1294, endPoint y: 531, distance: 616.4
click at [1294, 531] on div "Consequently, the war led to significant political changes and the redrawing of…" at bounding box center [1156, 537] width 521 height 47
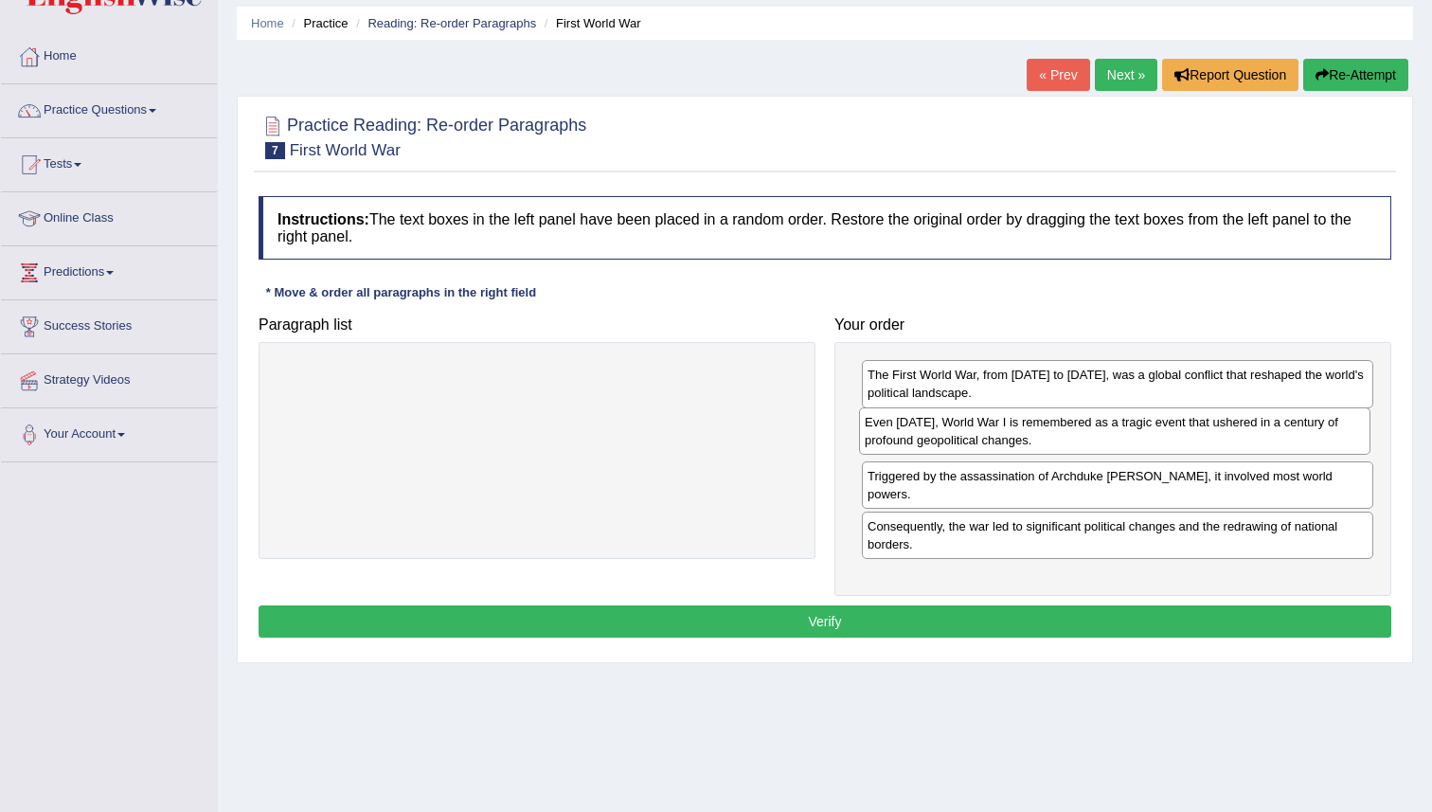
drag, startPoint x: 1199, startPoint y: 497, endPoint x: 1196, endPoint y: 443, distance: 54.1
click at [1196, 443] on div "Even today, World War I is remembered as a tragic event that ushered in a centu…" at bounding box center [1115, 430] width 512 height 47
click at [1017, 633] on button "Verify" at bounding box center [825, 621] width 1133 height 32
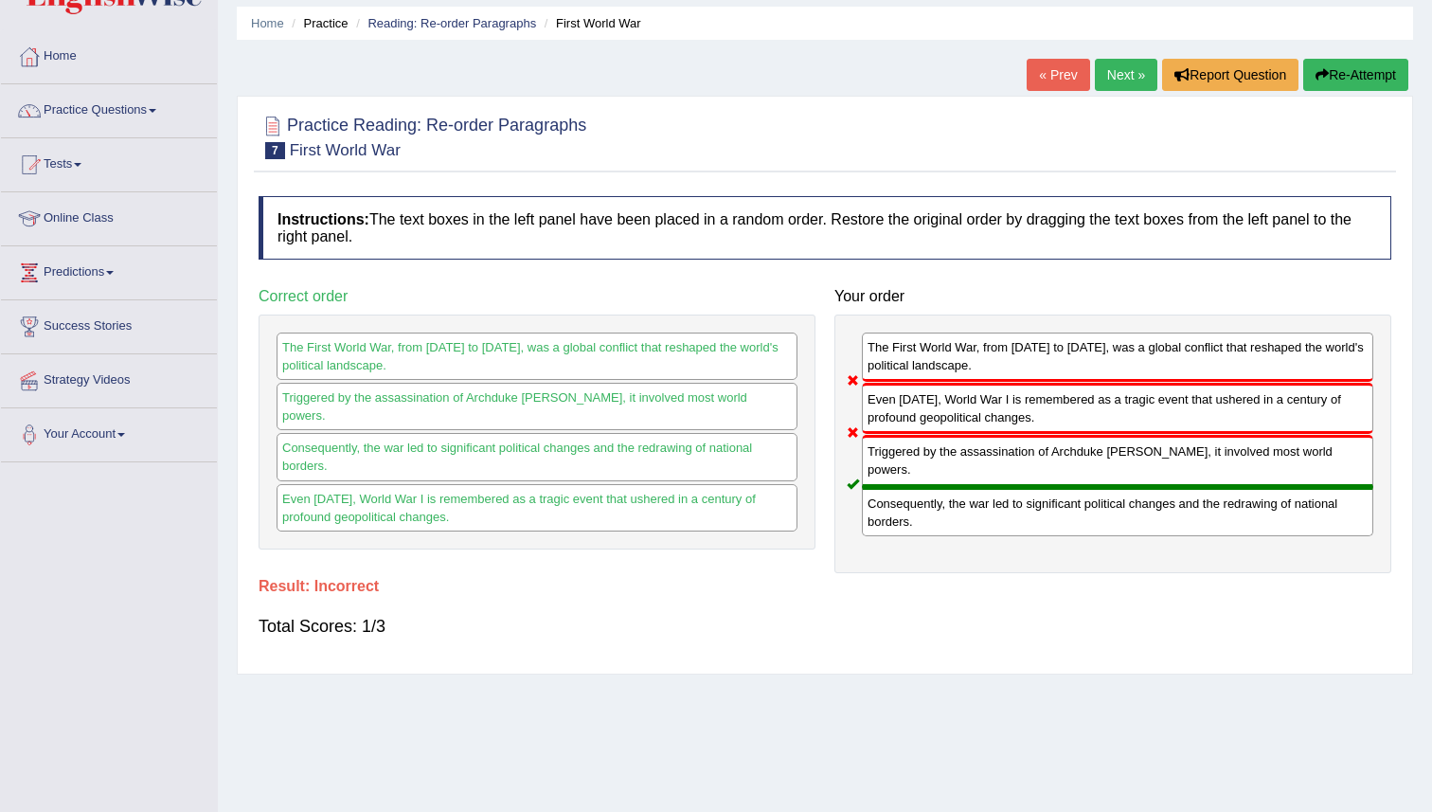
click at [1017, 633] on div "Total Scores: 1/3" at bounding box center [825, 625] width 1133 height 45
click at [982, 608] on div "Total Scores: 1/3" at bounding box center [825, 625] width 1133 height 45
click at [984, 598] on div "Instructions: The text boxes in the left panel have been placed in a random ord…" at bounding box center [825, 425] width 1142 height 477
click at [73, 100] on link "Practice Questions" at bounding box center [109, 107] width 216 height 47
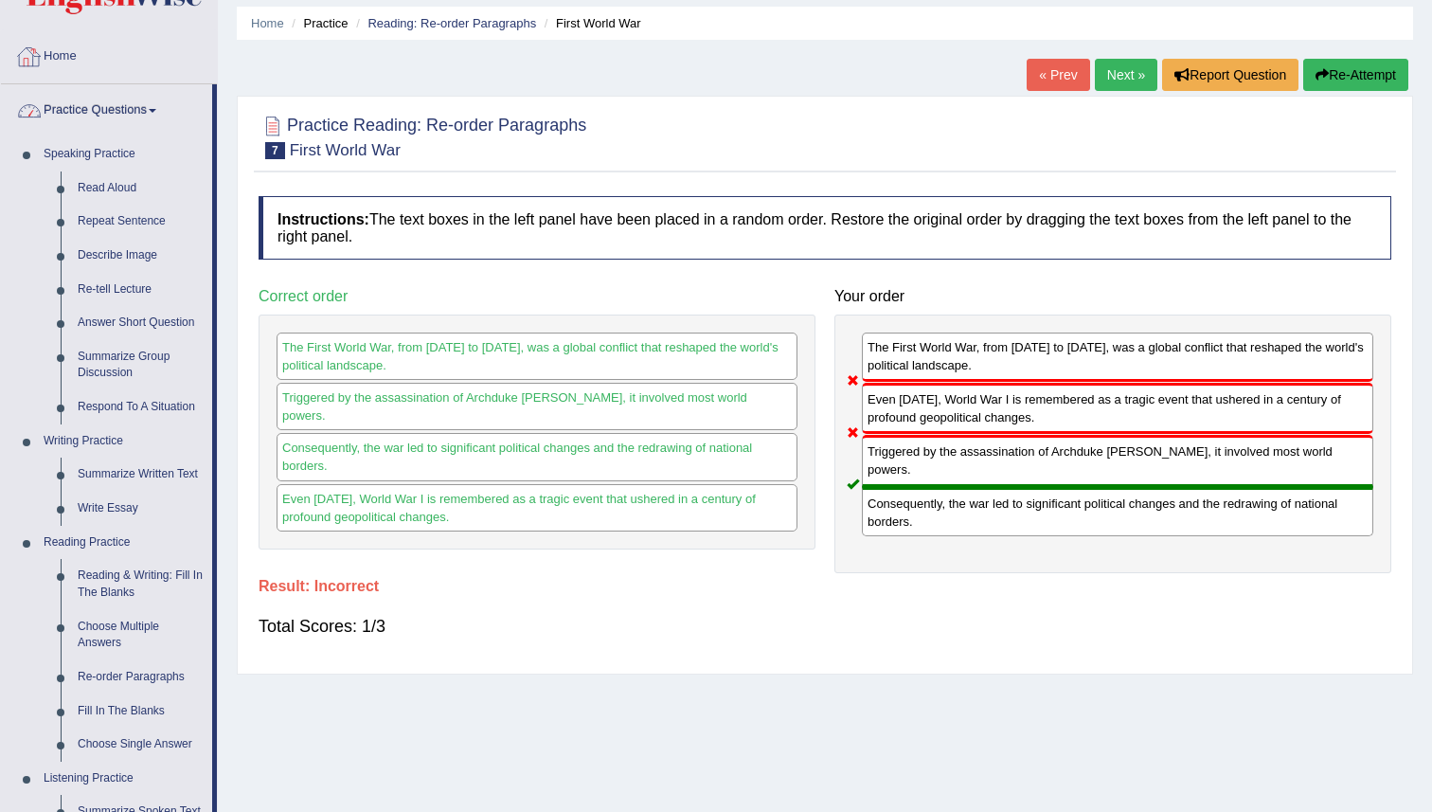
click at [70, 76] on link "Home" at bounding box center [109, 53] width 216 height 47
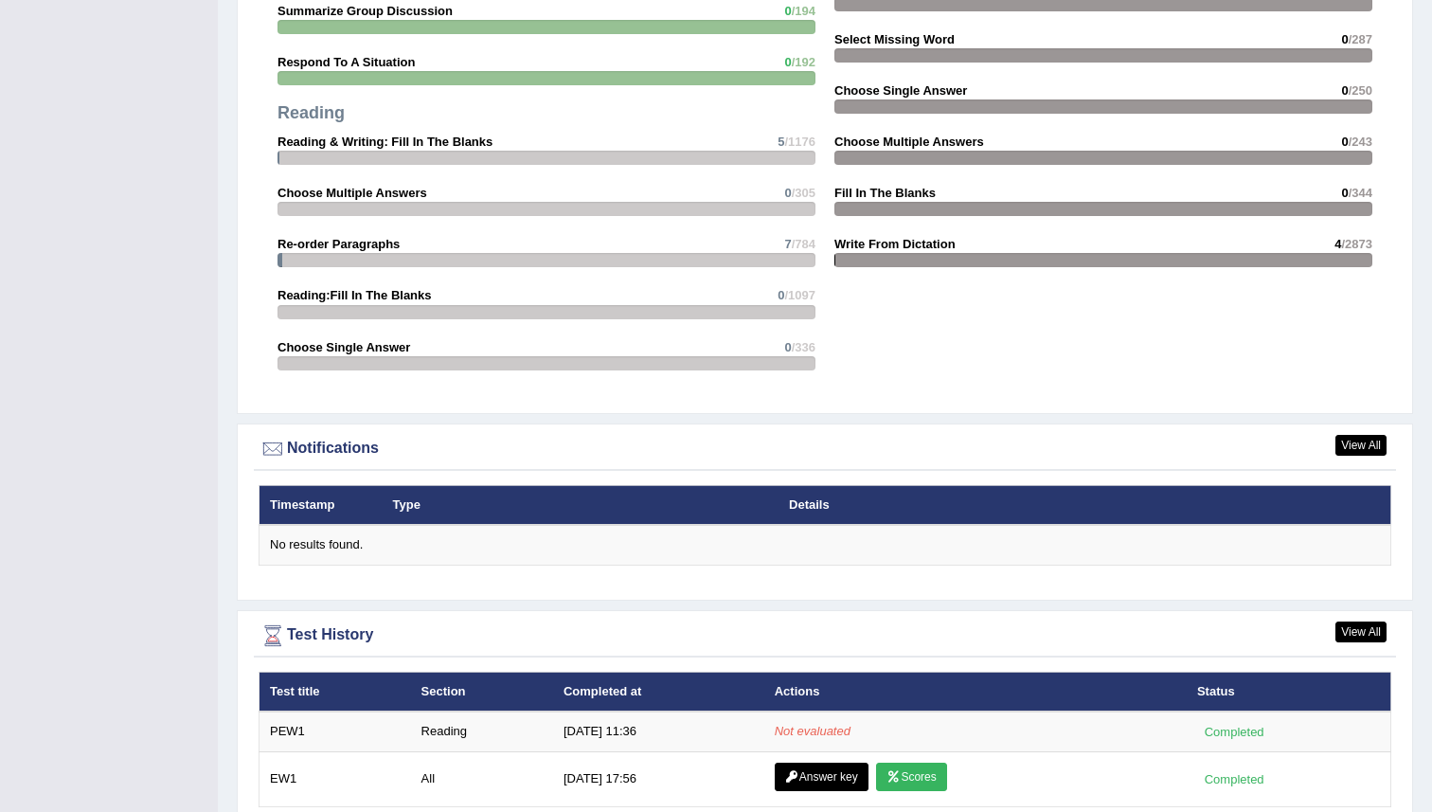
scroll to position [1985, 0]
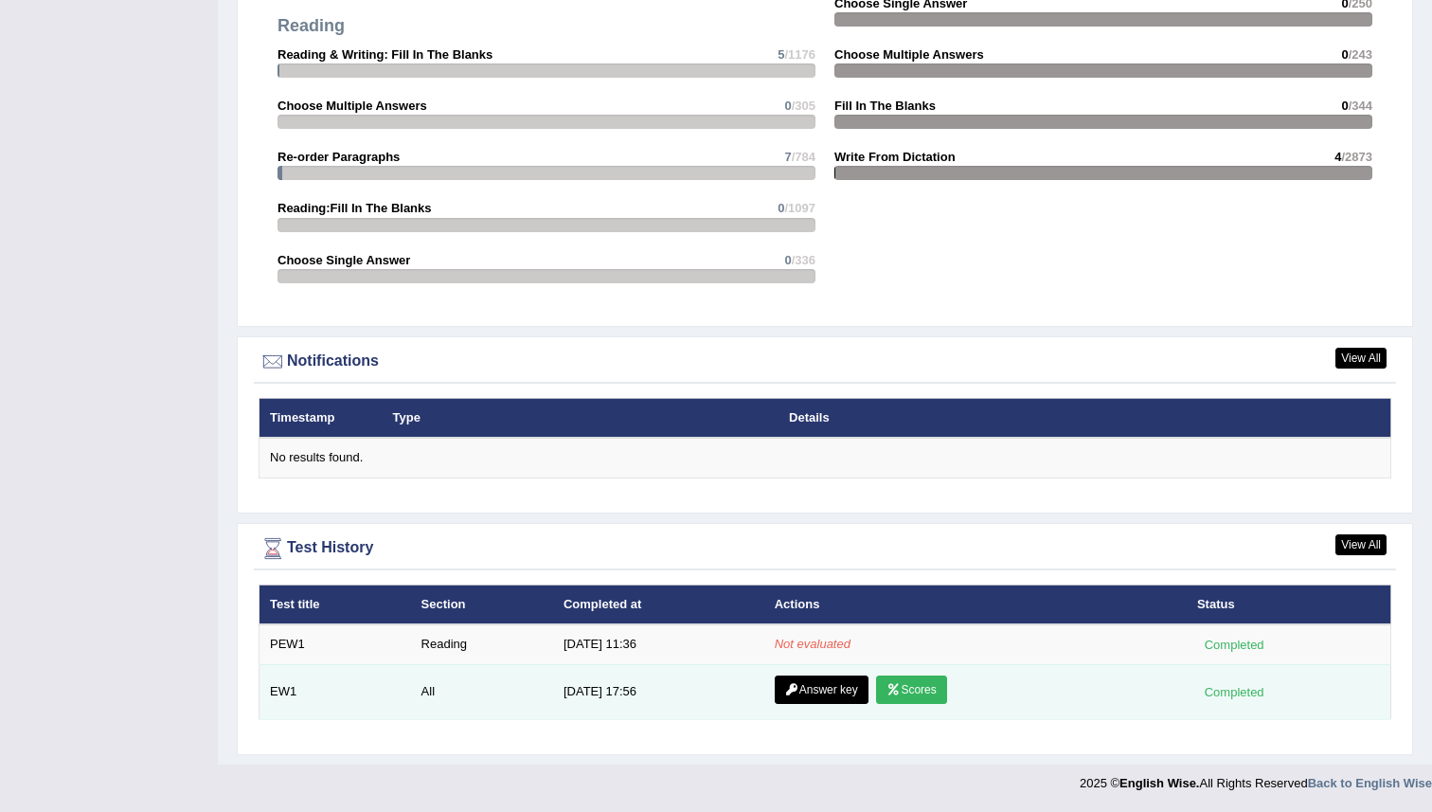
click at [915, 694] on link "Scores" at bounding box center [911, 689] width 70 height 28
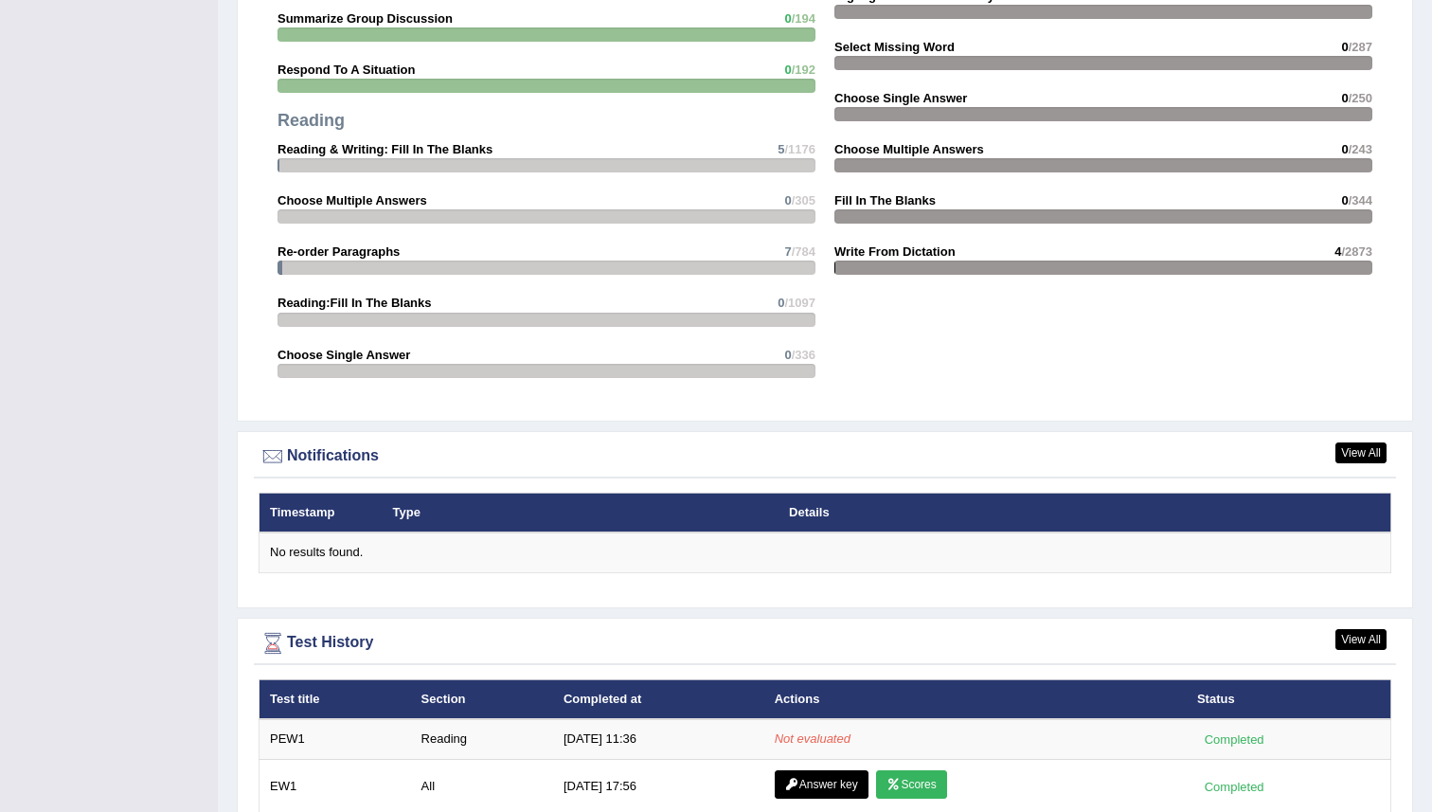
scroll to position [1985, 0]
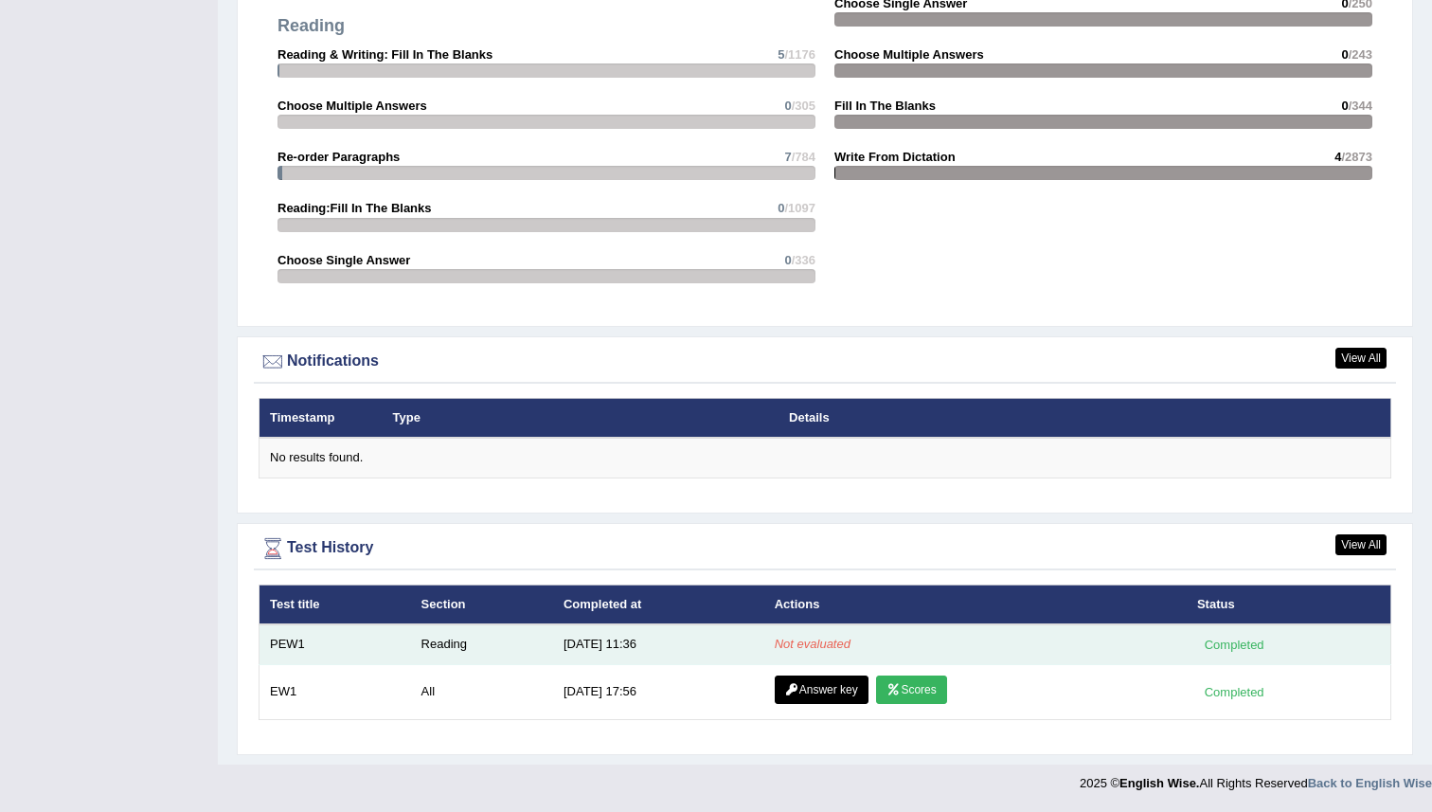
click at [723, 651] on td "[DATE] 11:36" at bounding box center [658, 644] width 211 height 40
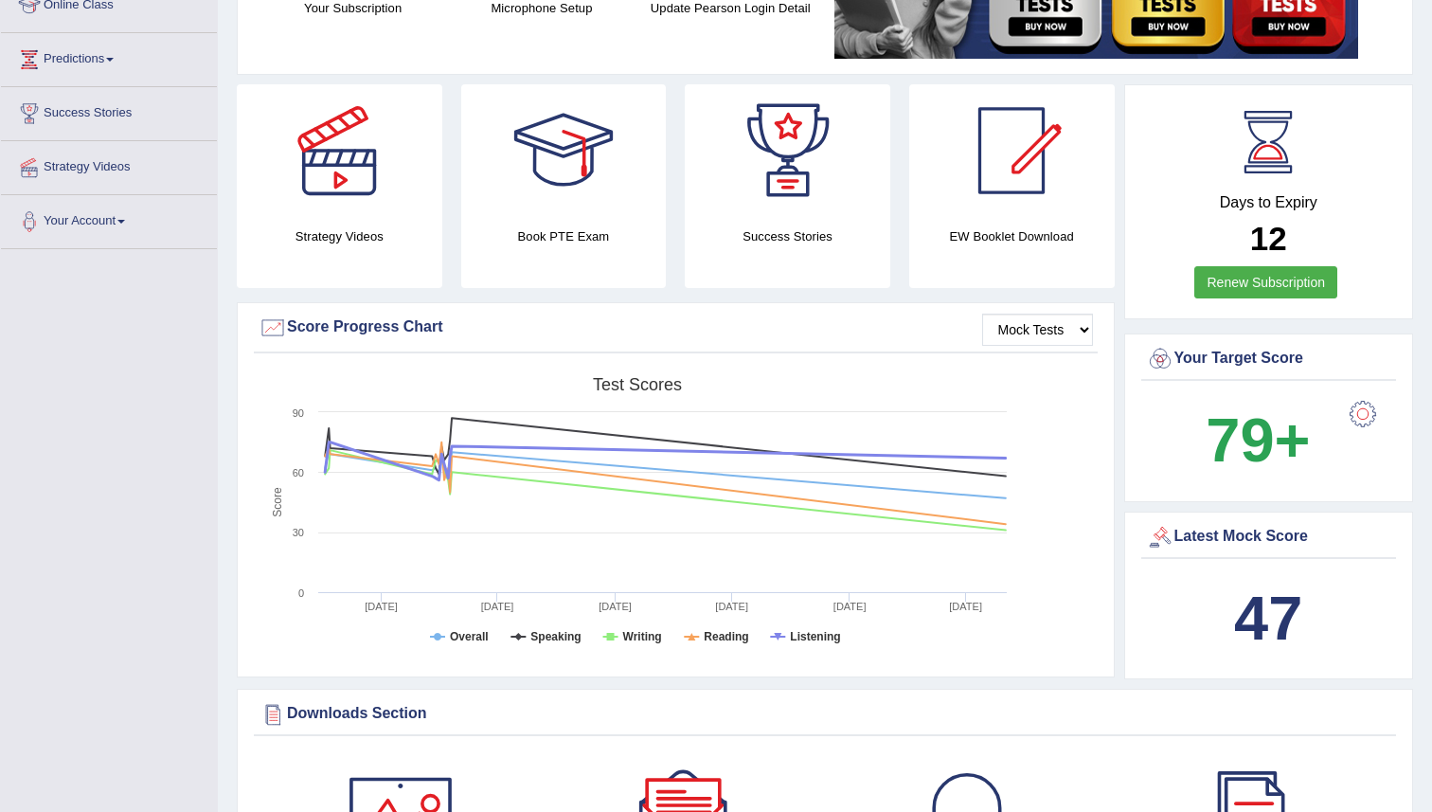
scroll to position [0, 0]
